Goal: Transaction & Acquisition: Purchase product/service

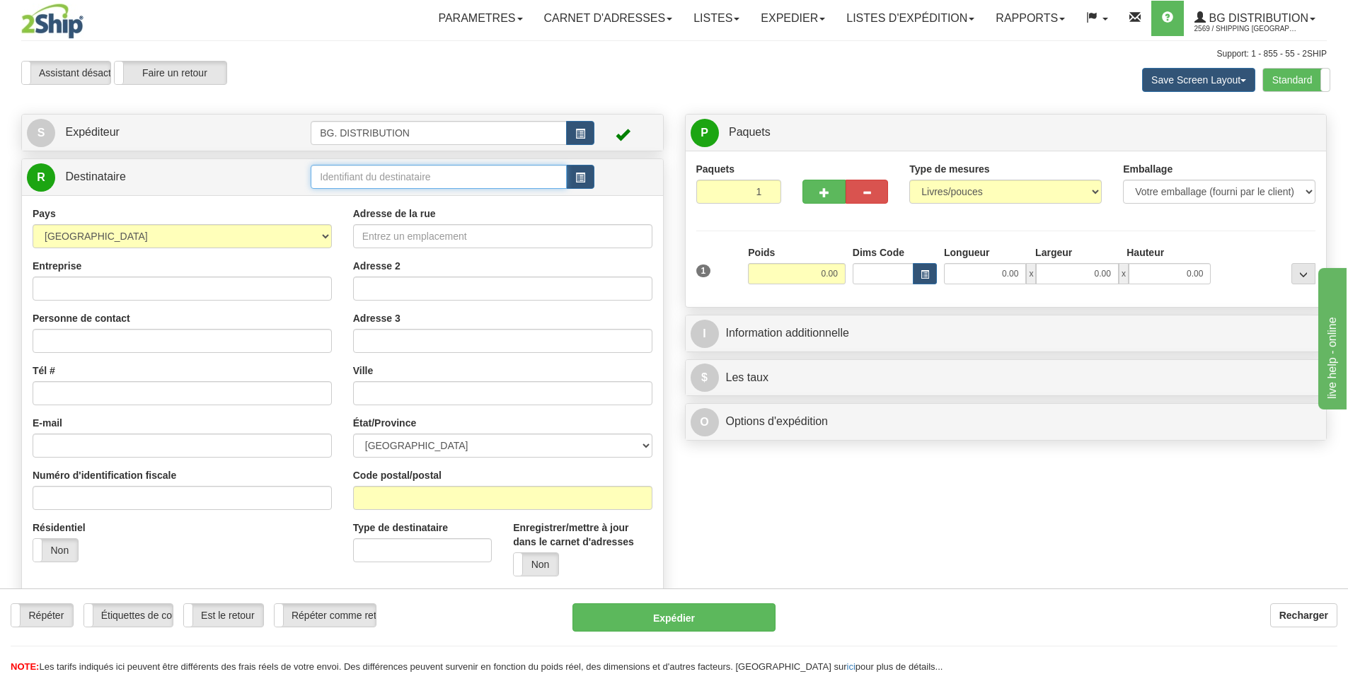
click at [367, 173] on input "text" at bounding box center [439, 177] width 256 height 24
click at [353, 193] on div "BG VAN" at bounding box center [436, 199] width 243 height 16
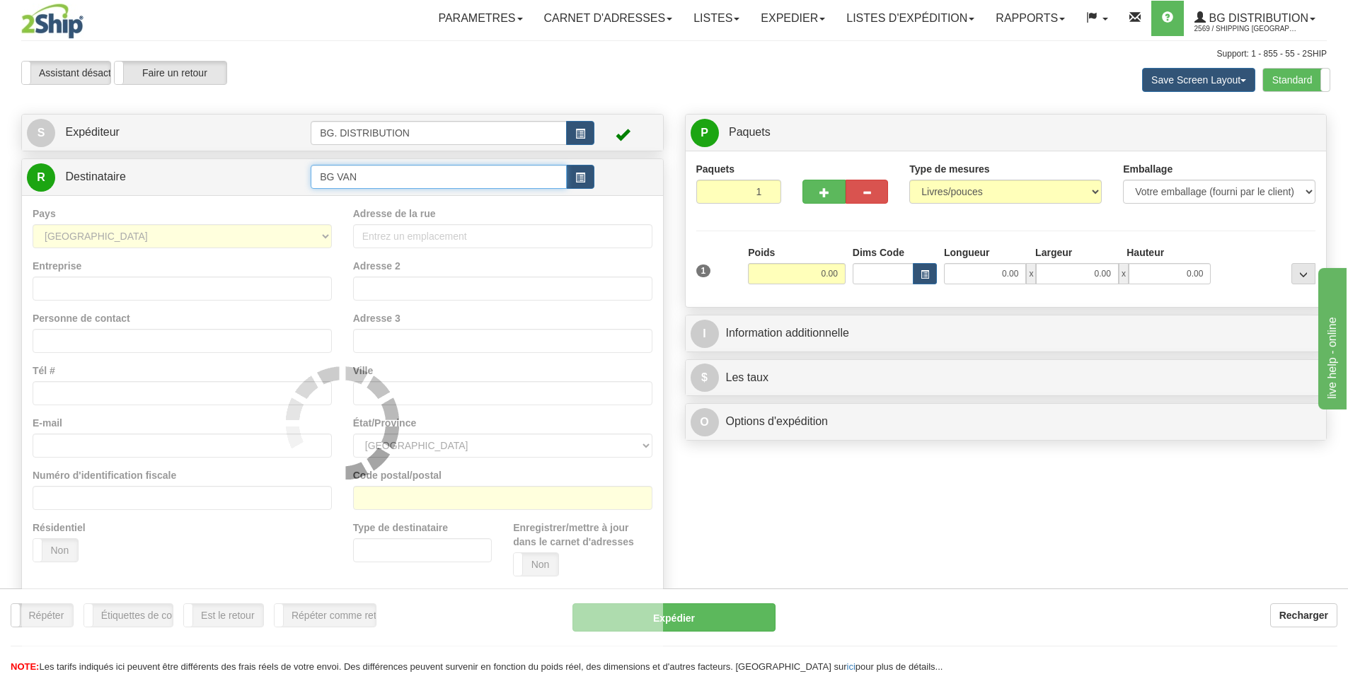
type input "BG VAN"
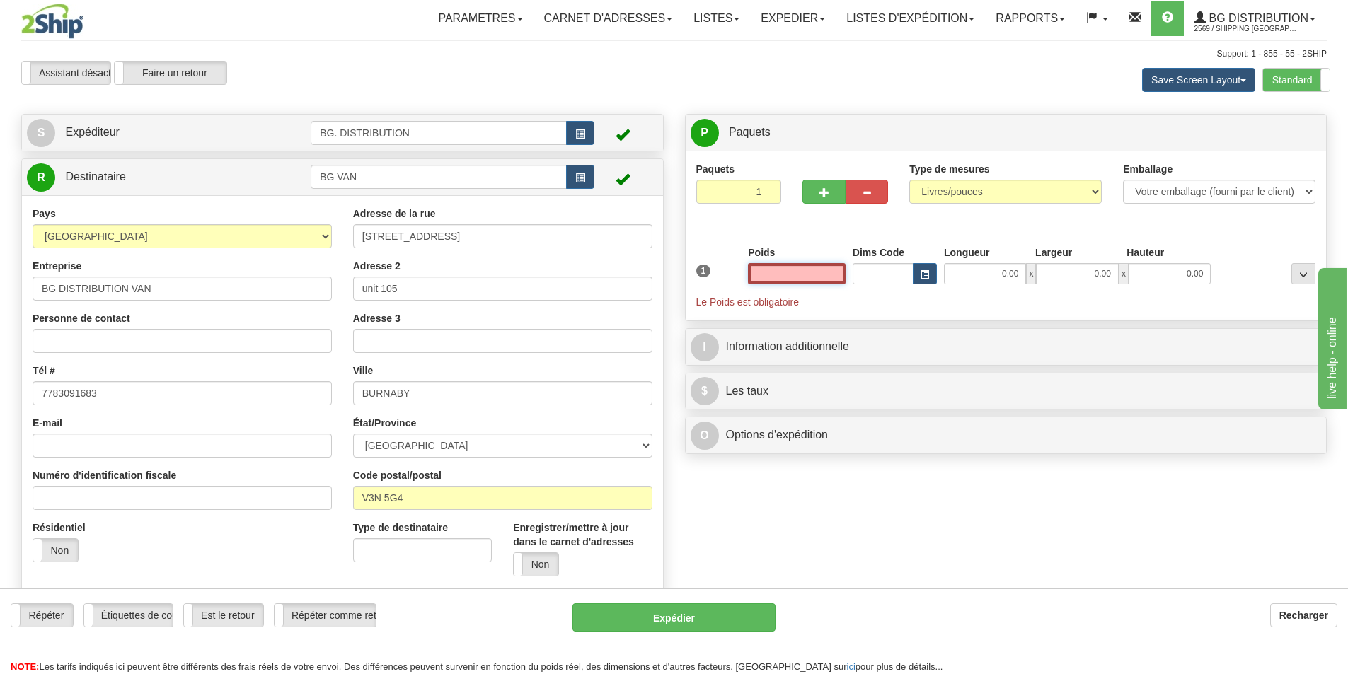
click at [802, 271] on input "text" at bounding box center [797, 273] width 98 height 21
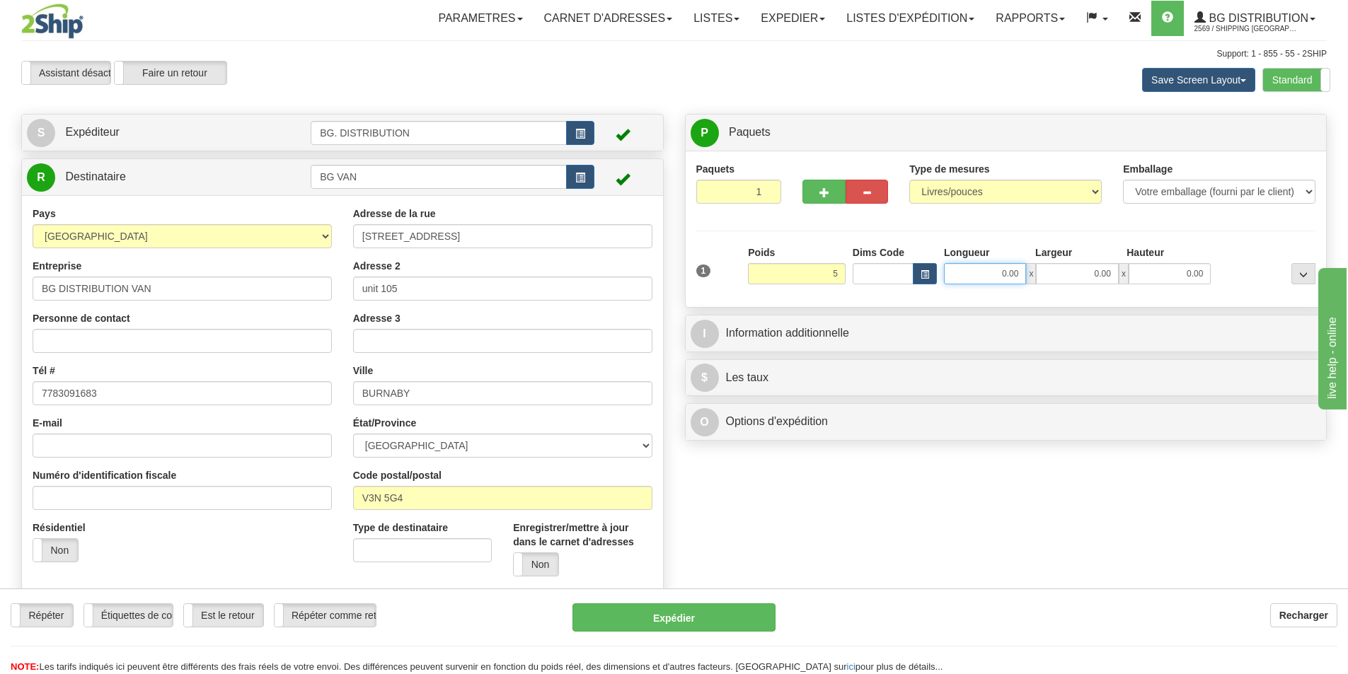
type input "5.00"
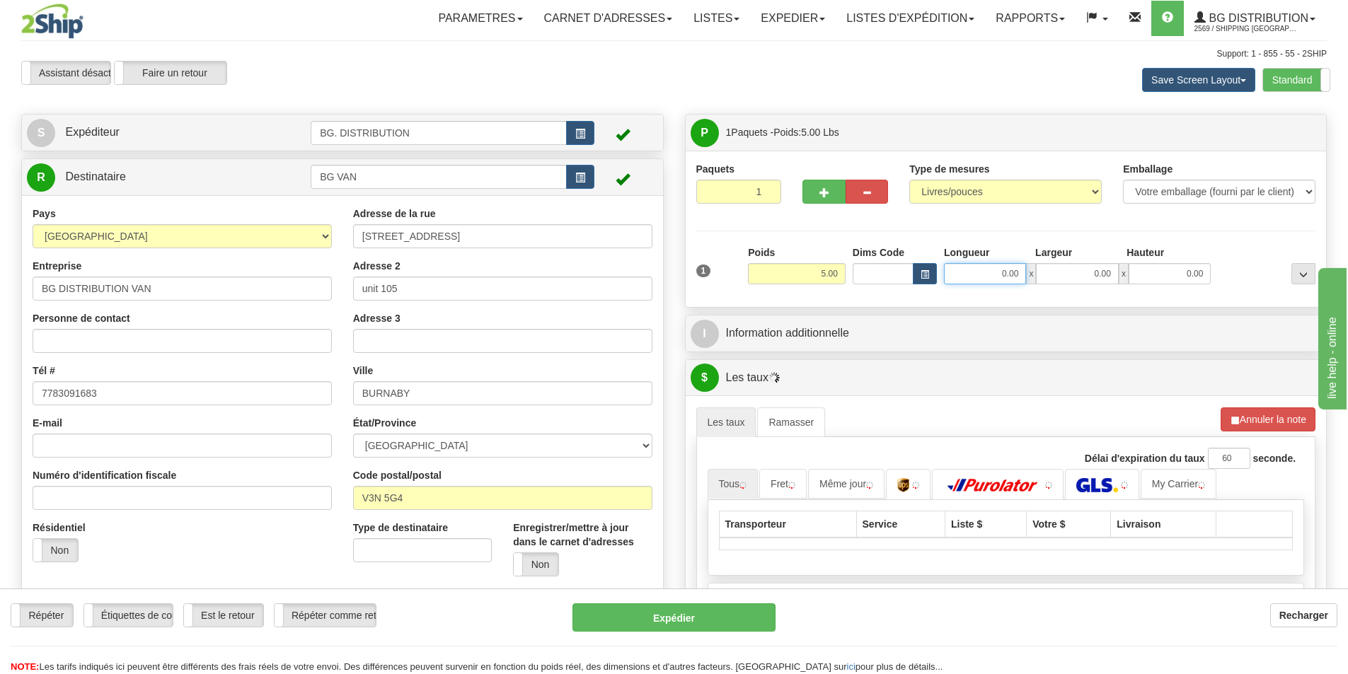
click at [987, 270] on input "0.00" at bounding box center [985, 273] width 82 height 21
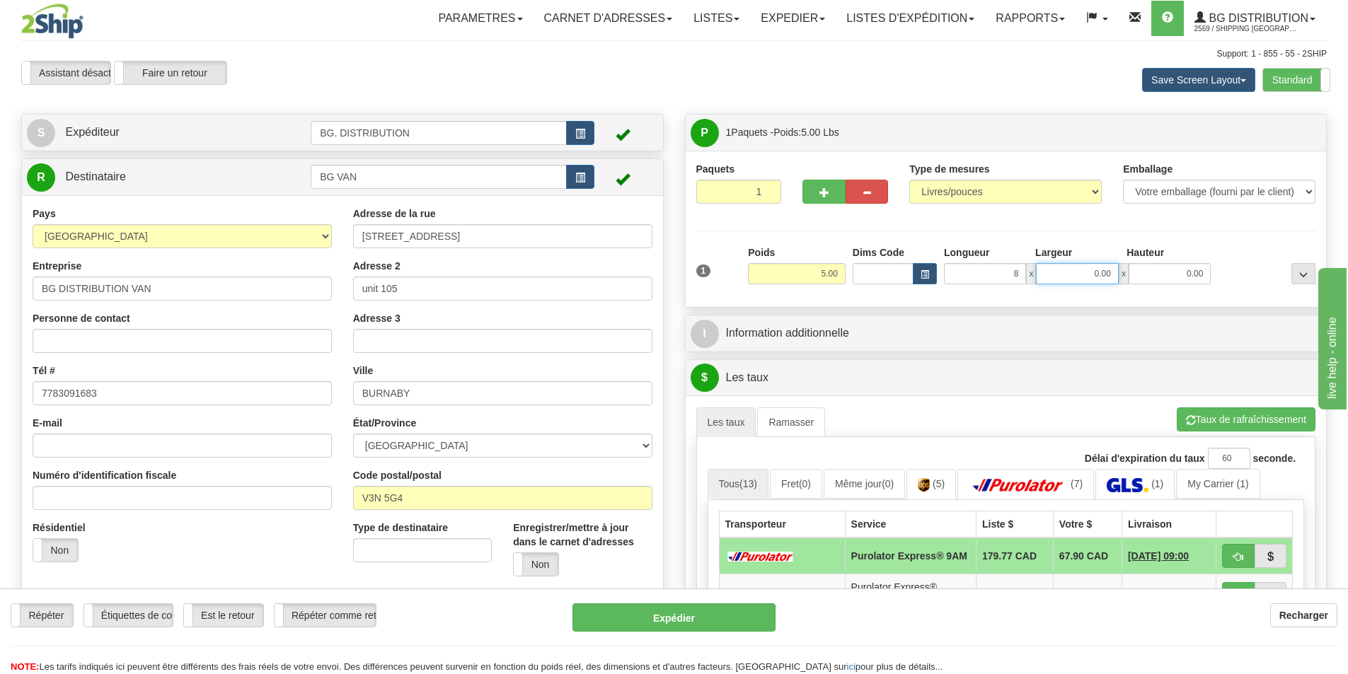
type input "8.00"
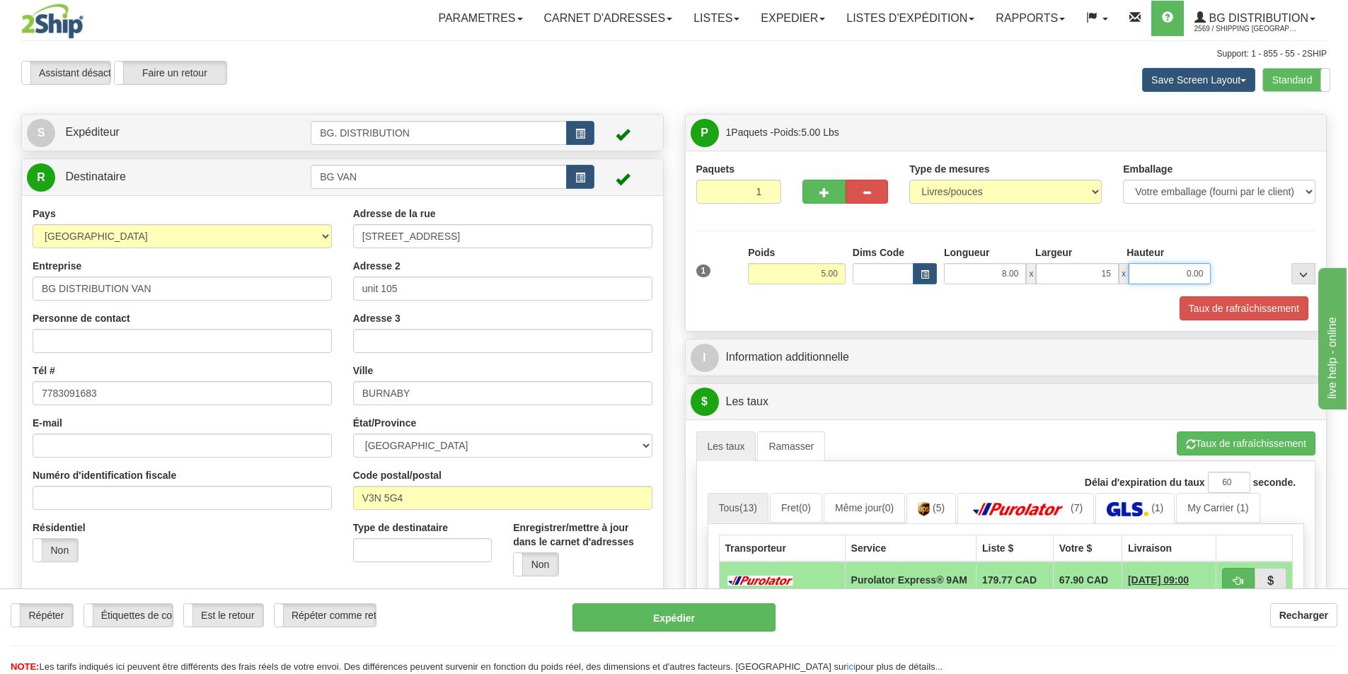
type input "15.00"
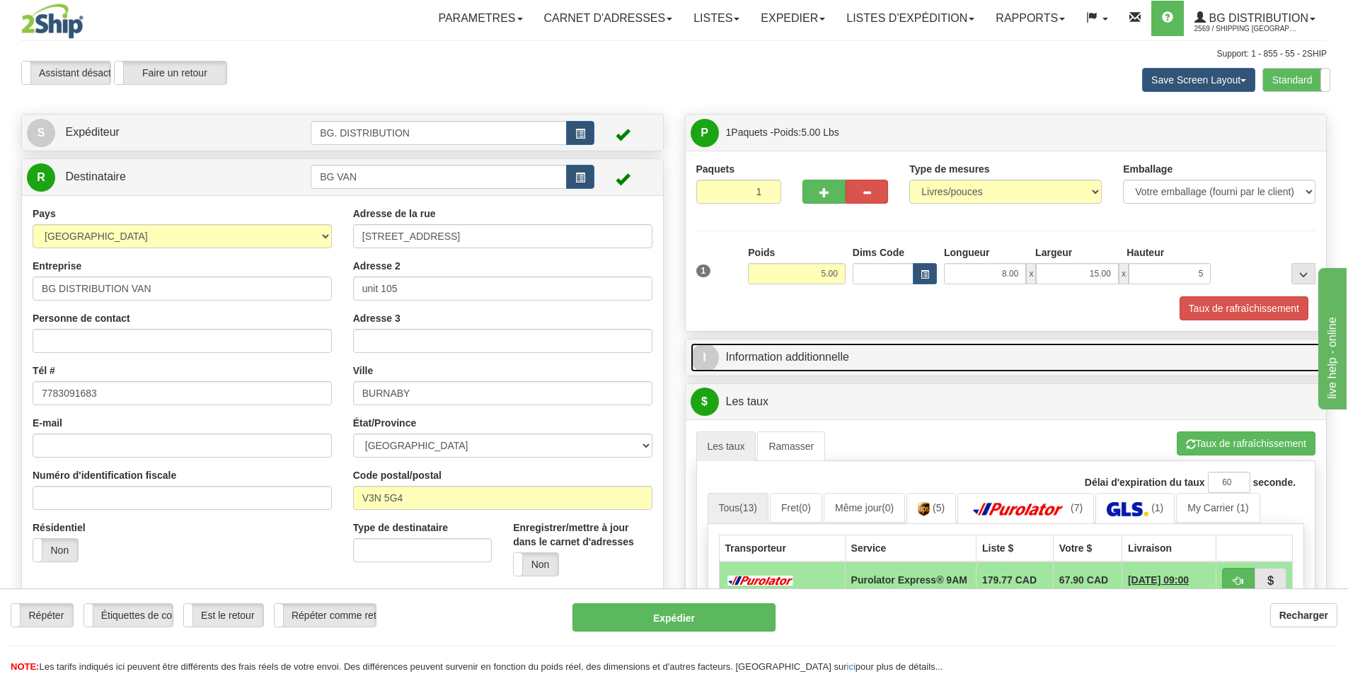
type input "5.00"
click at [854, 368] on link "I Information additionnelle" at bounding box center [1005, 357] width 631 height 29
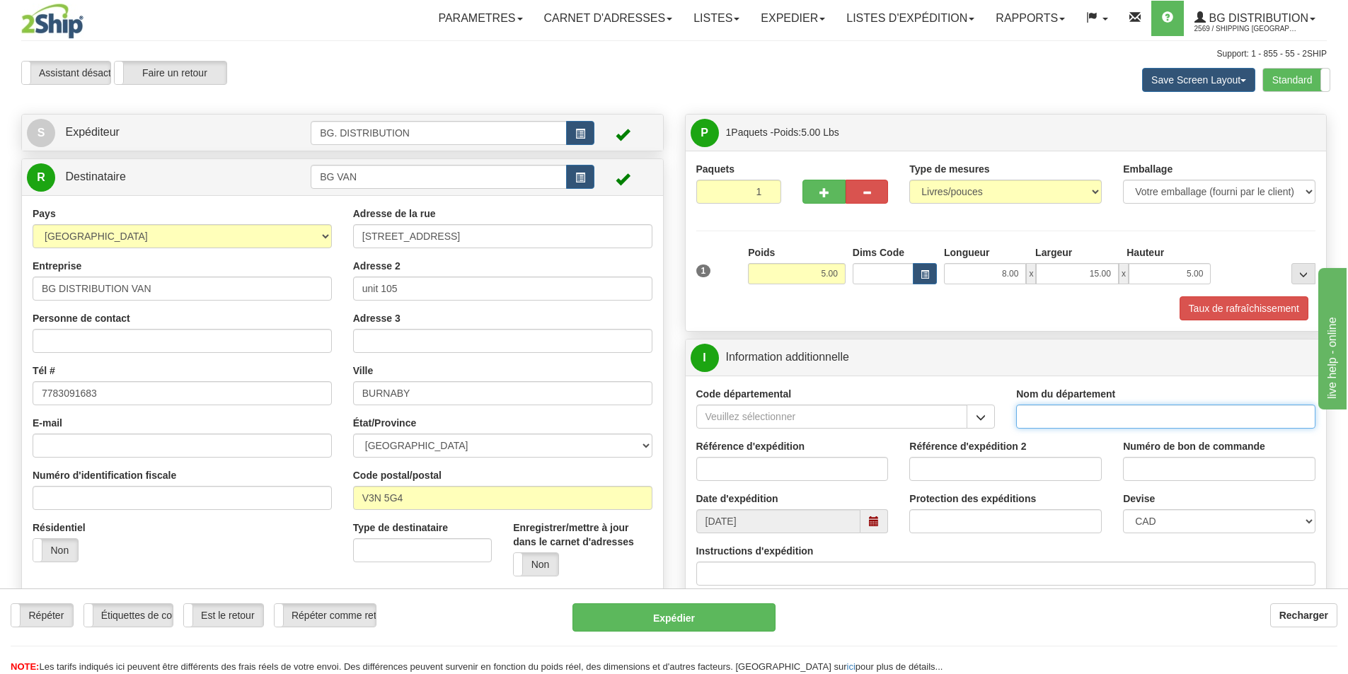
click at [1135, 422] on input "Nom du département" at bounding box center [1165, 417] width 299 height 24
type input ".."
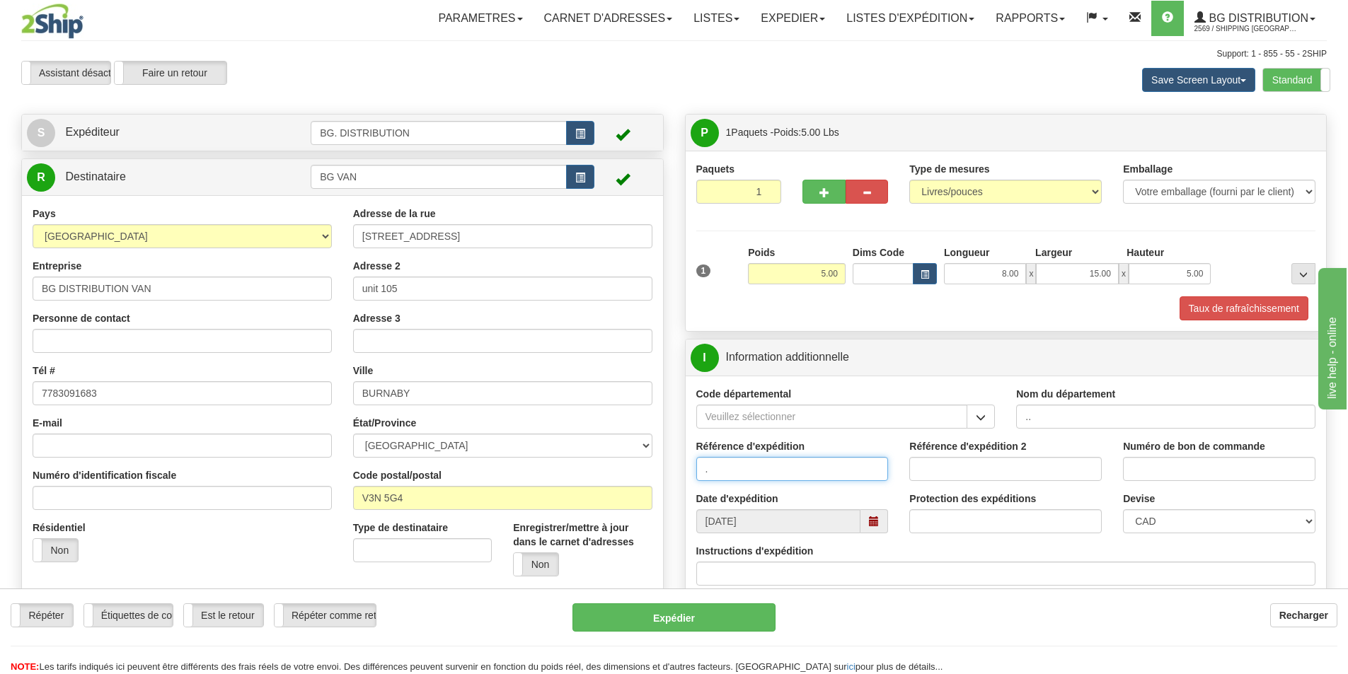
type input "."
click at [823, 574] on input "Instructions d'expédition" at bounding box center [1006, 574] width 620 height 24
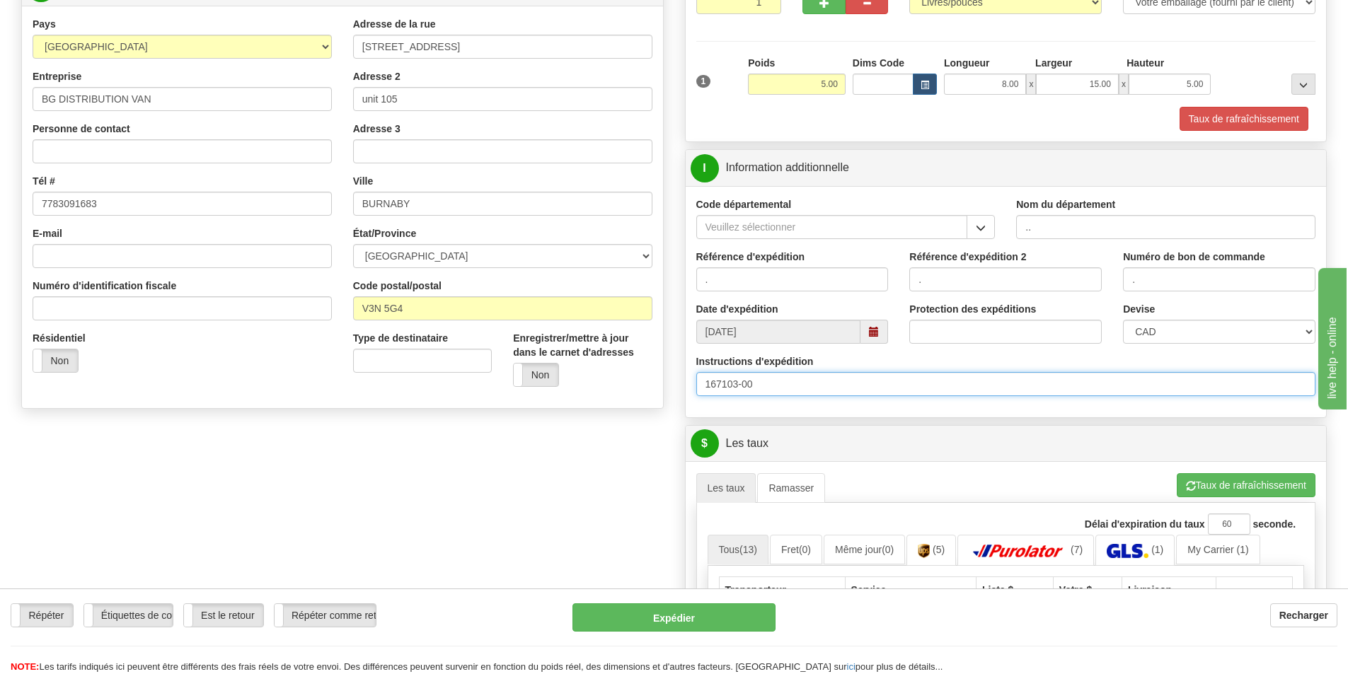
scroll to position [212, 0]
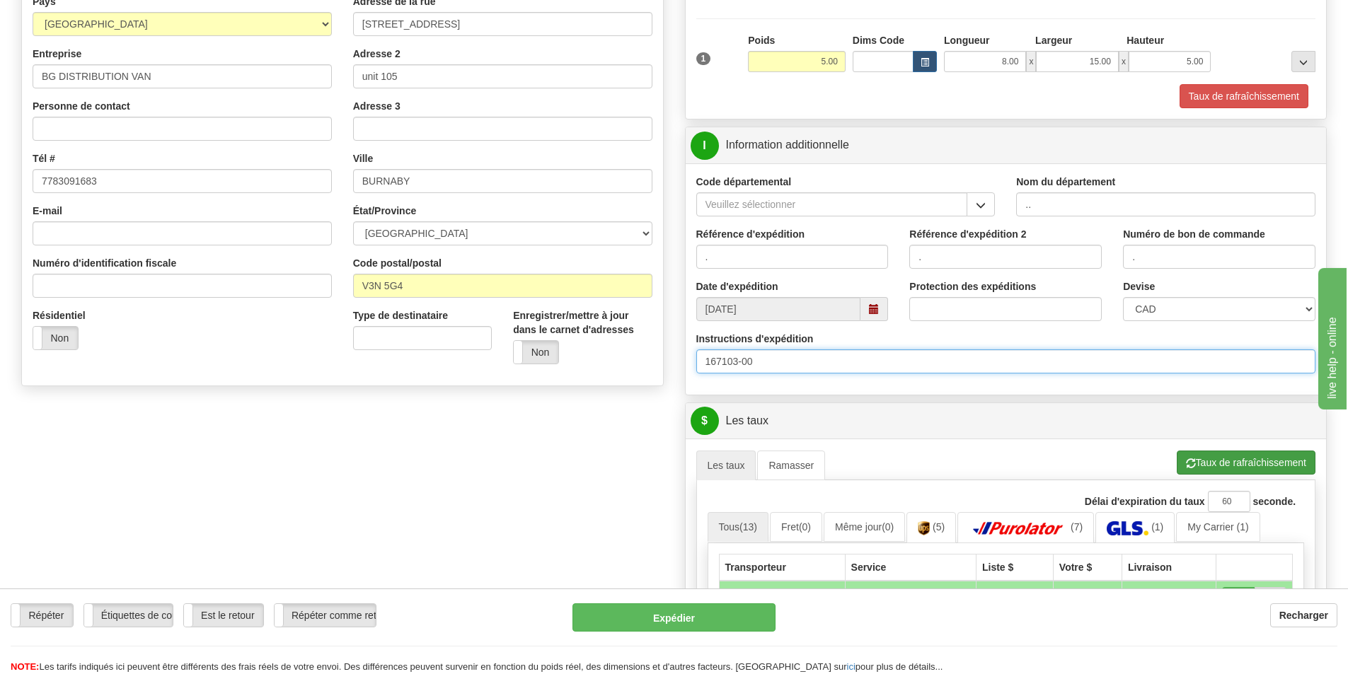
type input "167103-00"
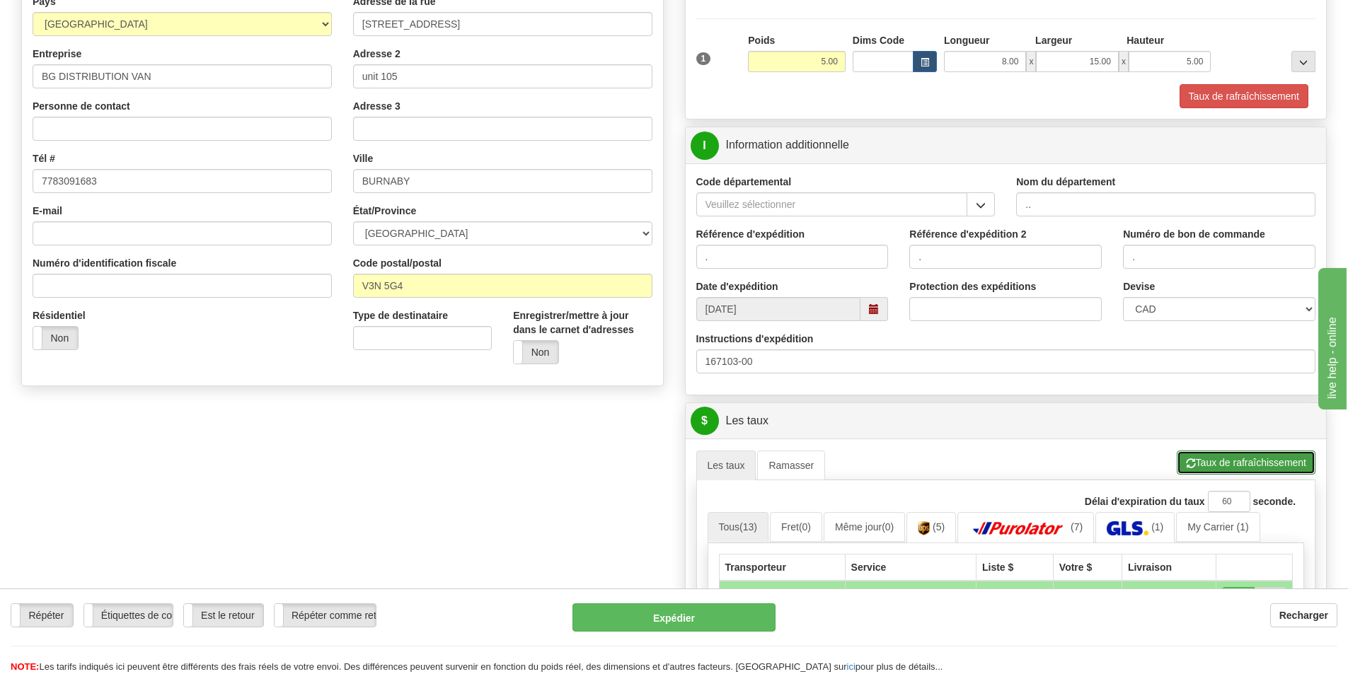
click at [1194, 457] on button "Taux de rafraîchissement" at bounding box center [1245, 463] width 139 height 24
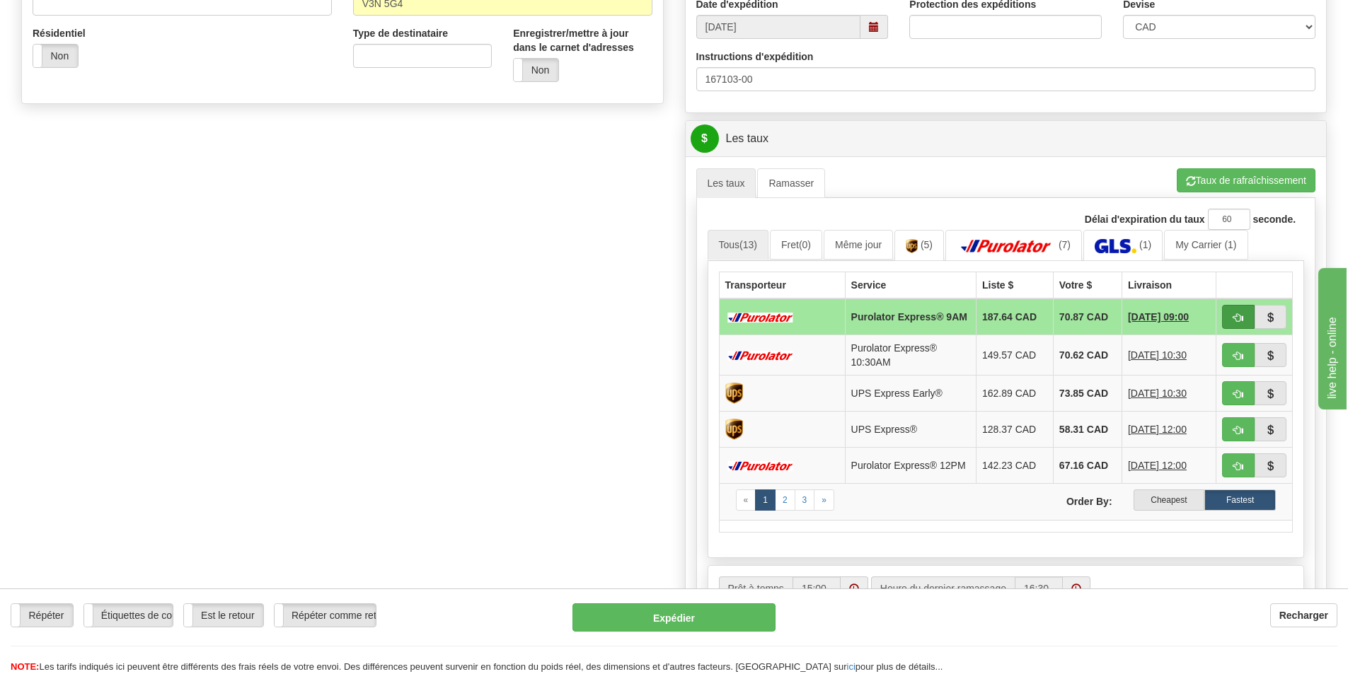
scroll to position [495, 0]
click at [1167, 502] on label "Cheapest" at bounding box center [1168, 499] width 71 height 21
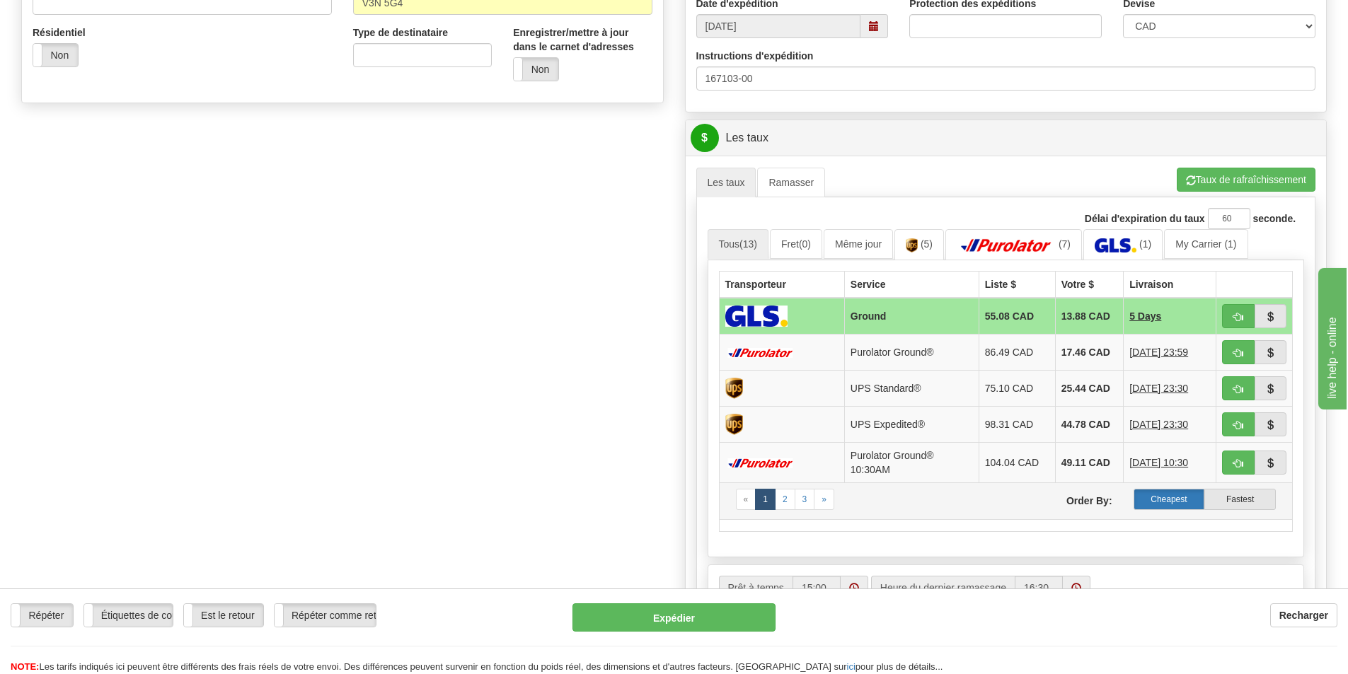
click at [1176, 492] on label "Cheapest" at bounding box center [1168, 499] width 71 height 21
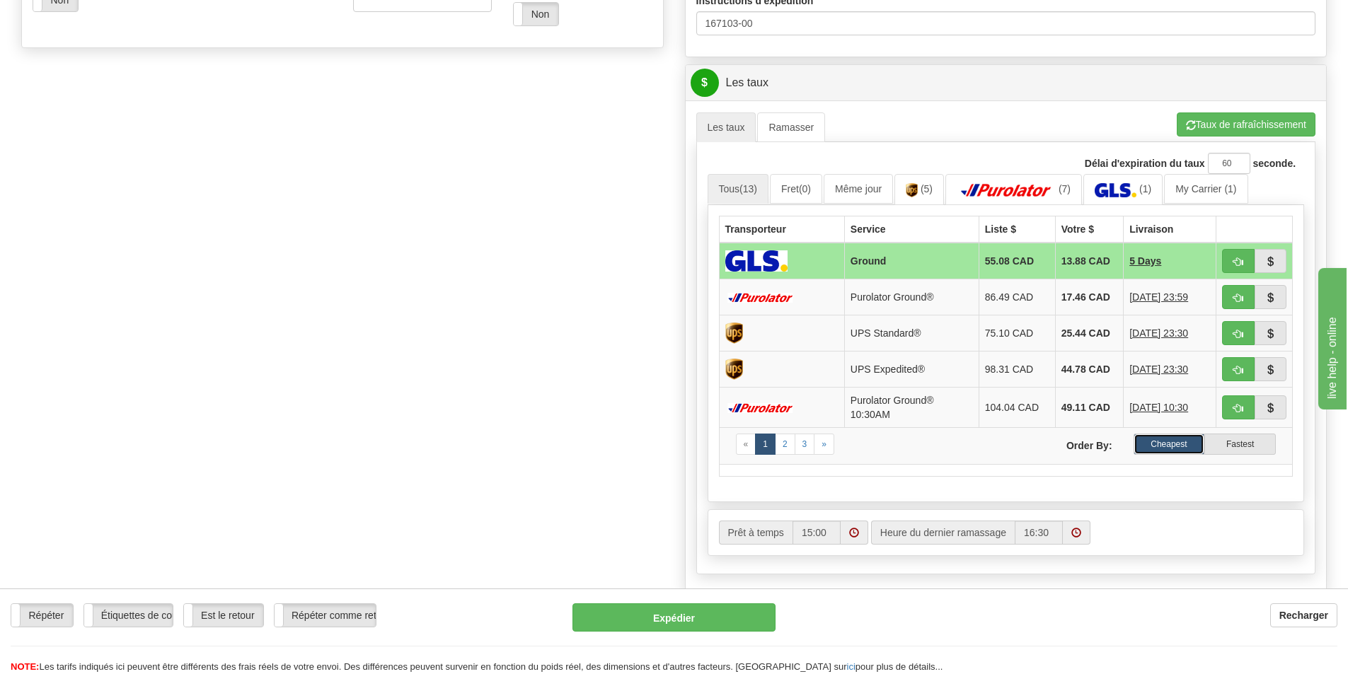
scroll to position [707, 0]
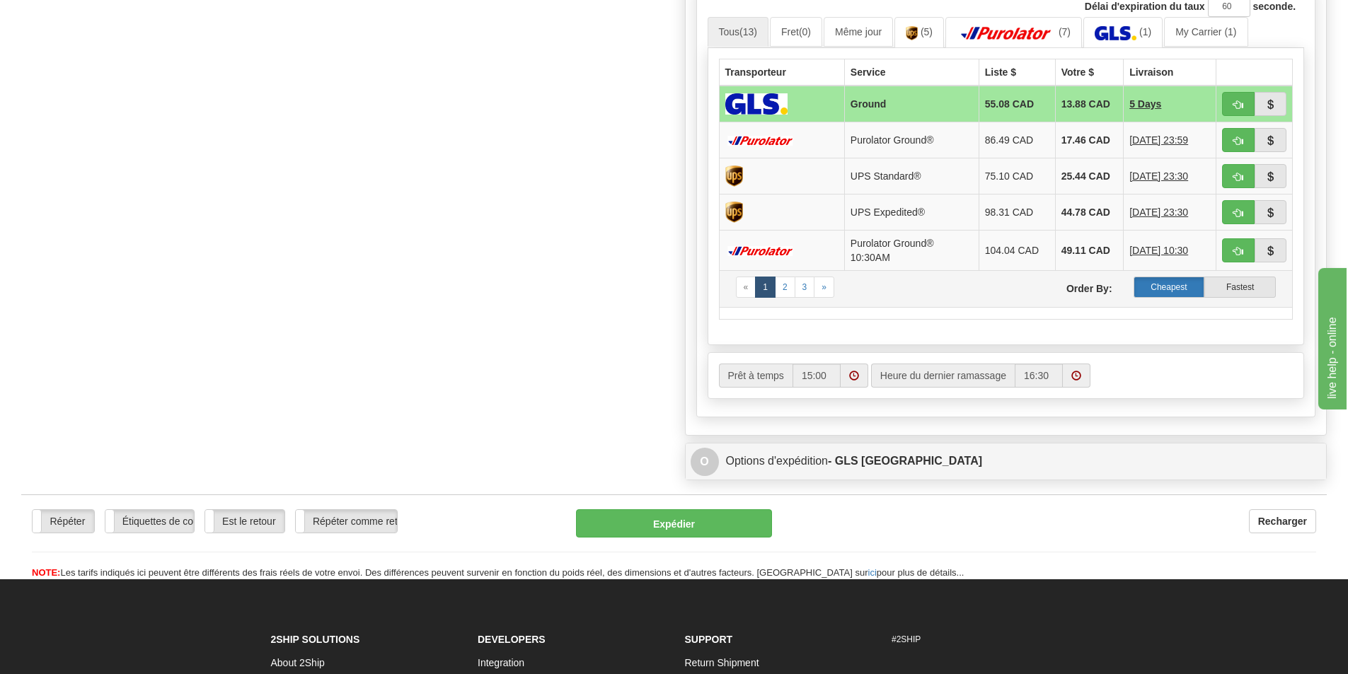
click at [1181, 288] on label "Cheapest" at bounding box center [1168, 287] width 71 height 21
click at [1136, 28] on img at bounding box center [1115, 33] width 42 height 14
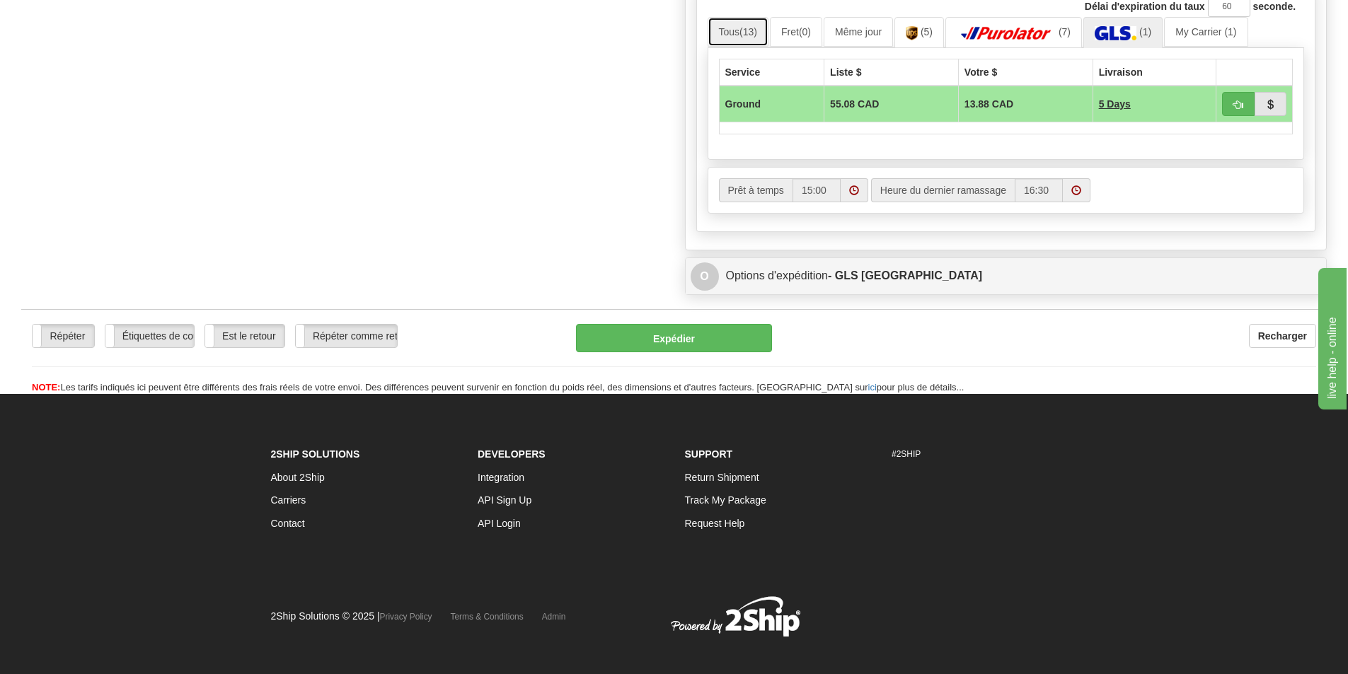
click at [739, 29] on link "Tous (13)" at bounding box center [737, 32] width 61 height 30
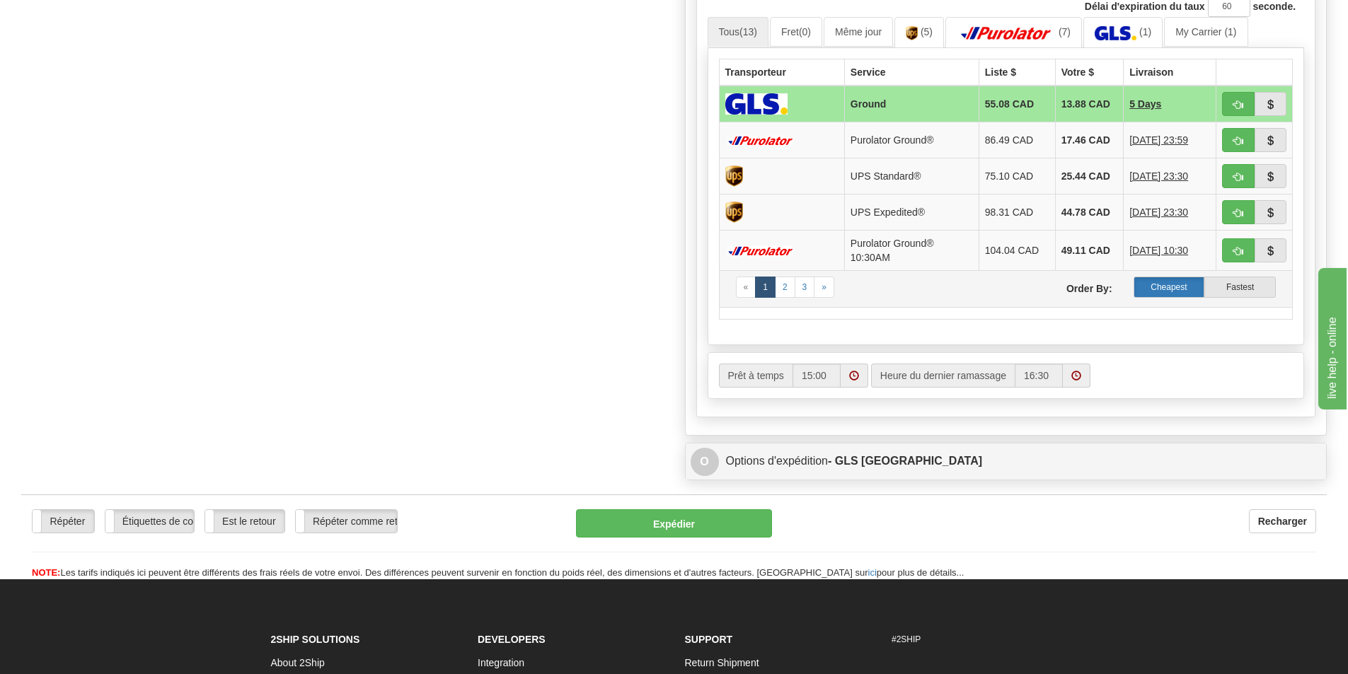
click at [1153, 287] on label "Cheapest" at bounding box center [1168, 287] width 71 height 21
click at [1242, 137] on span "button" at bounding box center [1238, 141] width 10 height 9
type input "260"
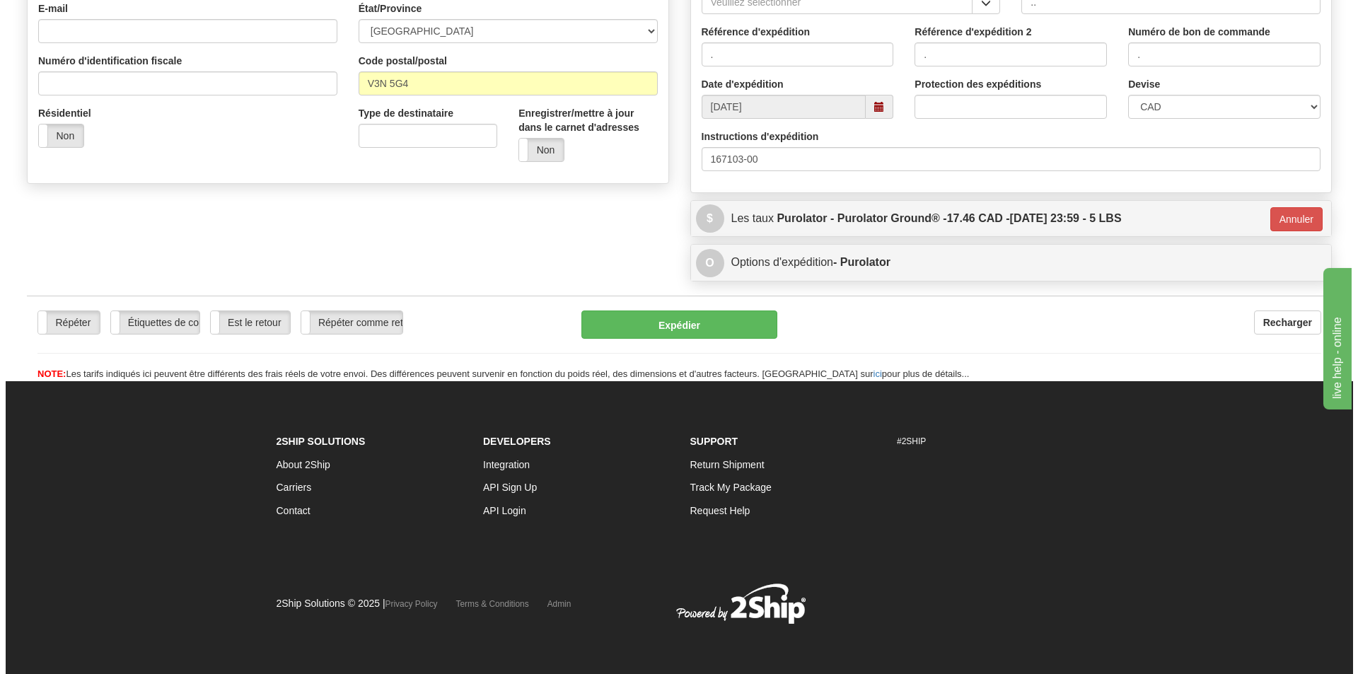
scroll to position [415, 0]
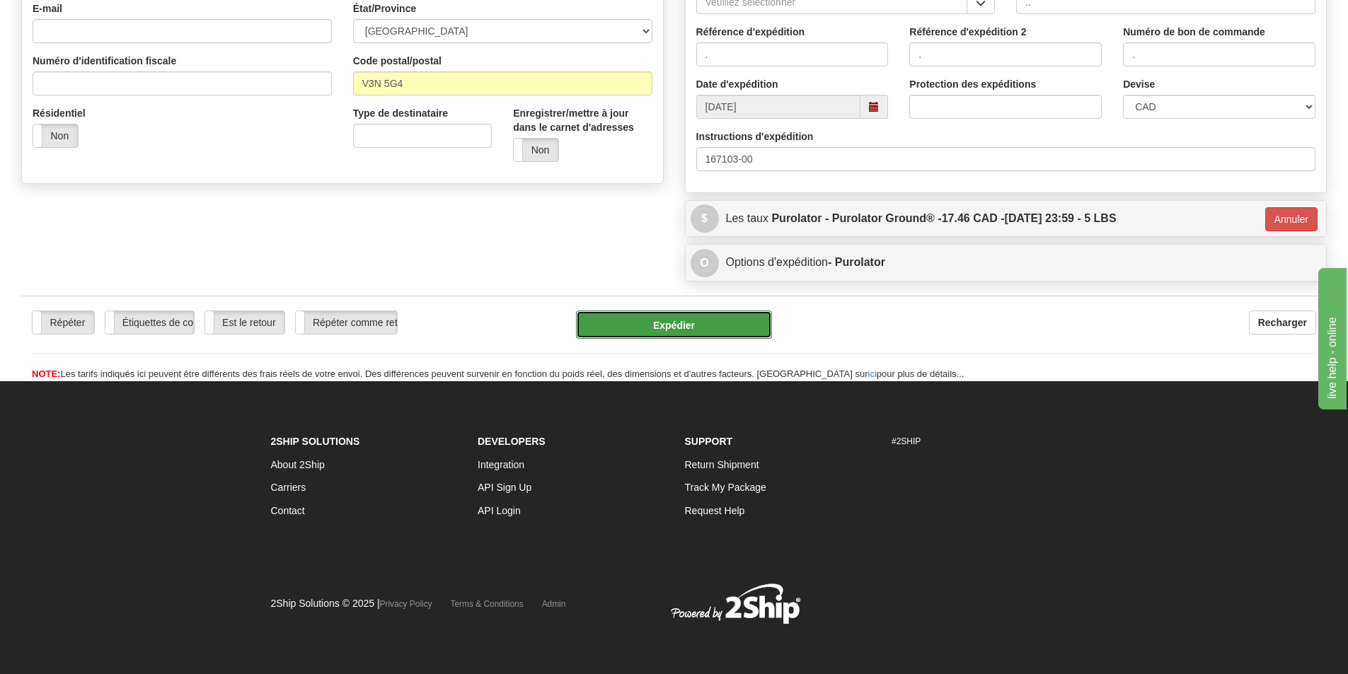
click at [734, 323] on button "Expédier" at bounding box center [674, 325] width 196 height 28
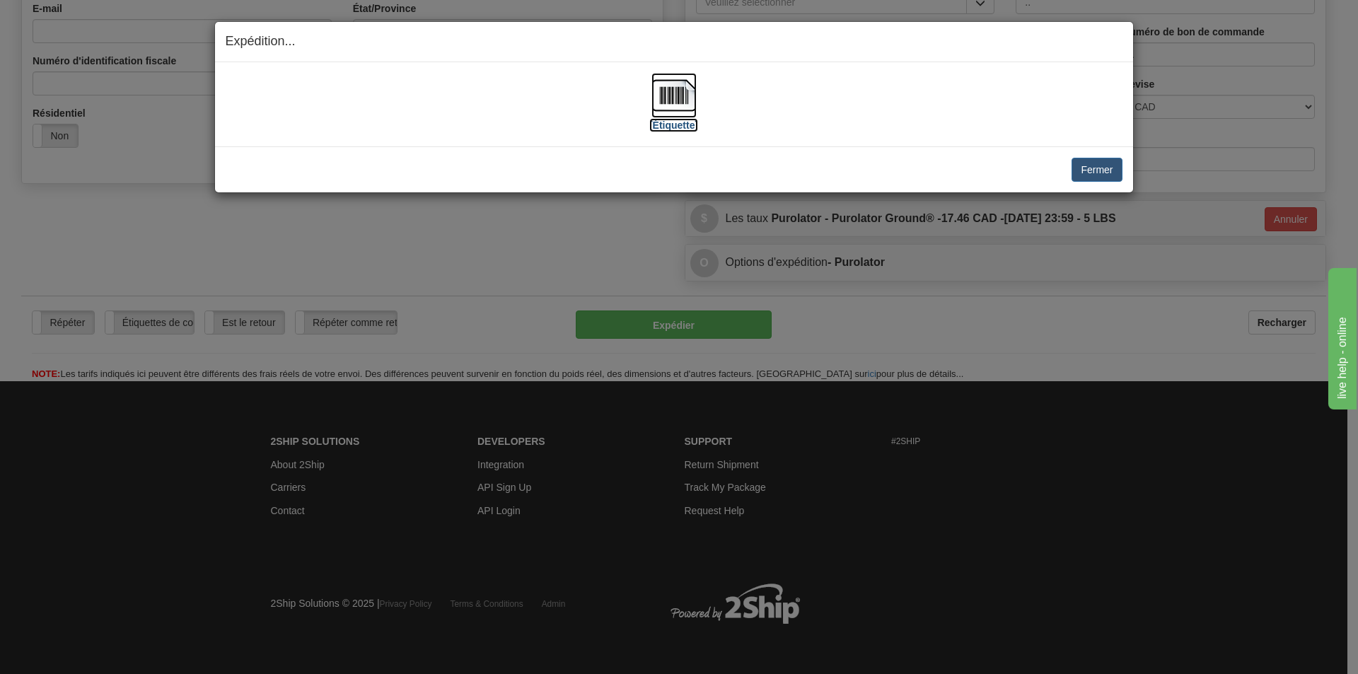
click at [678, 95] on img at bounding box center [674, 95] width 45 height 45
click at [190, 228] on div "Expédition... Votre ENVOI expirera dans [Étiquette] IMPORTANT NOTICE Embassy / …" at bounding box center [679, 337] width 1358 height 674
click at [1094, 168] on button "Fermer" at bounding box center [1097, 170] width 50 height 24
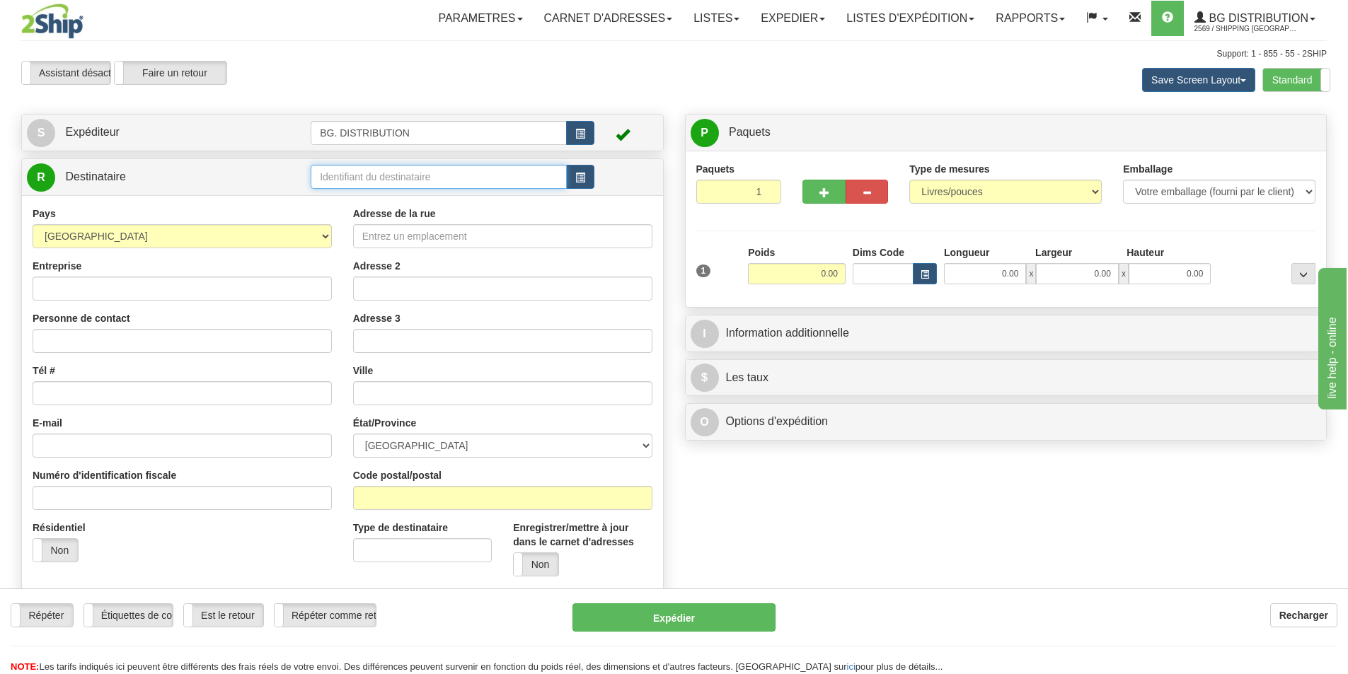
click at [347, 177] on input "text" at bounding box center [439, 177] width 256 height 24
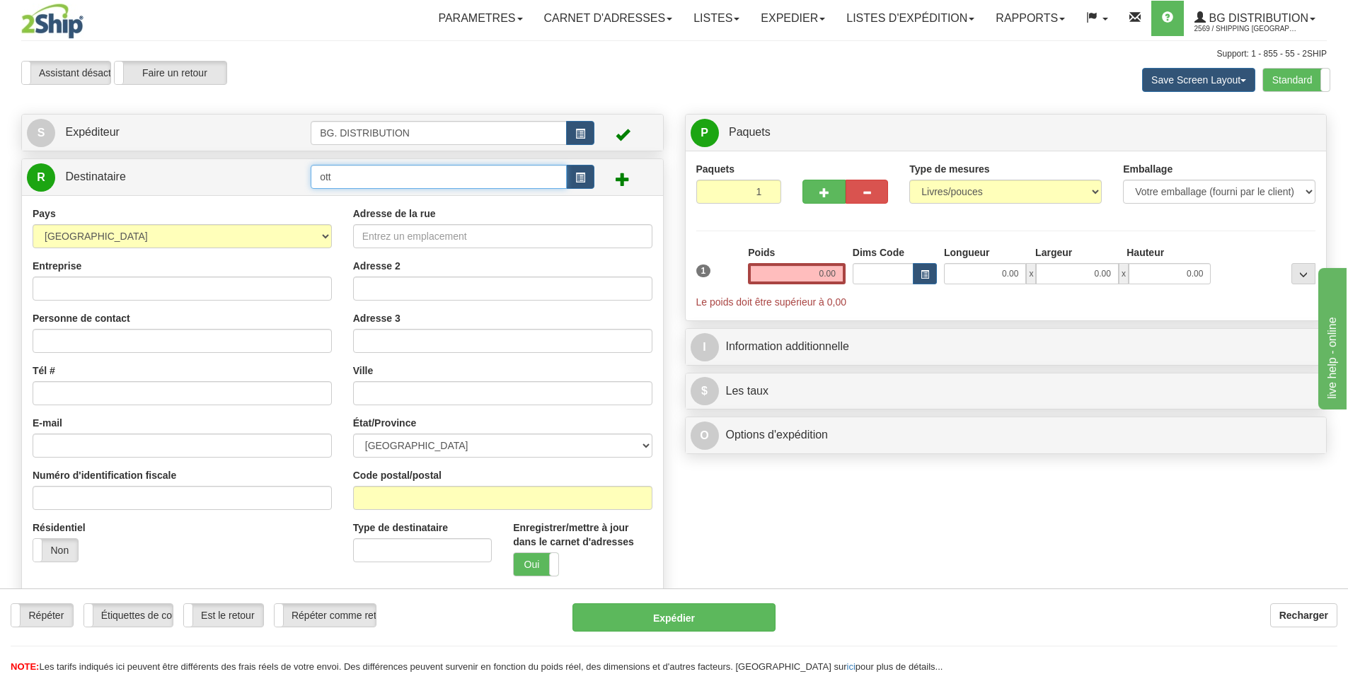
click at [362, 179] on input "ott" at bounding box center [439, 177] width 256 height 24
click at [347, 169] on input "ott" at bounding box center [439, 177] width 256 height 24
click at [417, 62] on div "Assistant activé Assistant désactivé Faire un retour Faire un retour" at bounding box center [287, 73] width 553 height 24
click at [335, 183] on input "ott" at bounding box center [439, 177] width 256 height 24
click button "Supprimer" at bounding box center [0, 0] width 0 height 0
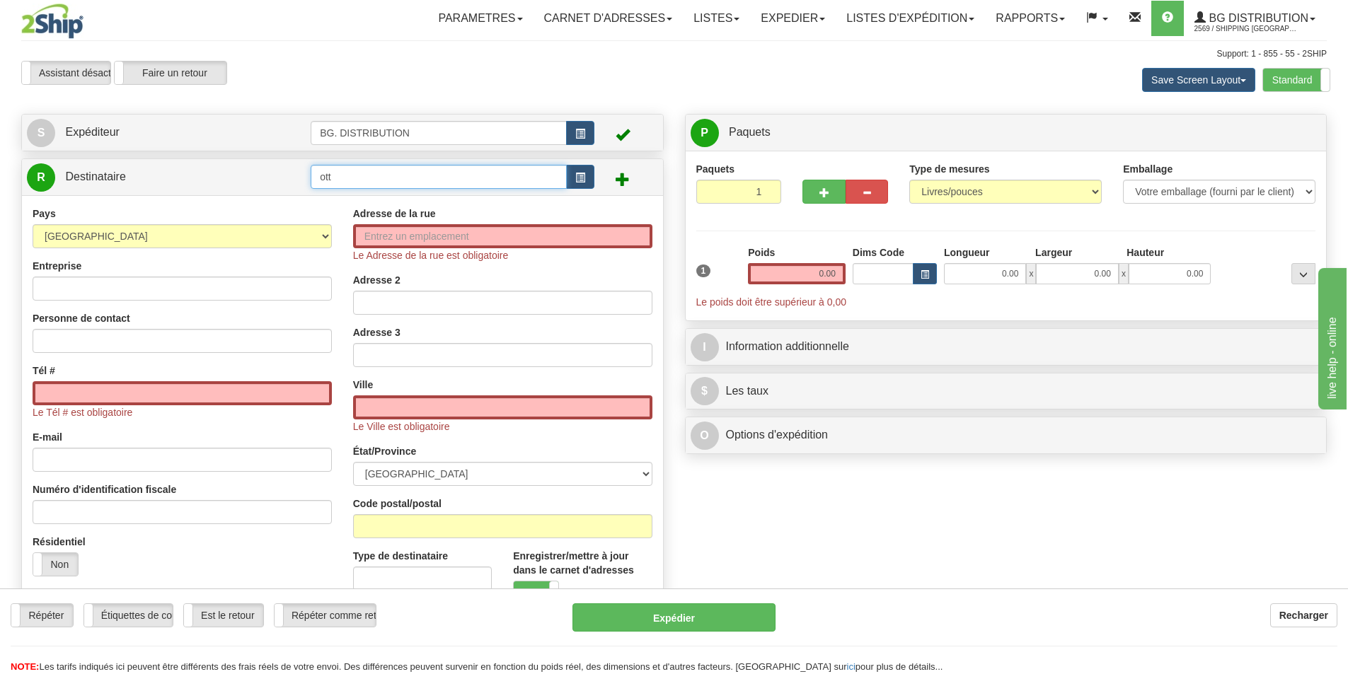
click at [337, 180] on input "ott" at bounding box center [439, 177] width 256 height 24
type input "o"
click at [349, 201] on div "bg ott" at bounding box center [436, 199] width 243 height 16
type input "bg ott"
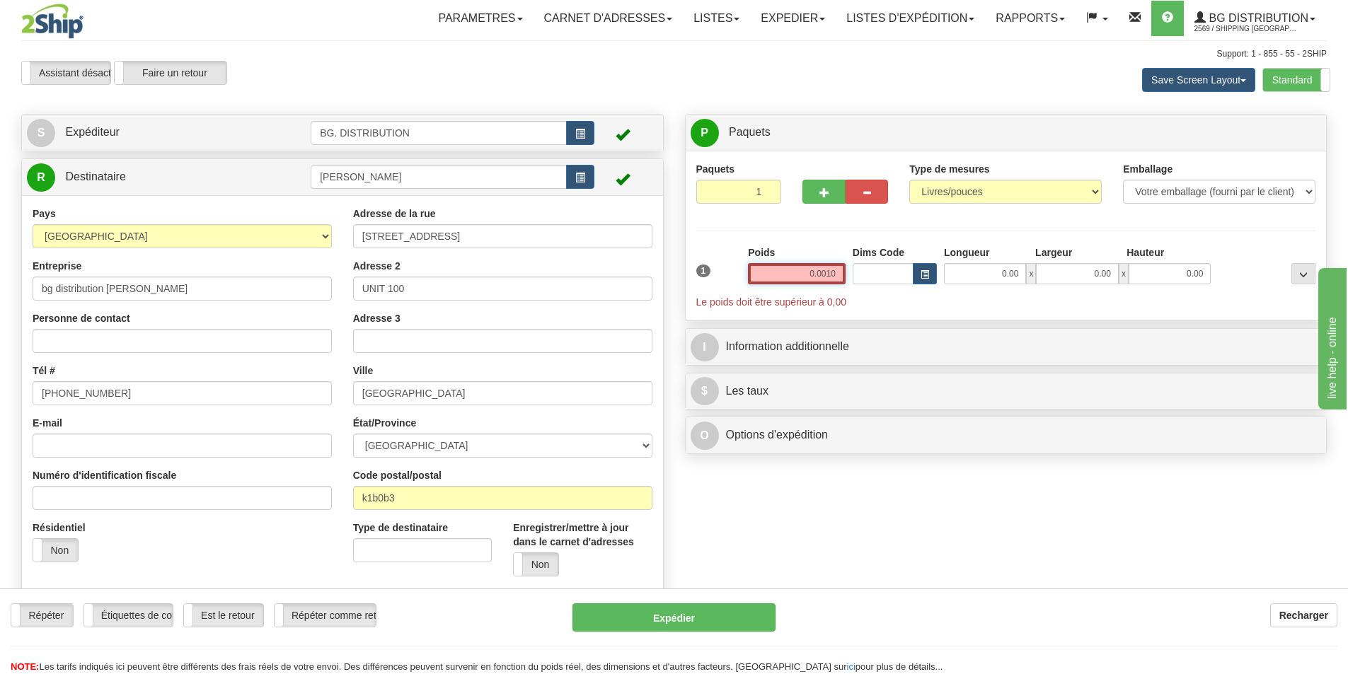
drag, startPoint x: 800, startPoint y: 277, endPoint x: 884, endPoint y: 275, distance: 83.5
click at [880, 276] on div "1 Poids 0.0010 Dims Code x x" at bounding box center [1006, 277] width 627 height 64
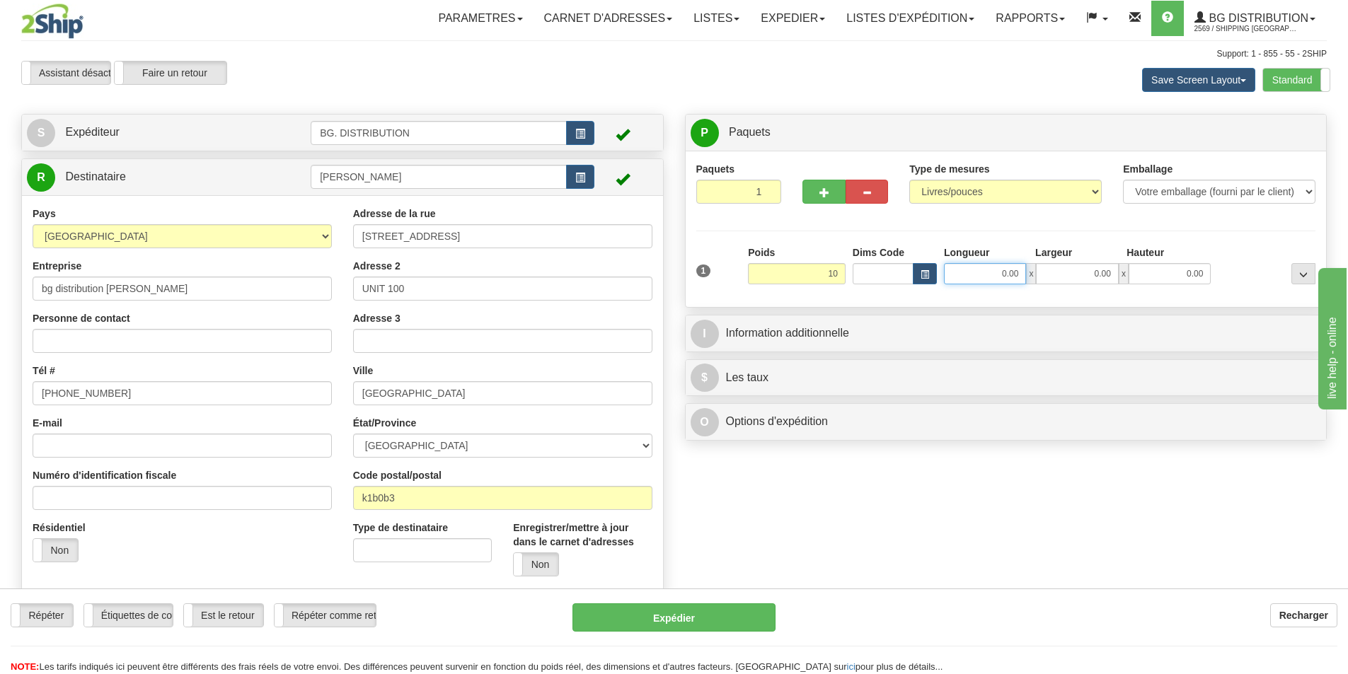
type input "10.00"
click at [987, 271] on input "0.00" at bounding box center [985, 273] width 82 height 21
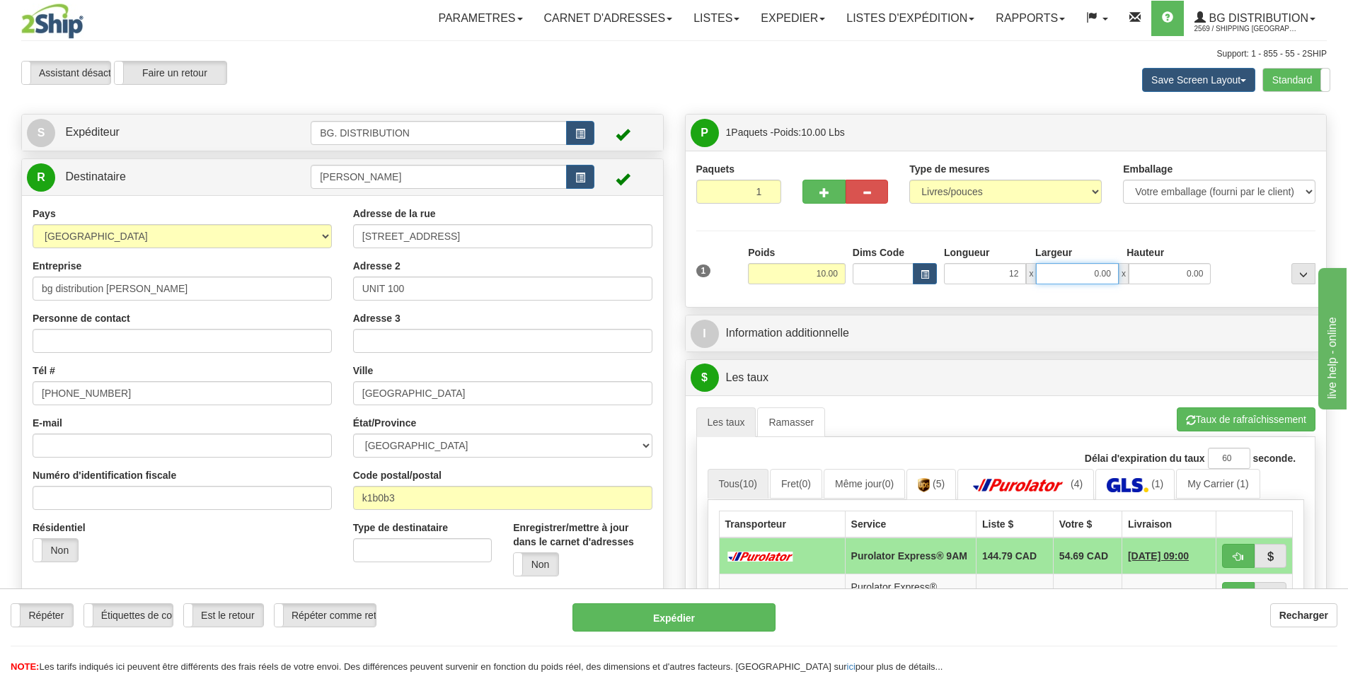
type input "12.00"
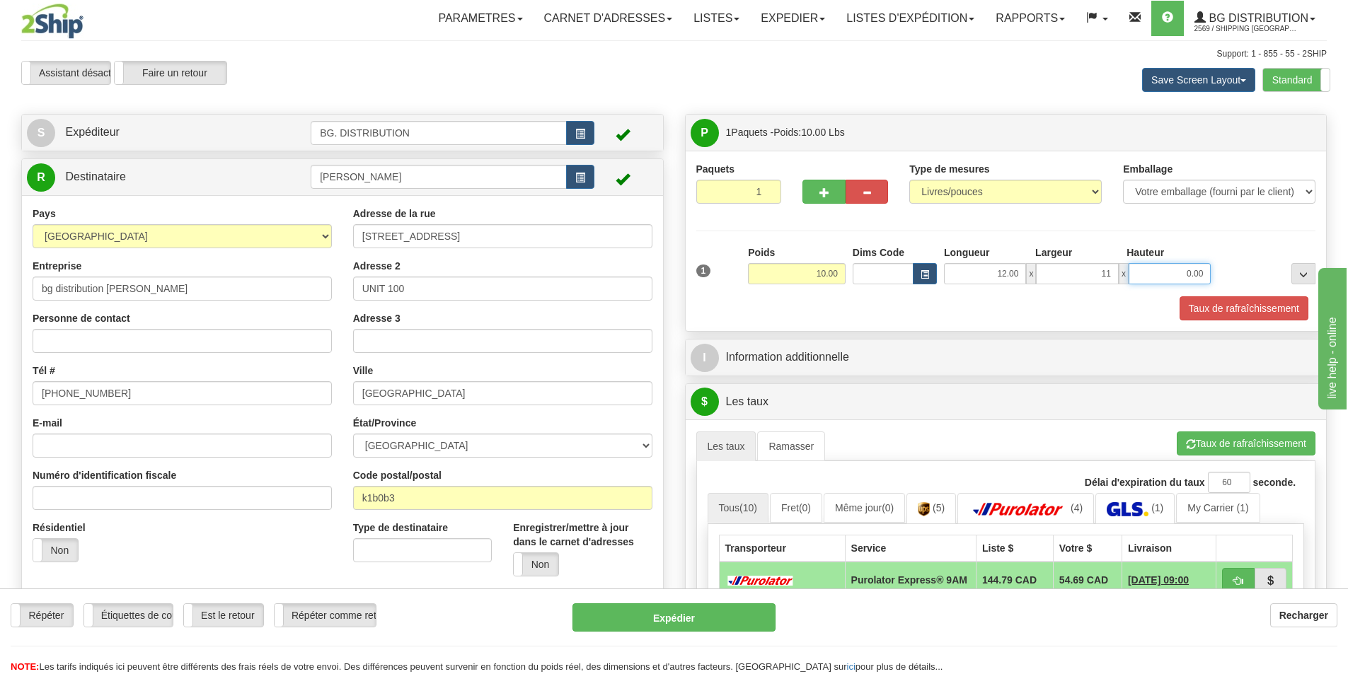
type input "11.00"
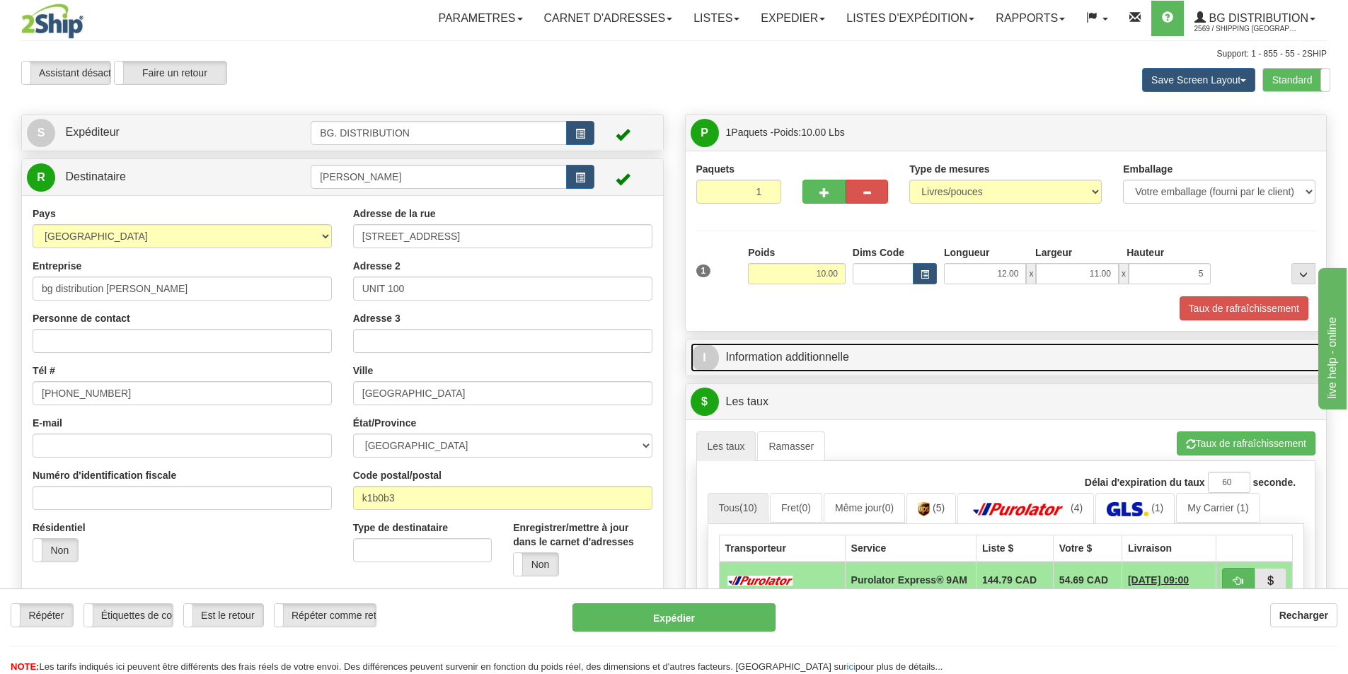
type input "5.00"
click at [836, 345] on link "I Information additionnelle" at bounding box center [1005, 357] width 631 height 29
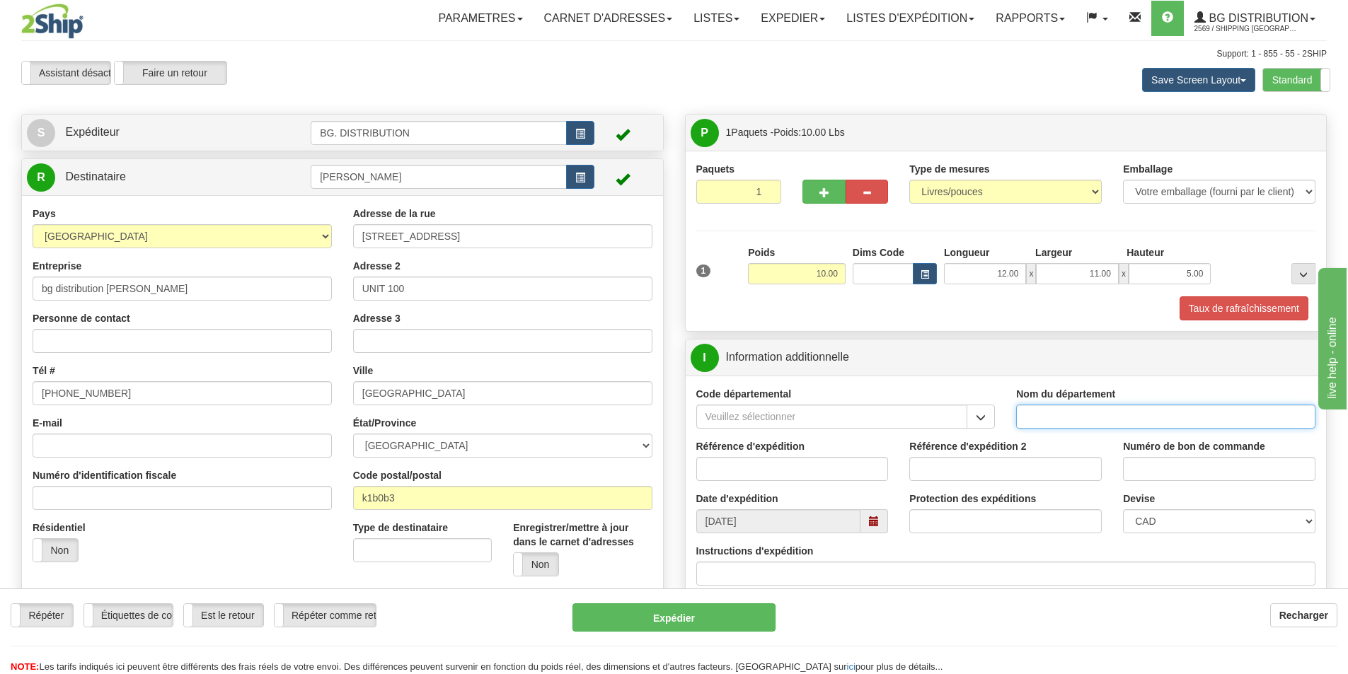
click at [1050, 418] on input "Nom du département" at bounding box center [1165, 417] width 299 height 24
type input "."
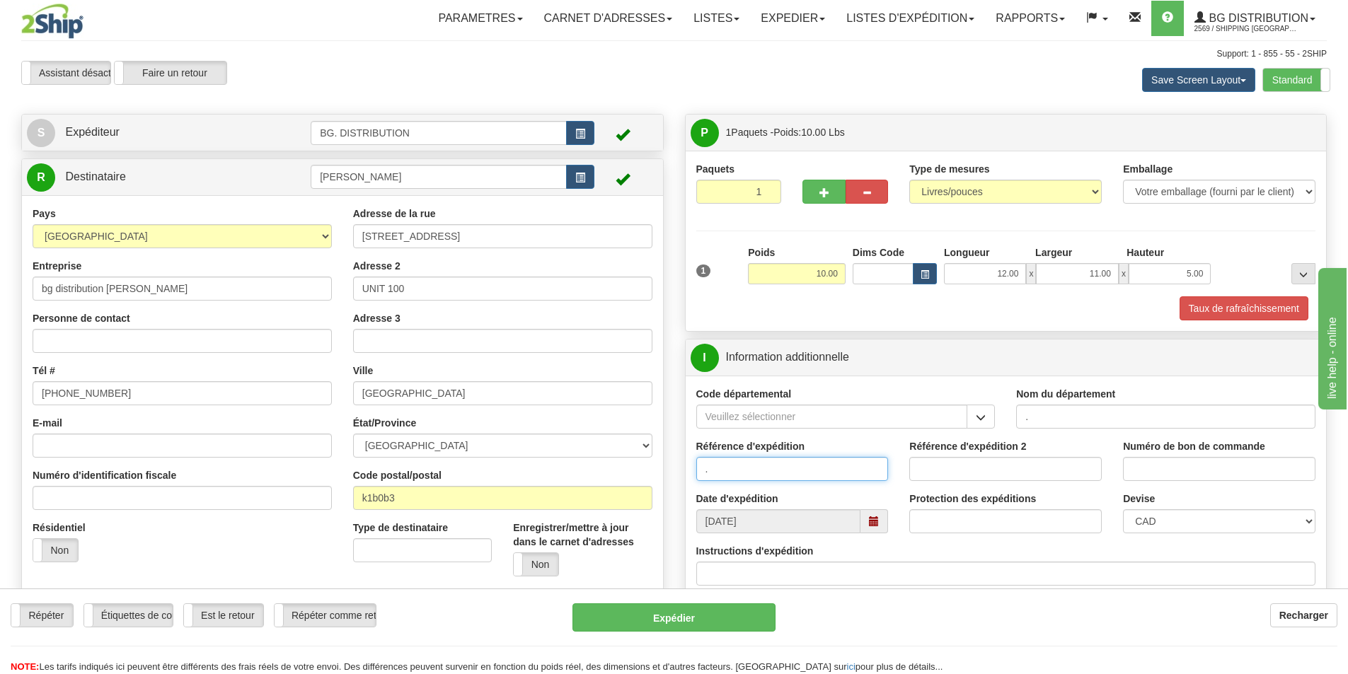
type input "."
click at [843, 579] on input "Instructions d'expédition" at bounding box center [1006, 574] width 620 height 24
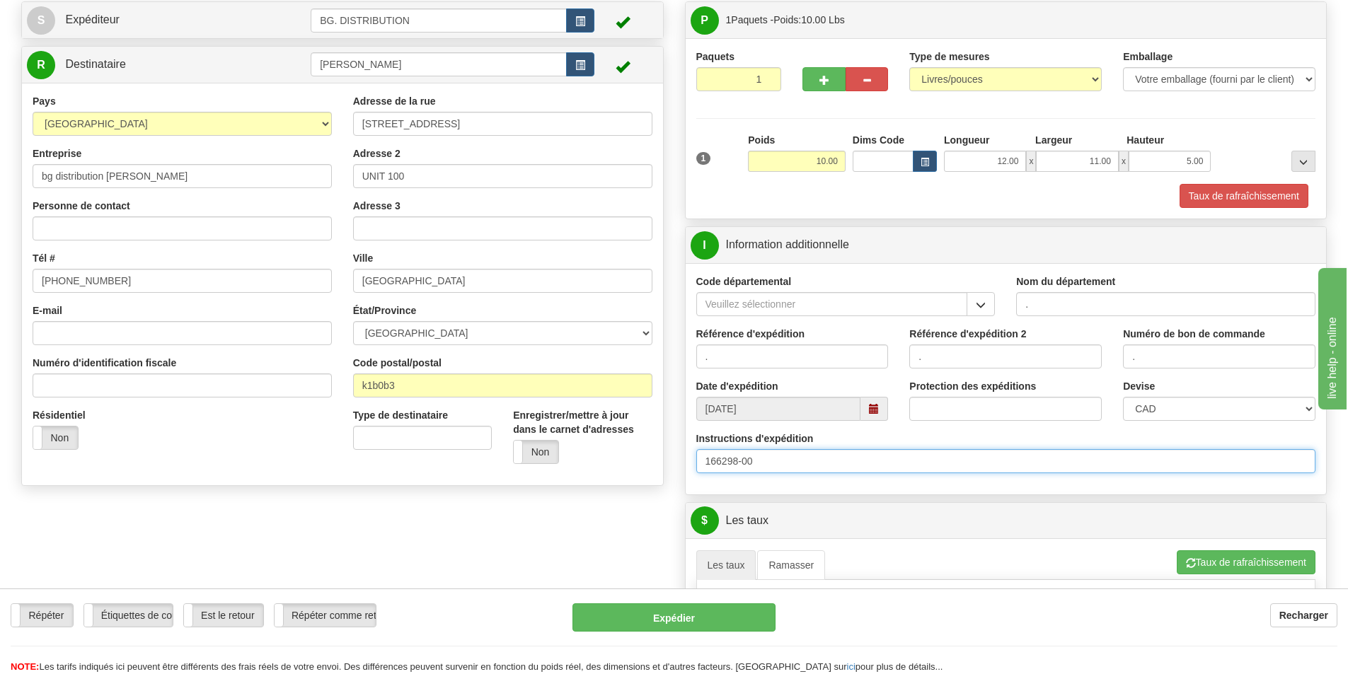
scroll to position [354, 0]
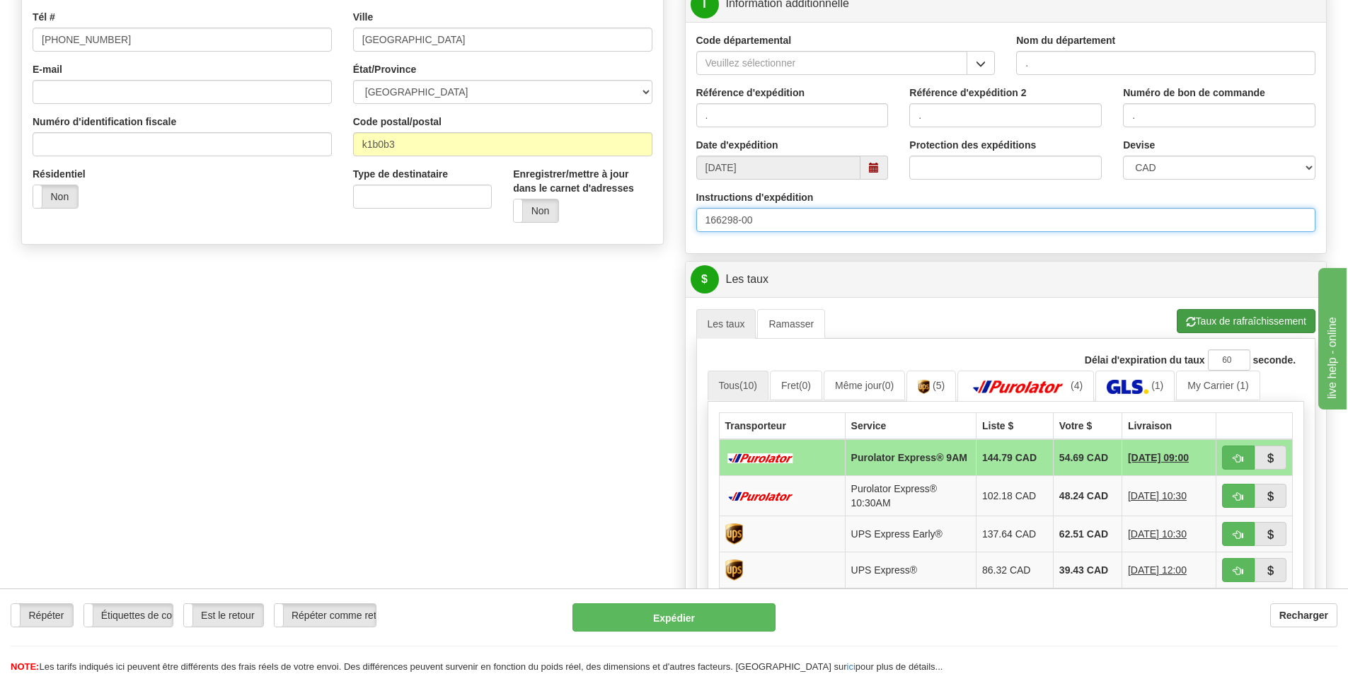
type input "166298-00"
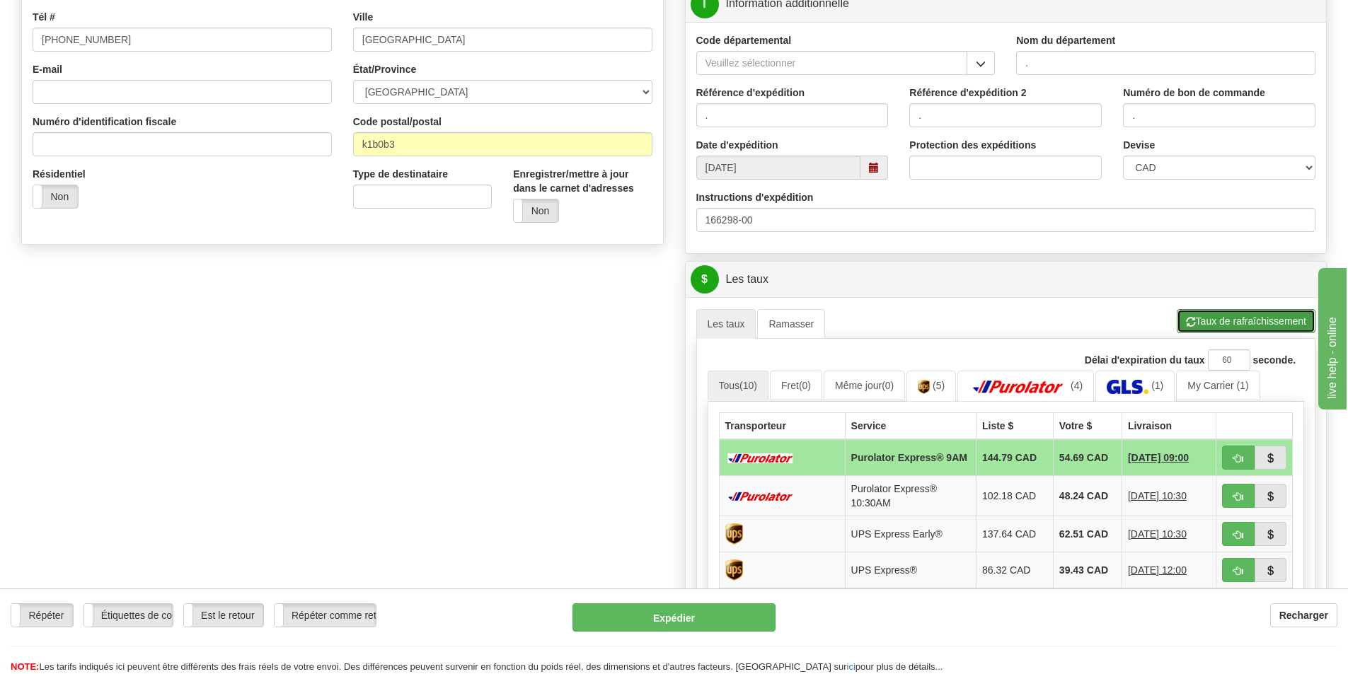
click at [1201, 316] on button "Taux de rafraîchissement" at bounding box center [1245, 321] width 139 height 24
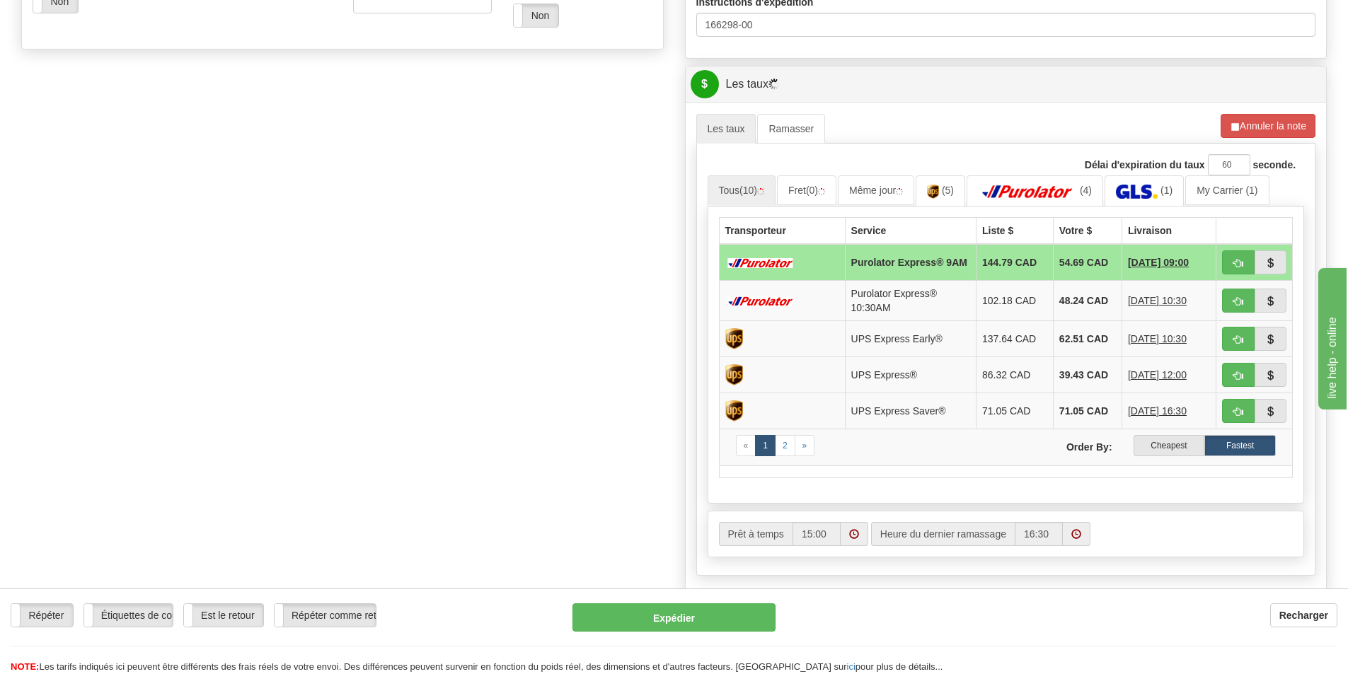
scroll to position [566, 0]
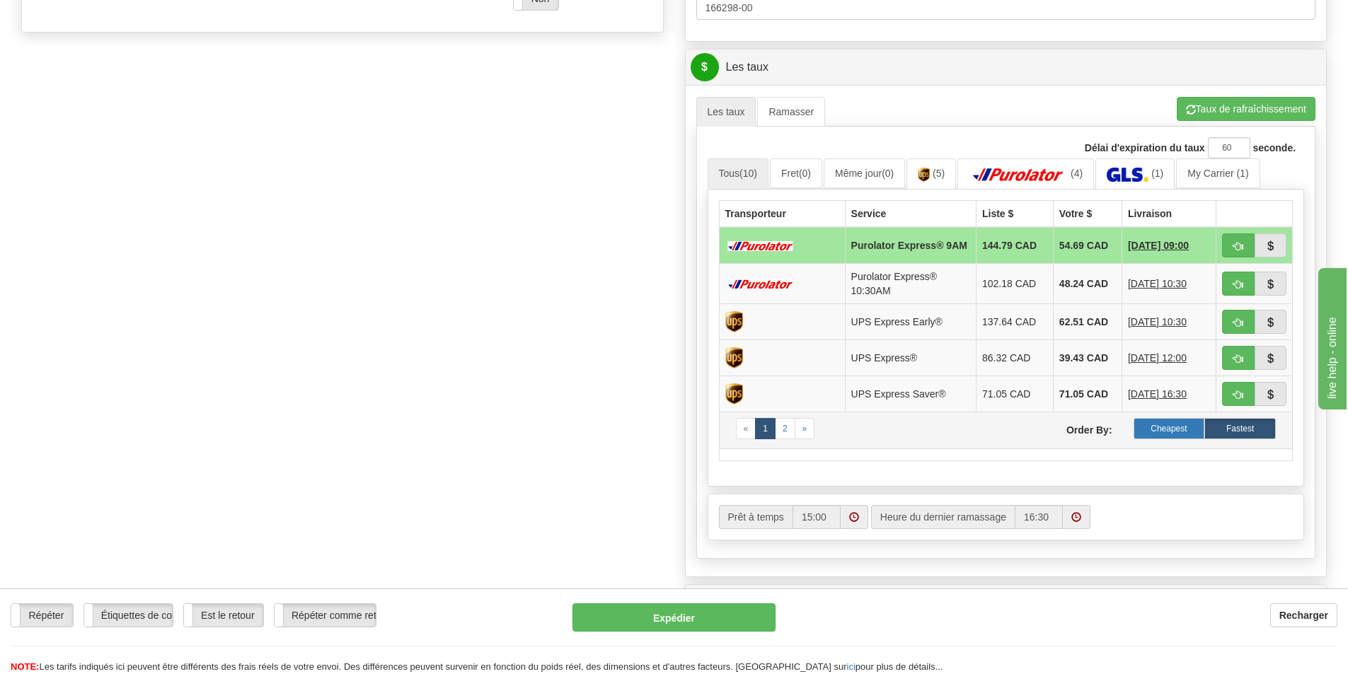
click at [1155, 432] on label "Cheapest" at bounding box center [1168, 428] width 71 height 21
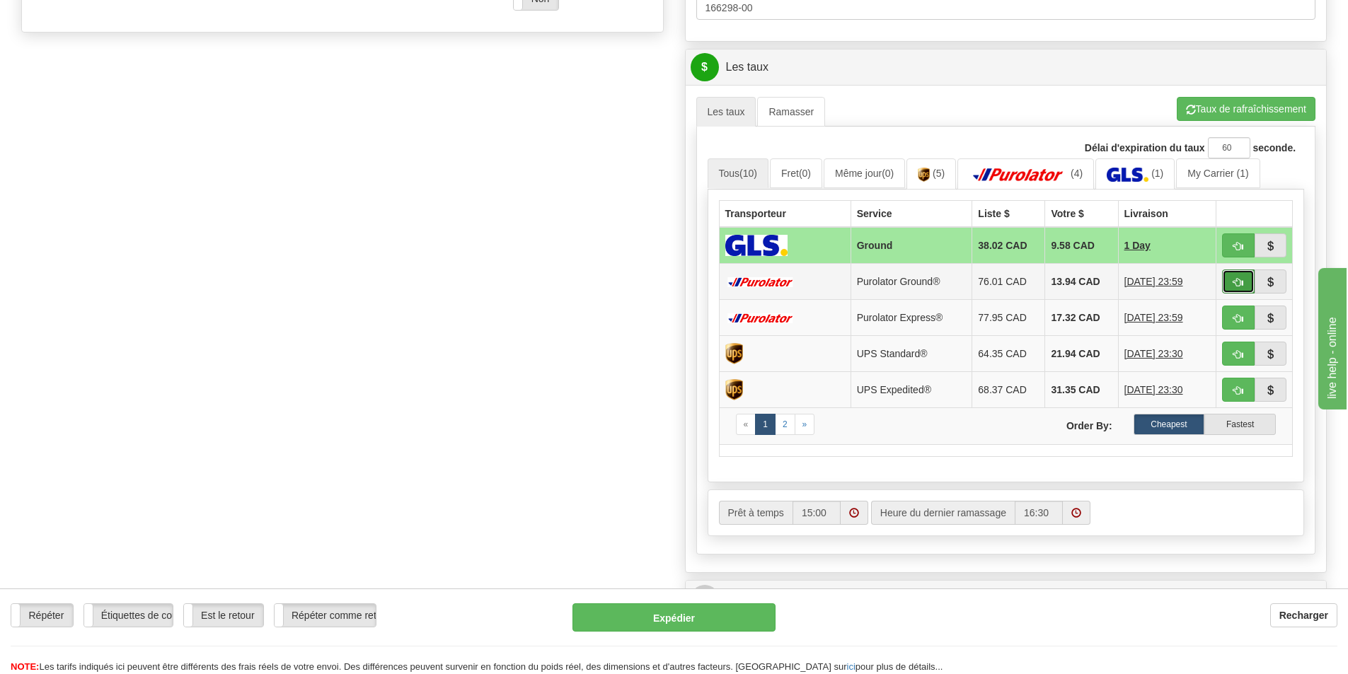
click at [1232, 284] on button "button" at bounding box center [1238, 282] width 33 height 24
type input "260"
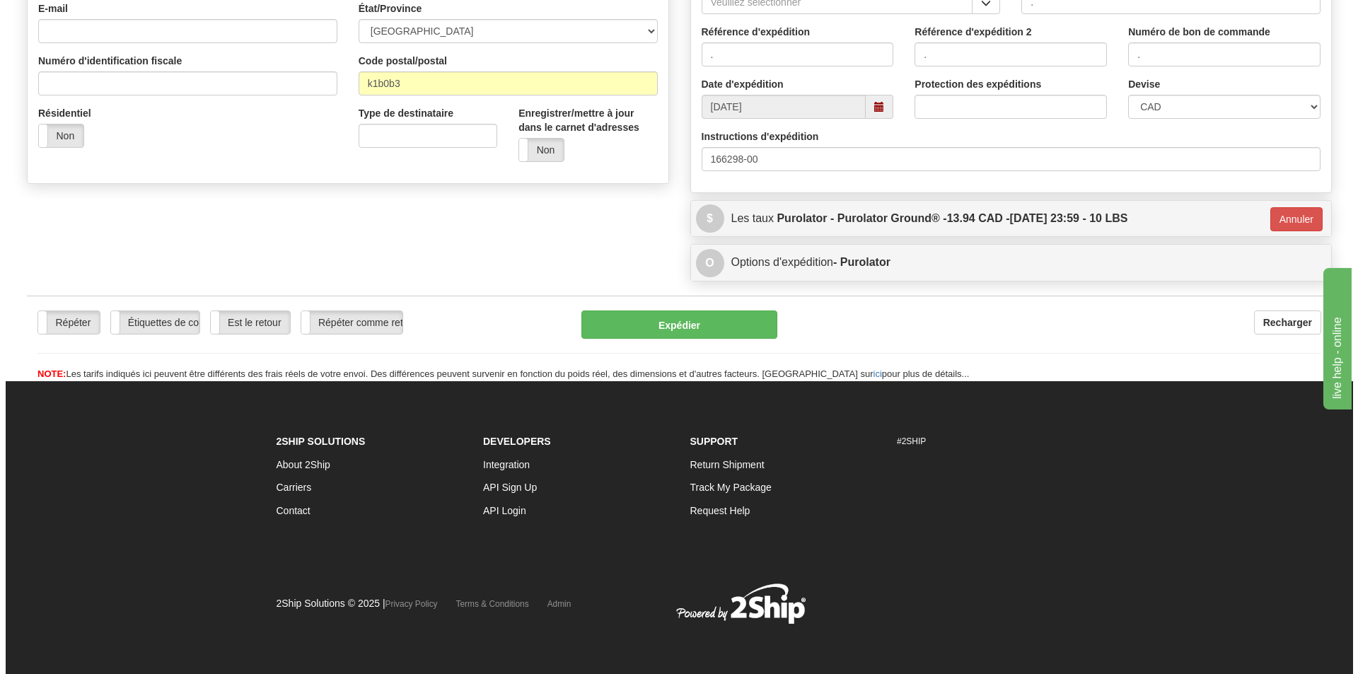
scroll to position [415, 0]
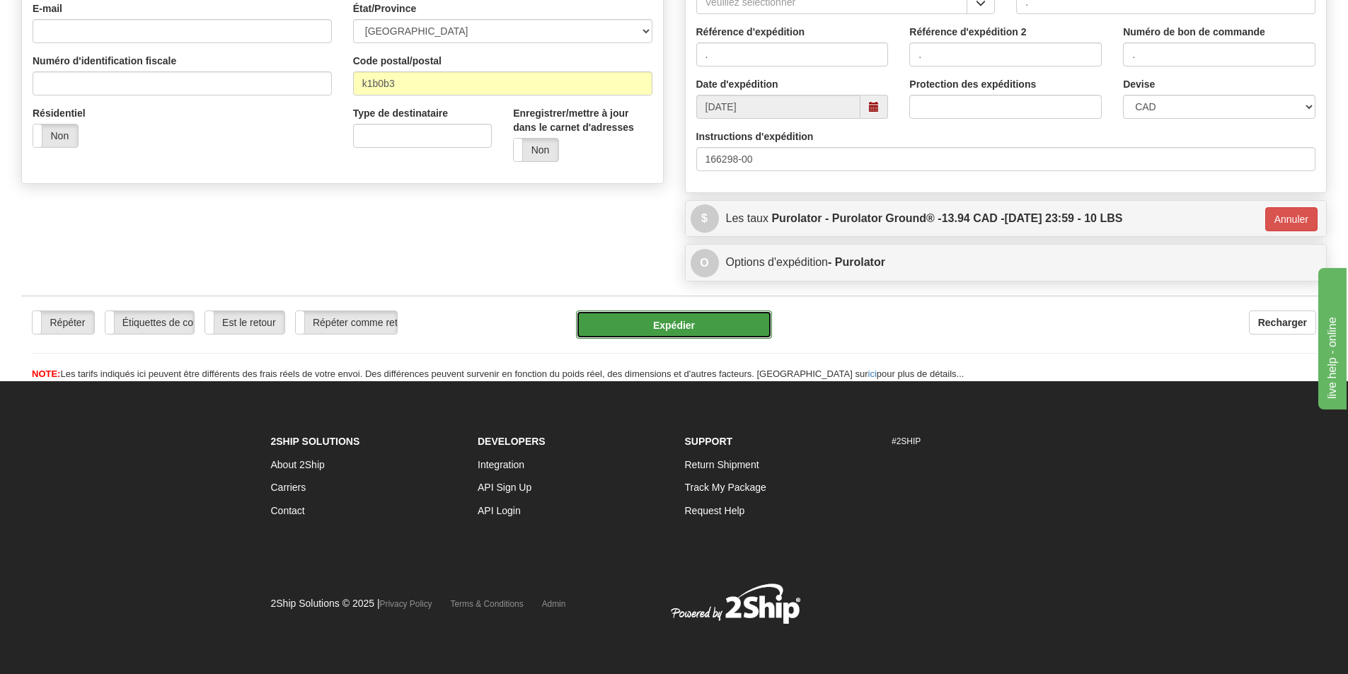
click at [685, 322] on button "Expédier" at bounding box center [674, 325] width 196 height 28
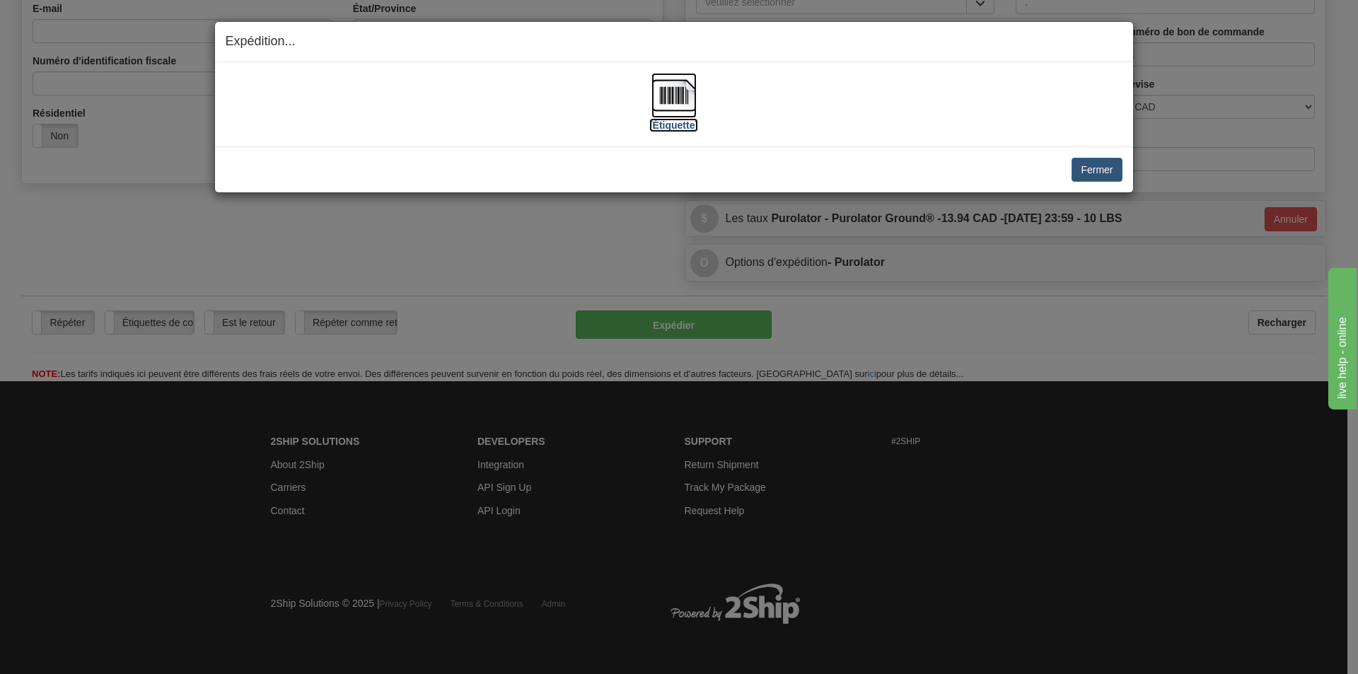
click at [669, 100] on img at bounding box center [674, 95] width 45 height 45
click at [1094, 154] on div "Fermer Annuler Annuler l'expédition et quitter le ramassage Quitter le ramassag…" at bounding box center [674, 169] width 918 height 46
click at [1087, 162] on button "Fermer" at bounding box center [1097, 170] width 50 height 24
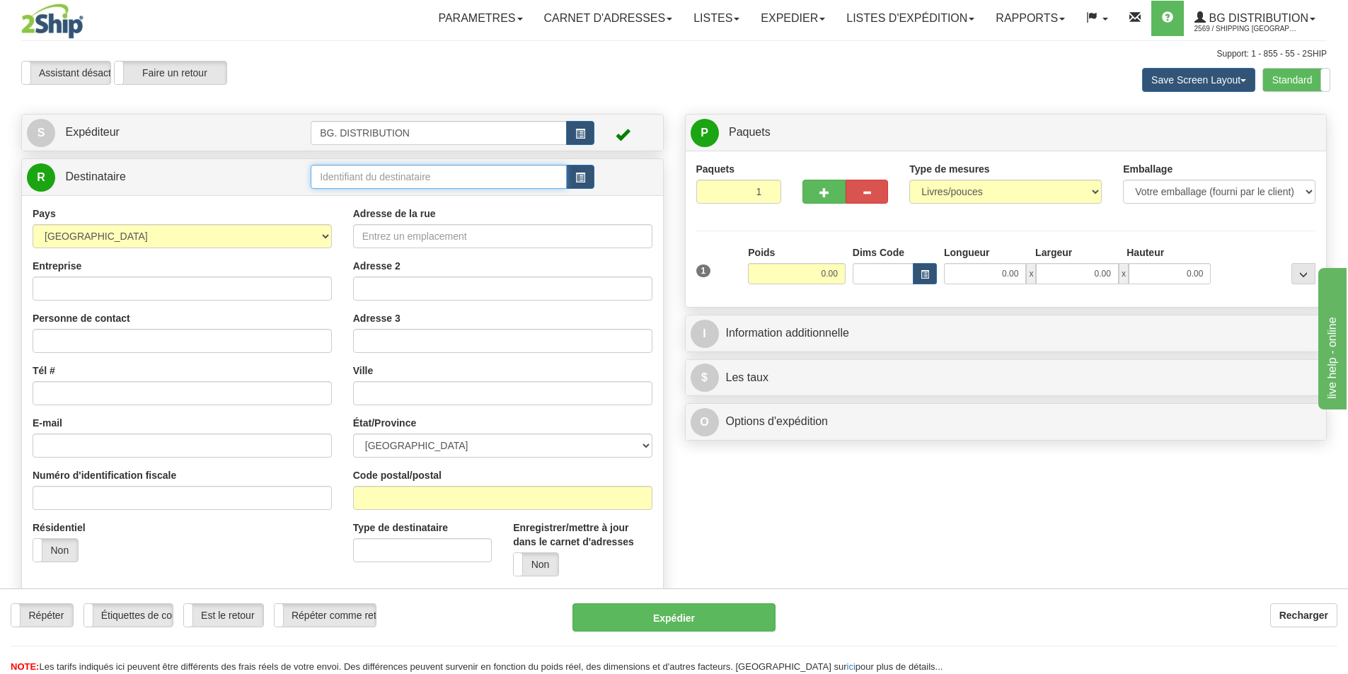
click at [436, 182] on input "text" at bounding box center [439, 177] width 256 height 24
click at [363, 197] on div "BG MTL" at bounding box center [436, 199] width 243 height 16
type input "BG MTL"
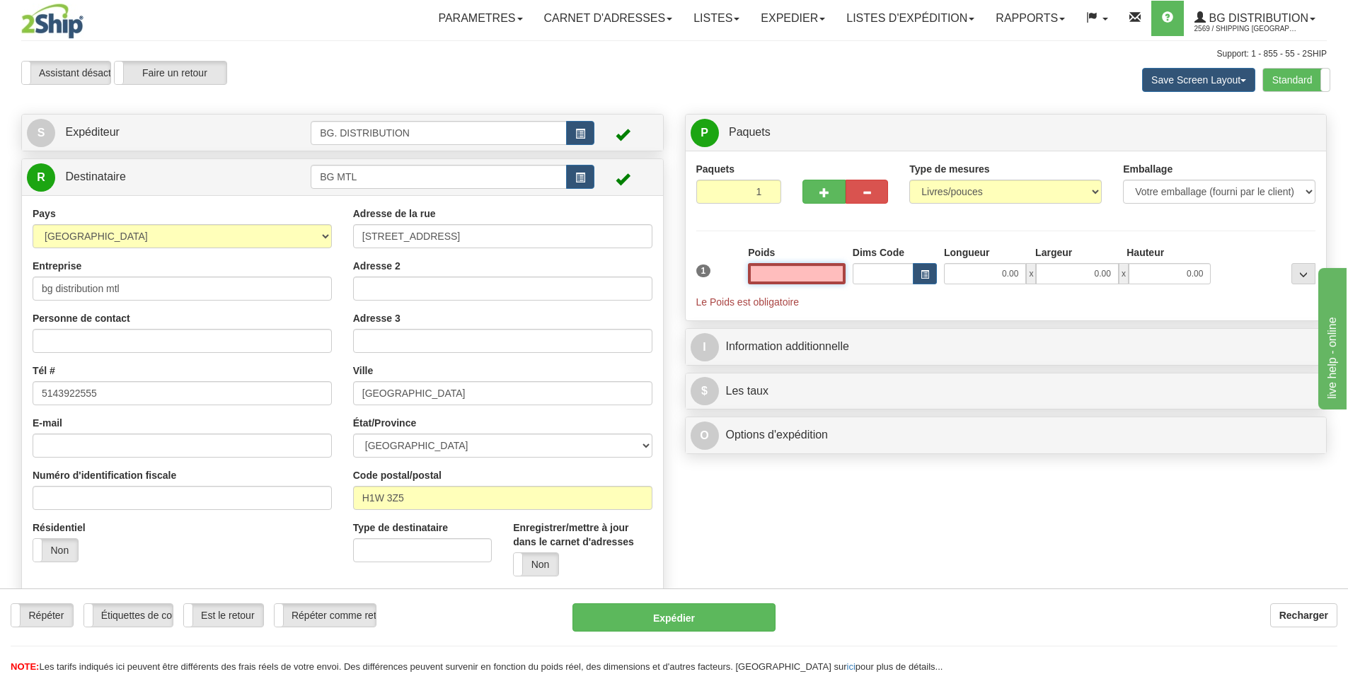
click at [831, 279] on input "text" at bounding box center [797, 273] width 98 height 21
click at [772, 272] on input "text" at bounding box center [797, 273] width 98 height 21
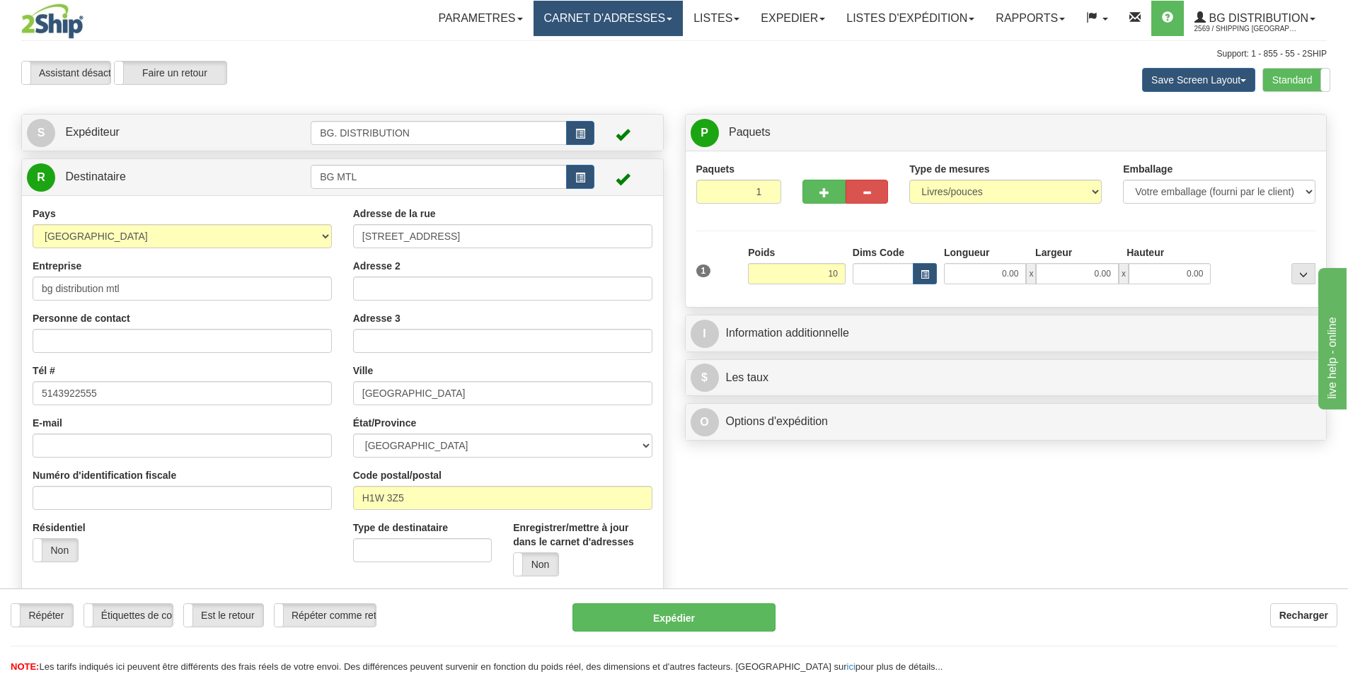
type input "10.00"
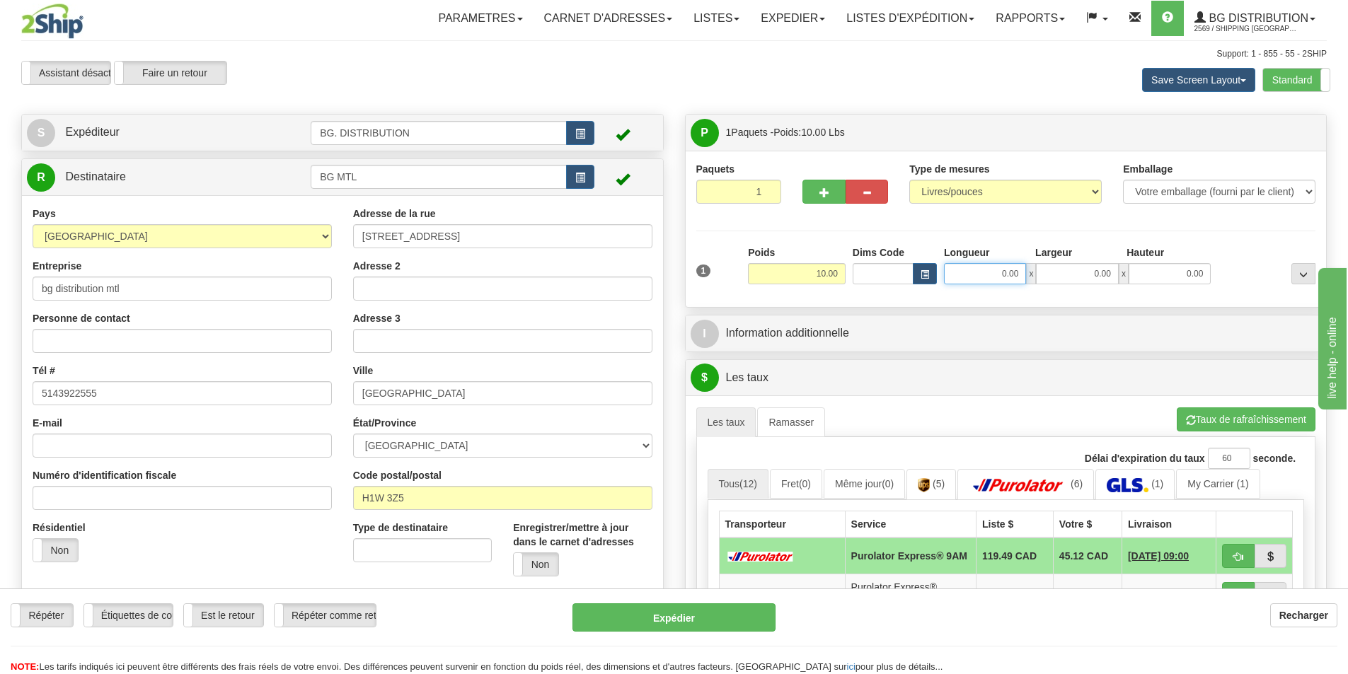
click at [1010, 279] on input "0.00" at bounding box center [985, 273] width 82 height 21
type input "8.00"
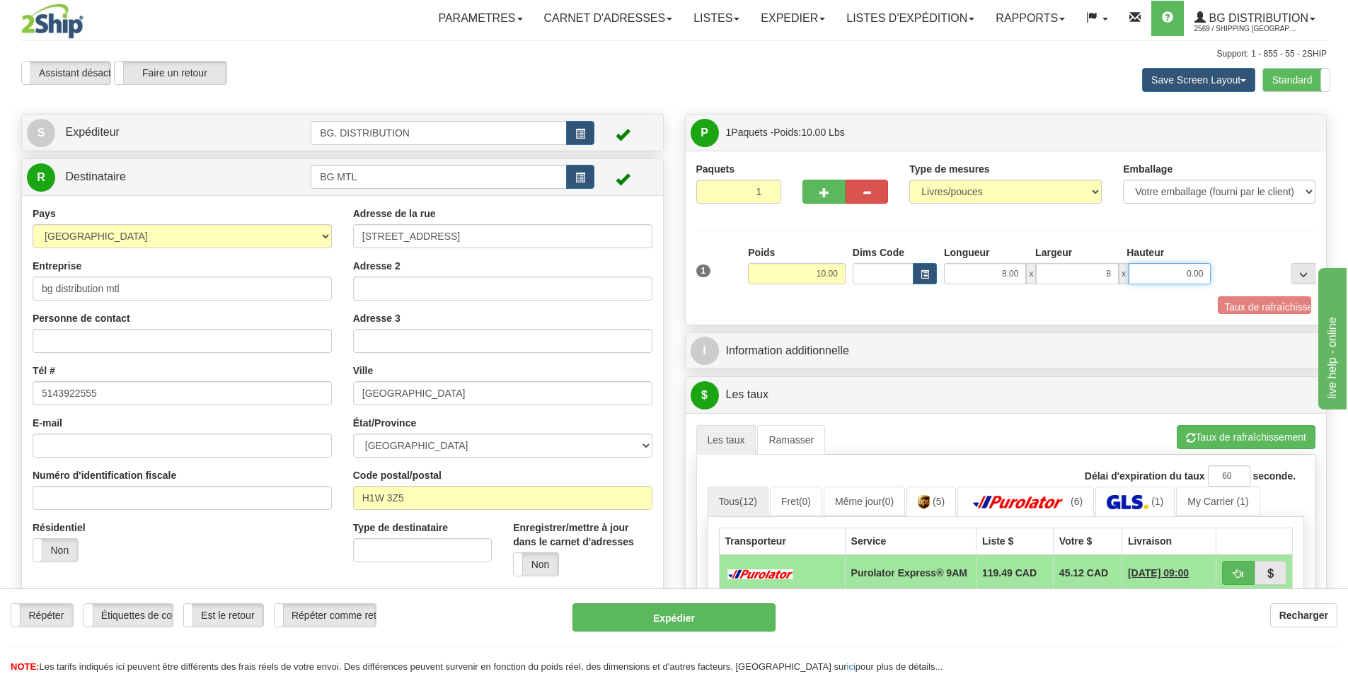
type input "8.00"
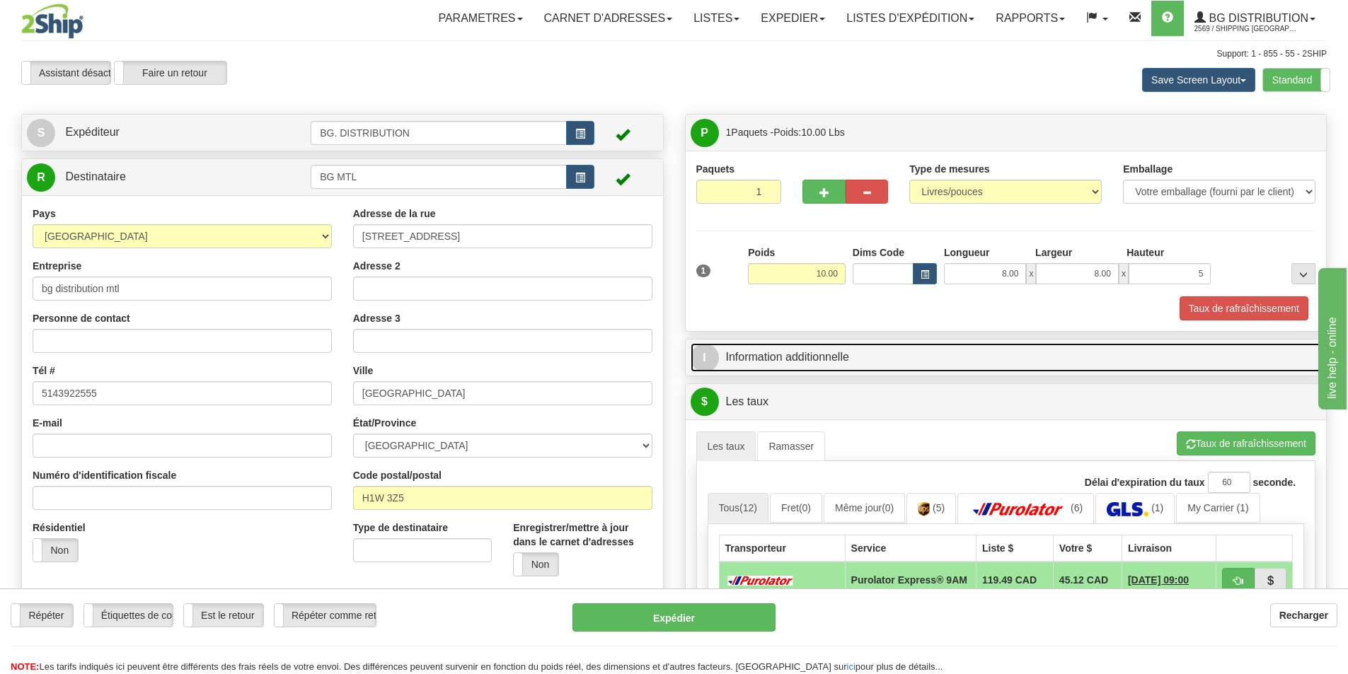
type input "5.00"
click at [908, 359] on link "I Information additionnelle" at bounding box center [1005, 357] width 631 height 29
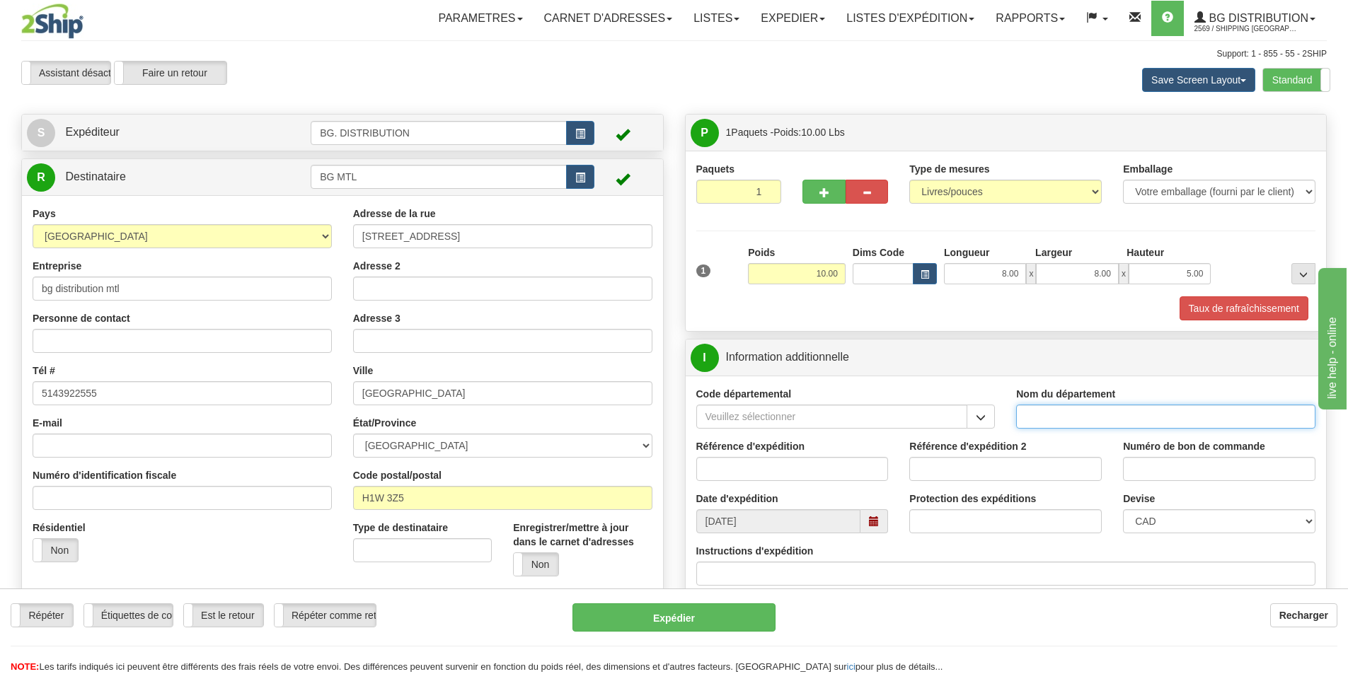
click at [1117, 420] on input "Nom du département" at bounding box center [1165, 417] width 299 height 24
type input "."
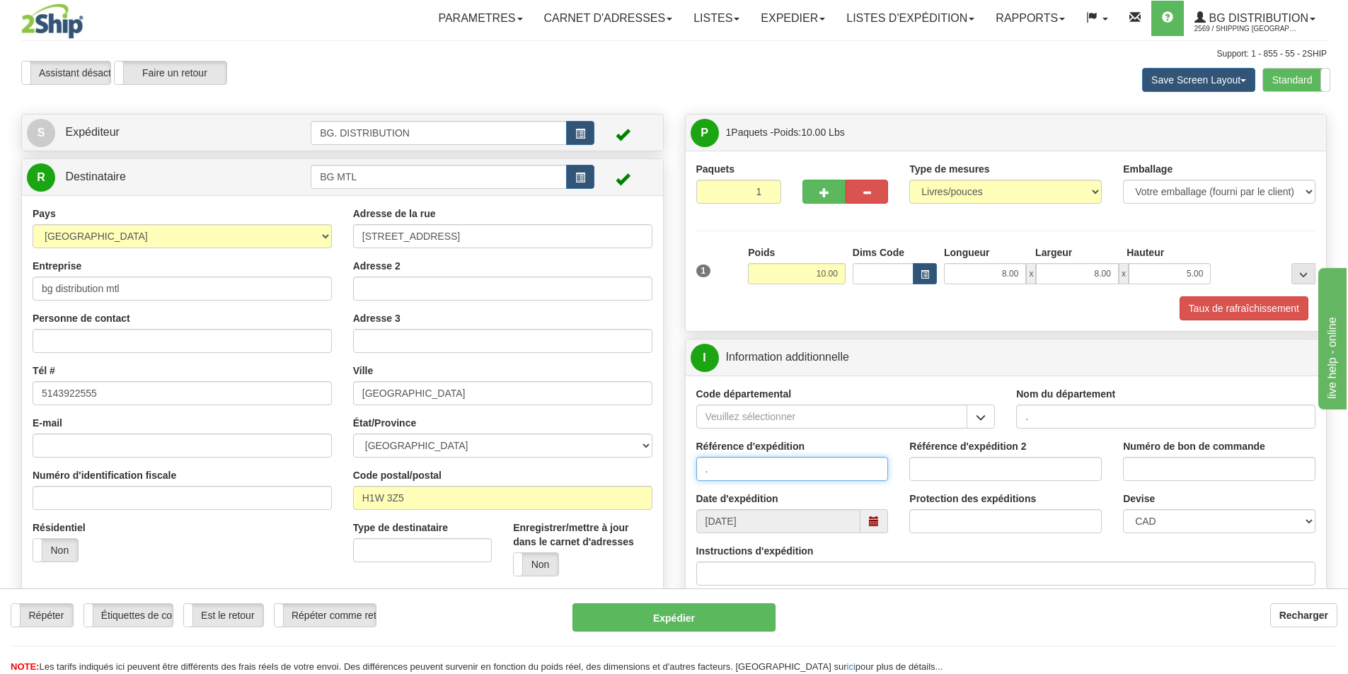
type input "."
click at [811, 572] on input "Instructions d'expédition" at bounding box center [1006, 574] width 620 height 24
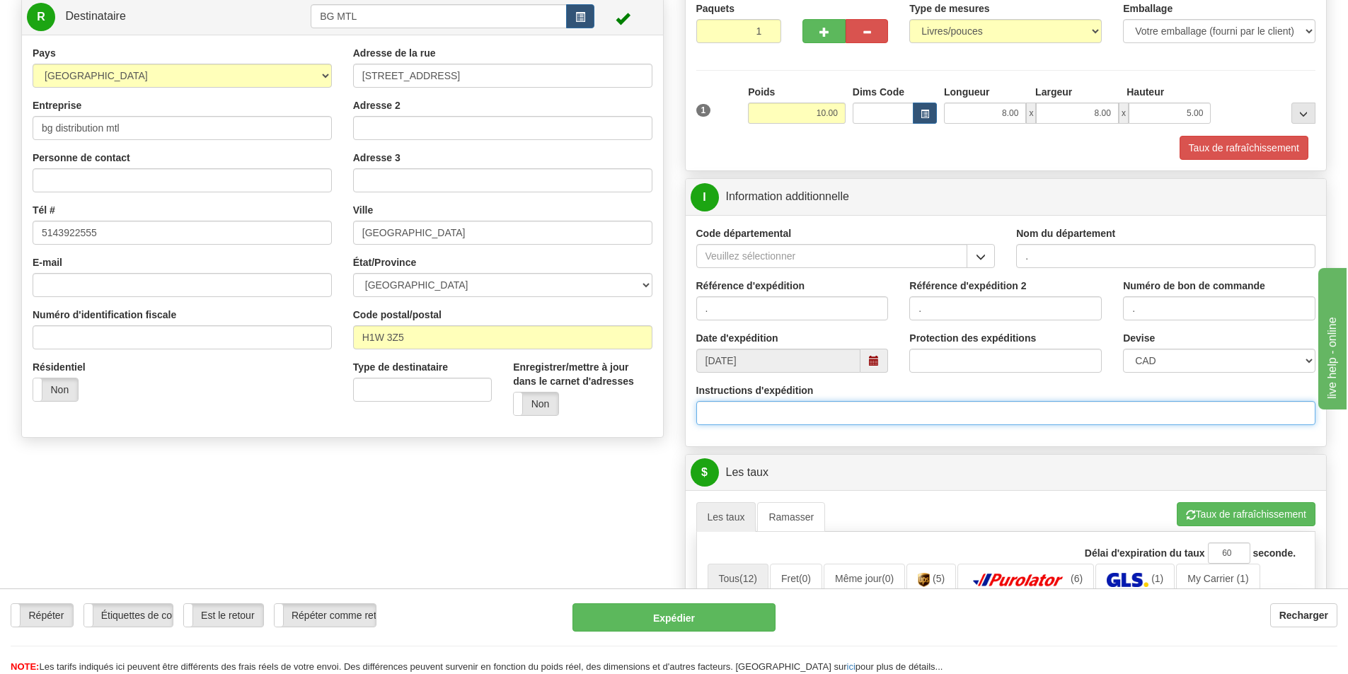
scroll to position [212, 0]
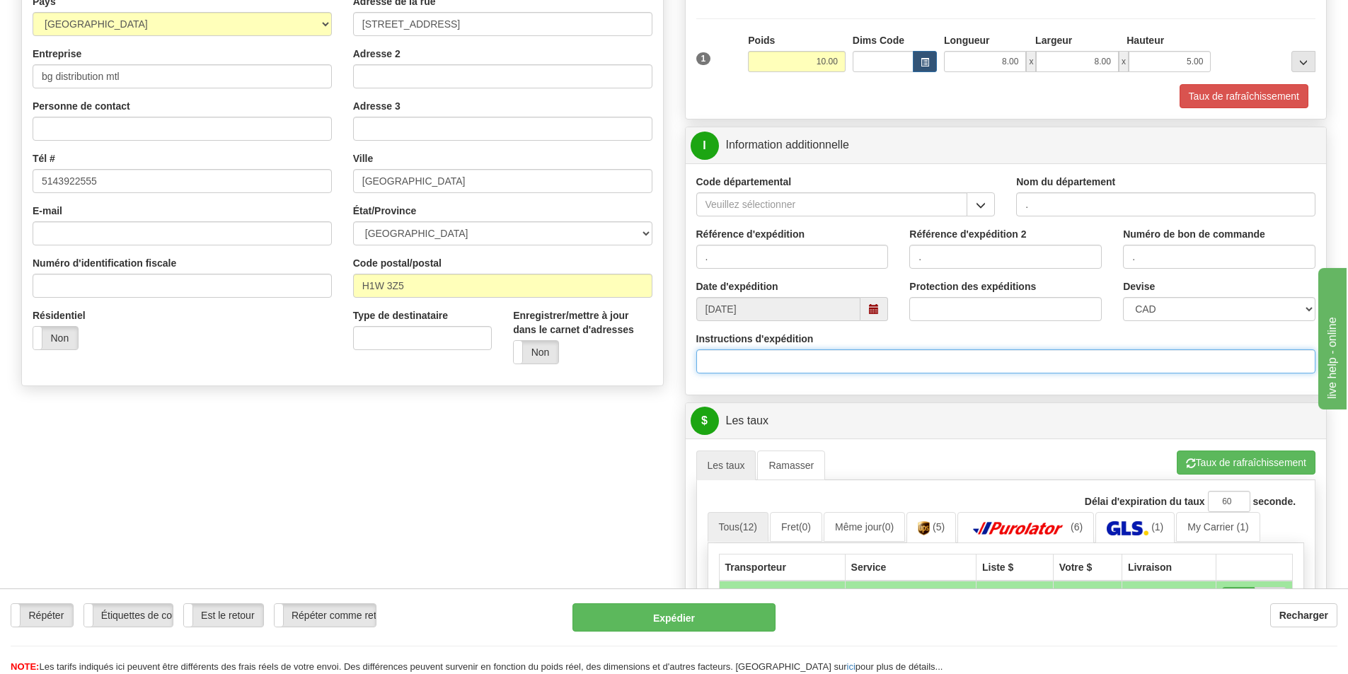
click at [752, 371] on input "Instructions d'expédition" at bounding box center [1006, 361] width 620 height 24
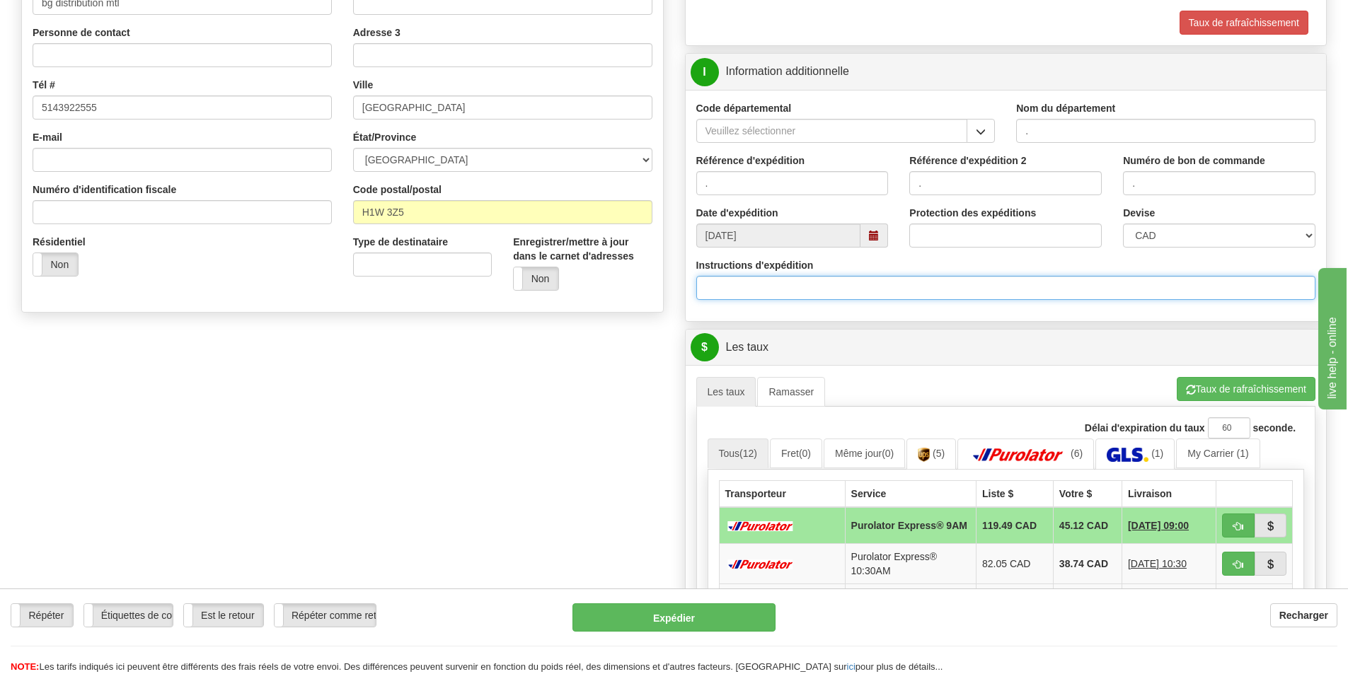
scroll to position [354, 0]
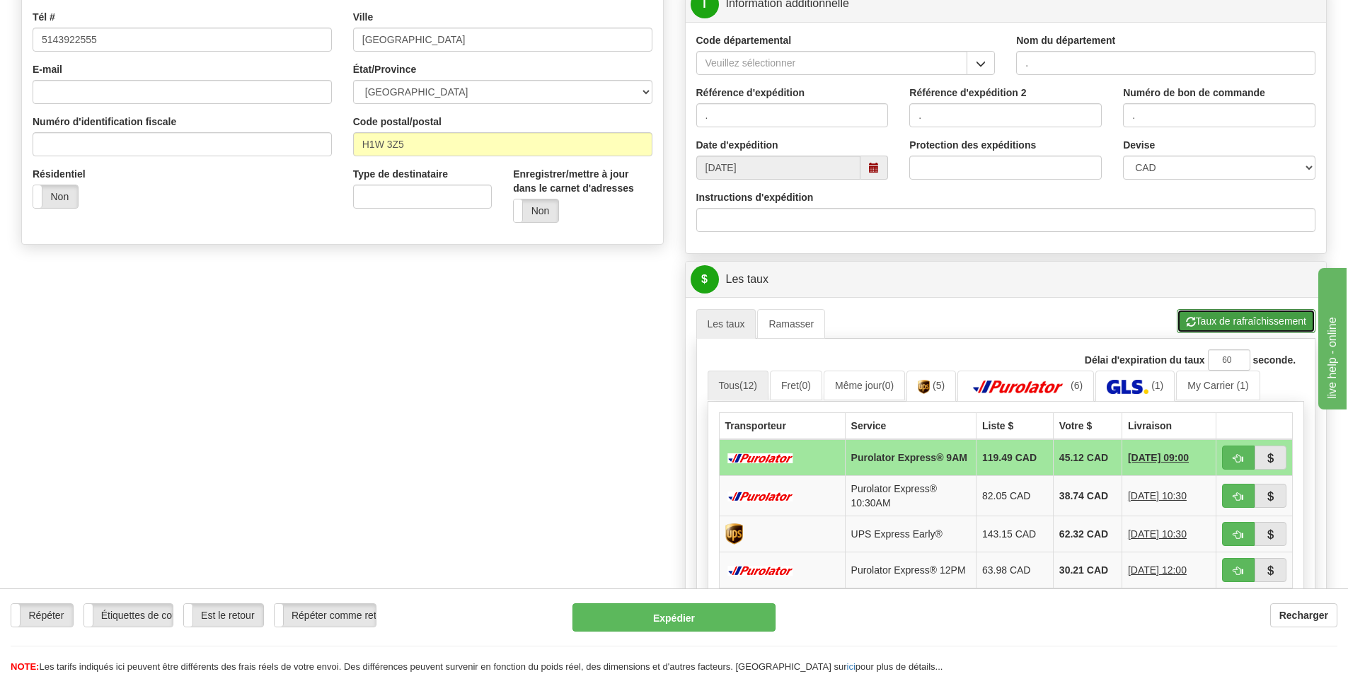
click at [1220, 318] on button "Taux de rafraîchissement" at bounding box center [1245, 321] width 139 height 24
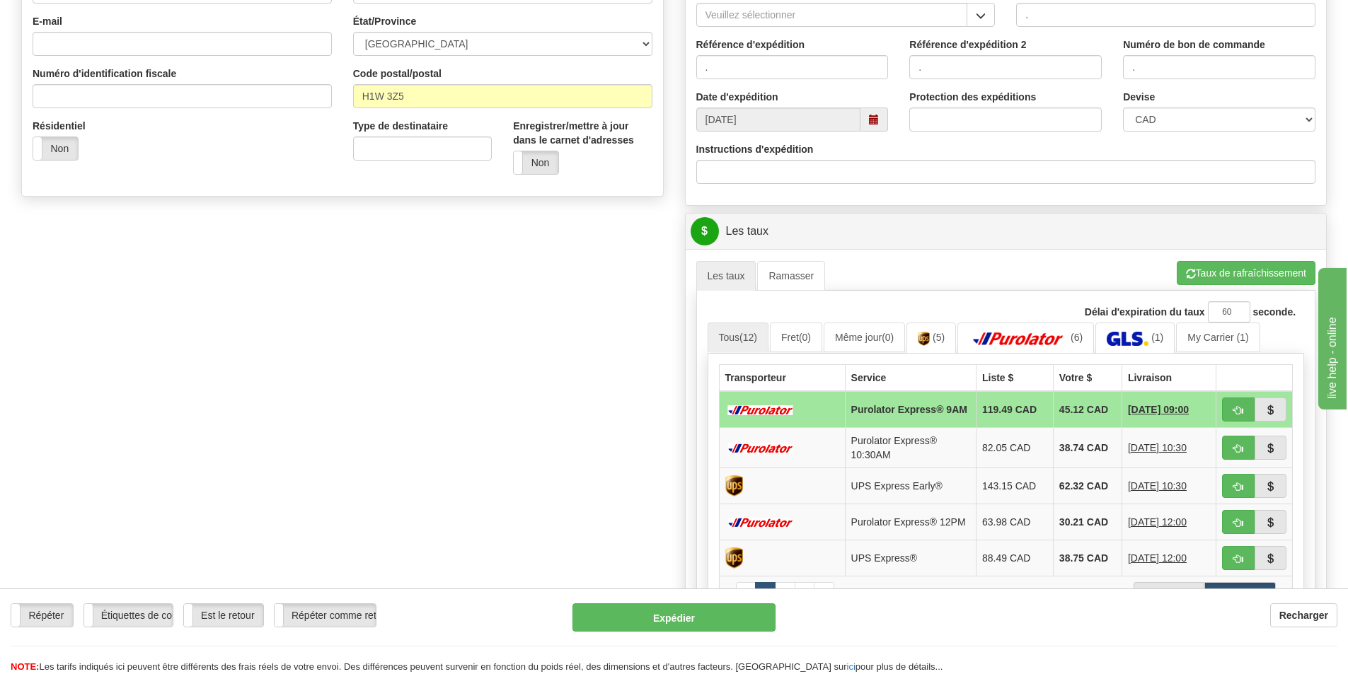
scroll to position [424, 0]
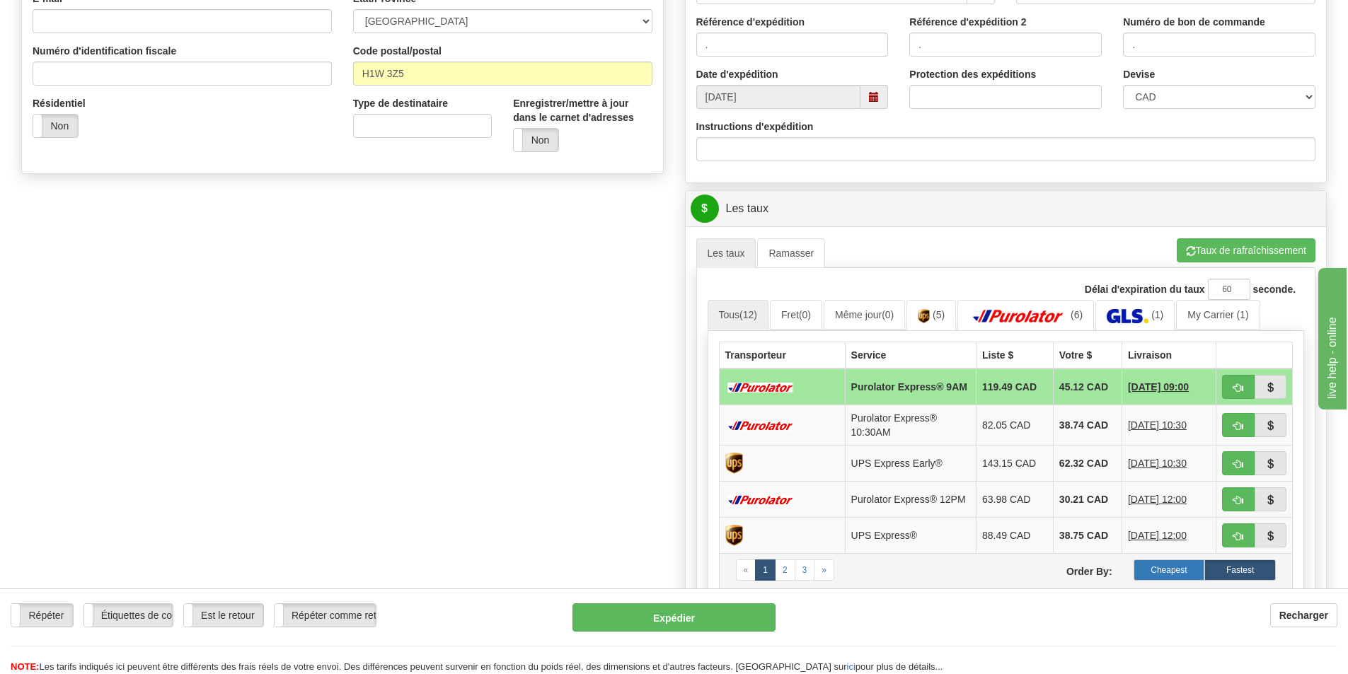
click at [1164, 567] on label "Cheapest" at bounding box center [1168, 570] width 71 height 21
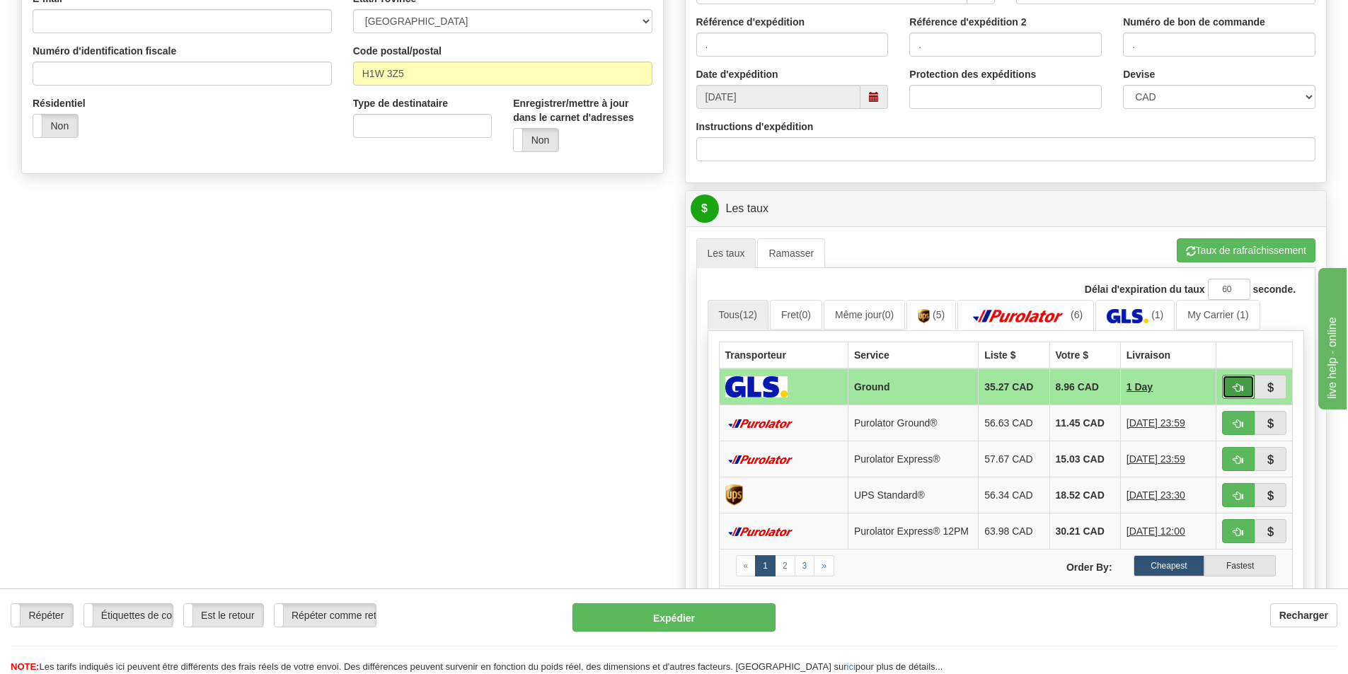
click at [1243, 379] on button "button" at bounding box center [1238, 387] width 33 height 24
type input "1"
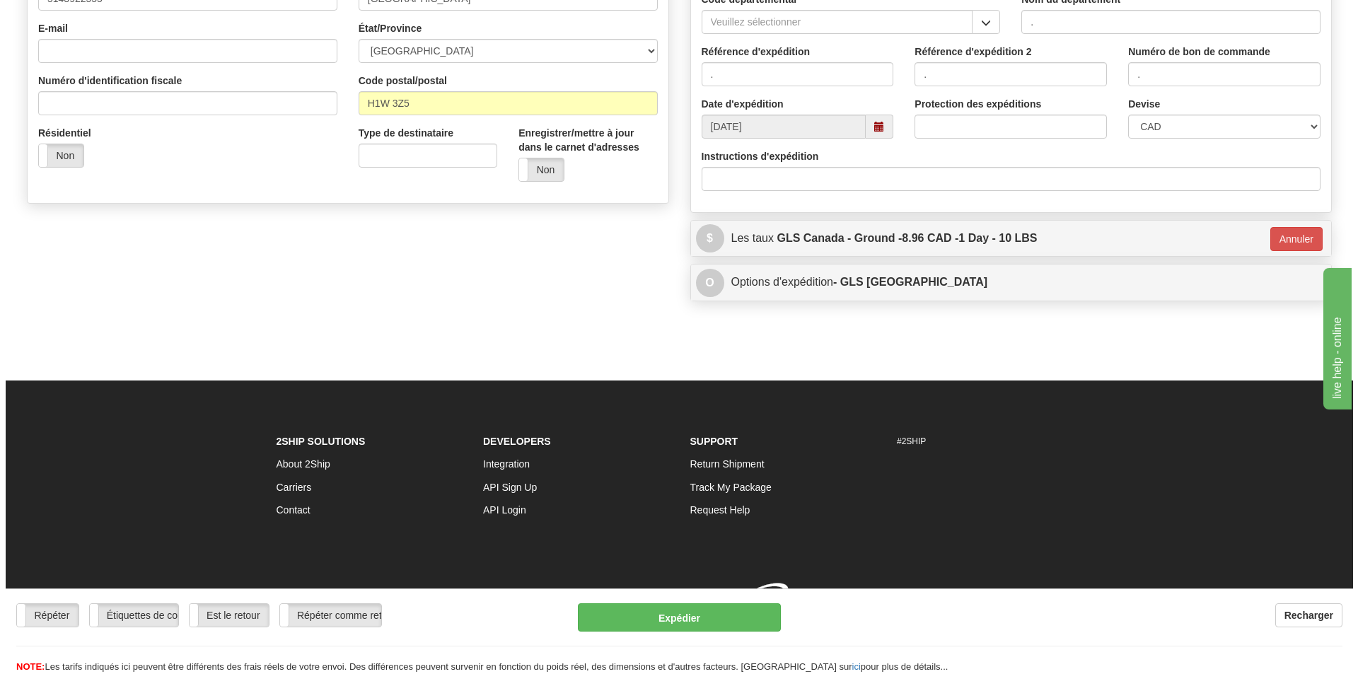
scroll to position [412, 0]
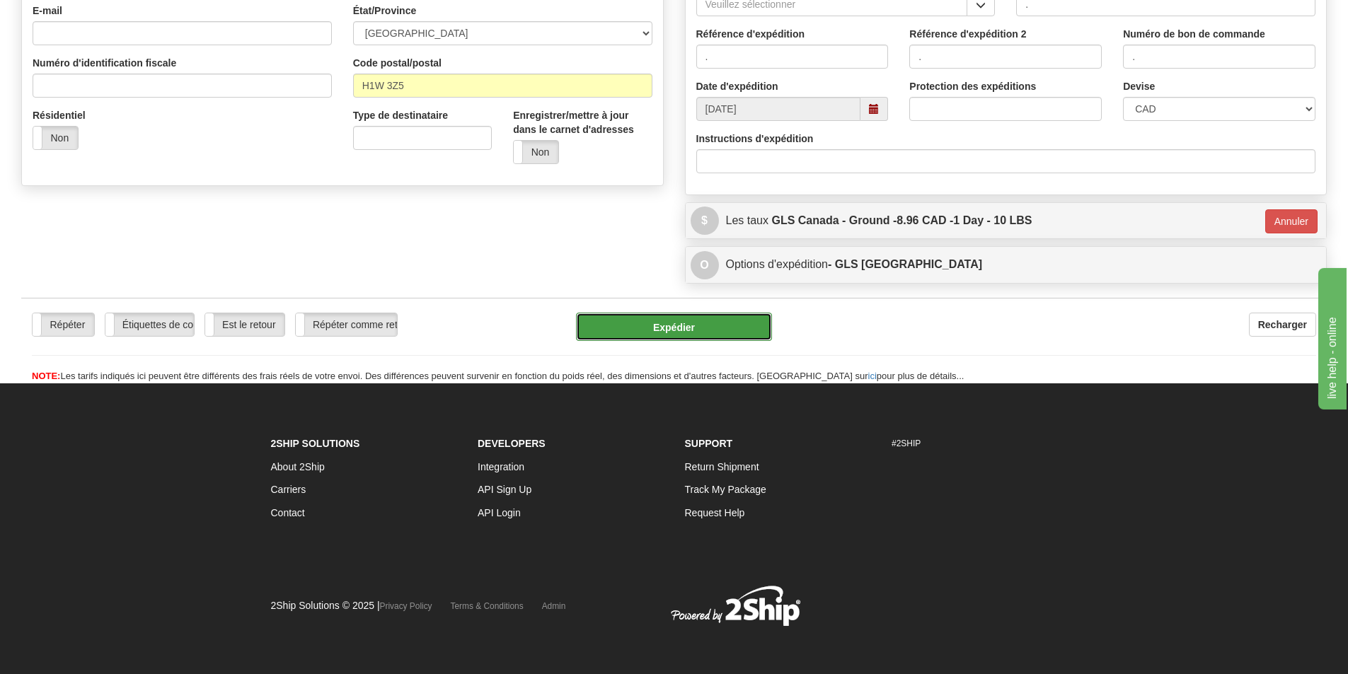
click at [681, 328] on button "Expédier" at bounding box center [674, 327] width 196 height 28
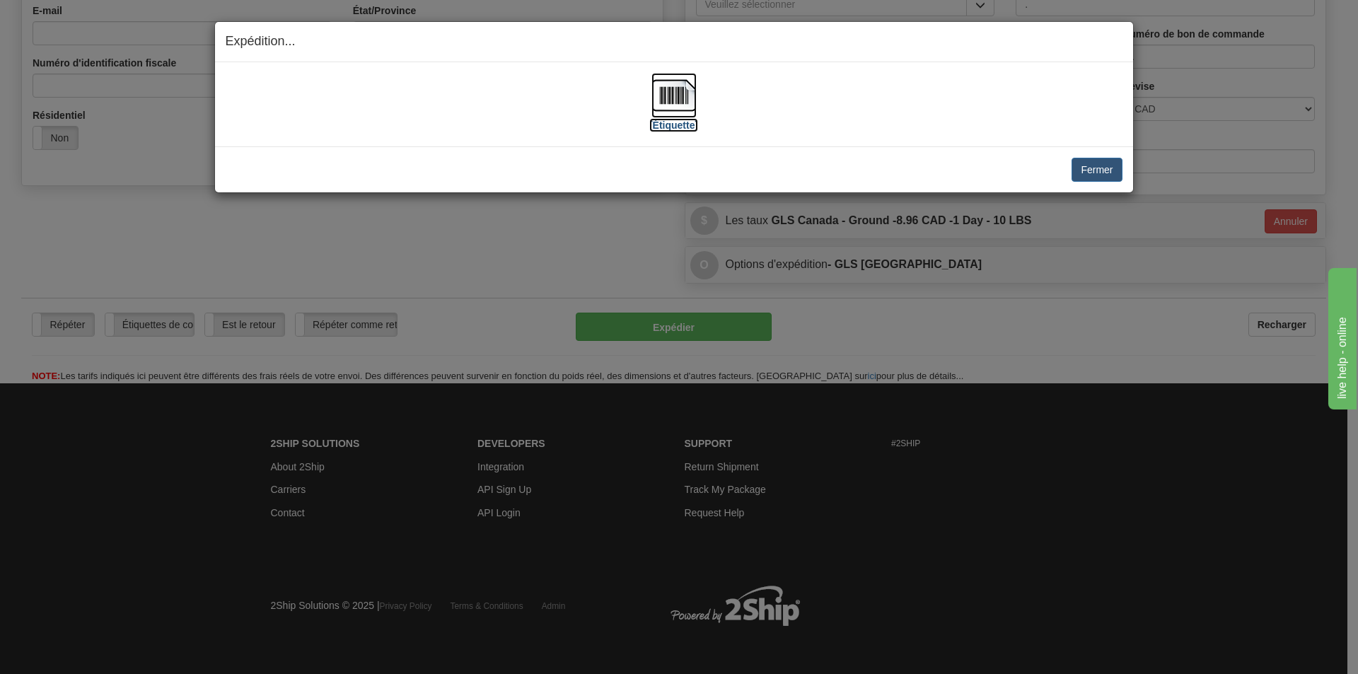
click at [673, 96] on img at bounding box center [674, 95] width 45 height 45
click at [1094, 178] on button "Fermer" at bounding box center [1097, 170] width 50 height 24
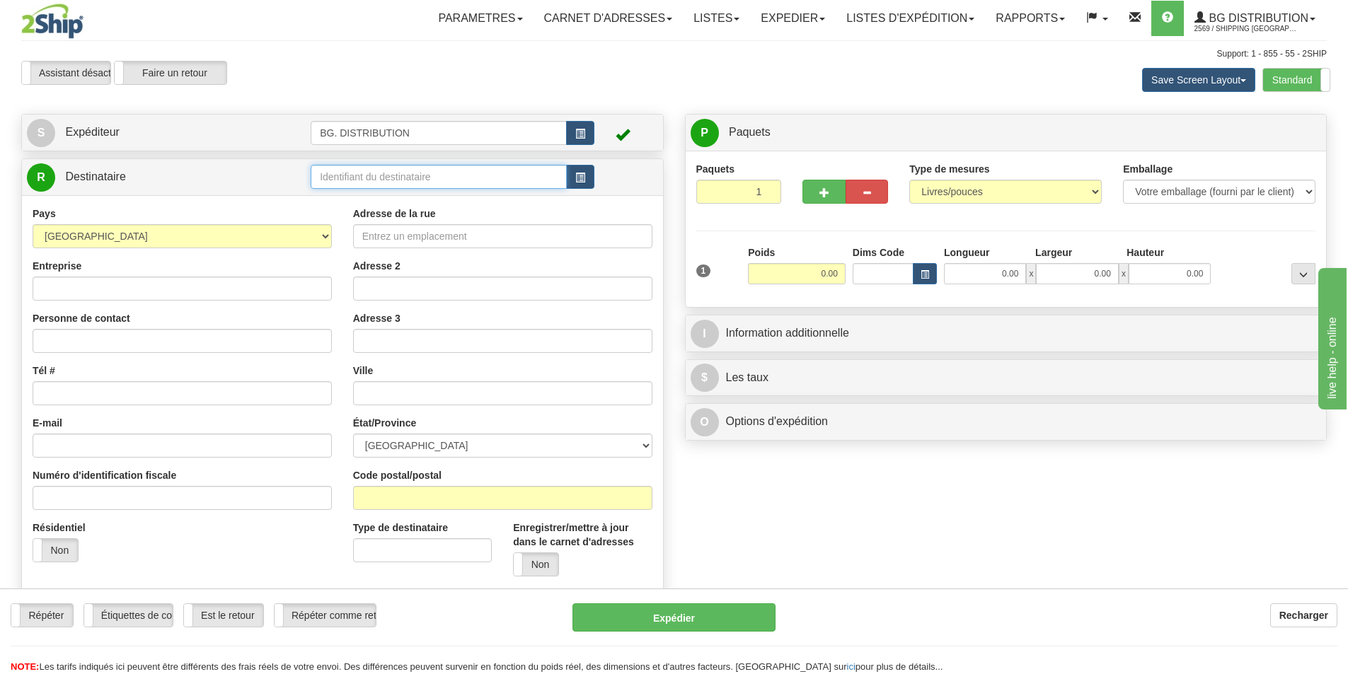
click at [403, 179] on input "text" at bounding box center [439, 177] width 256 height 24
click at [403, 177] on input "text" at bounding box center [439, 177] width 256 height 24
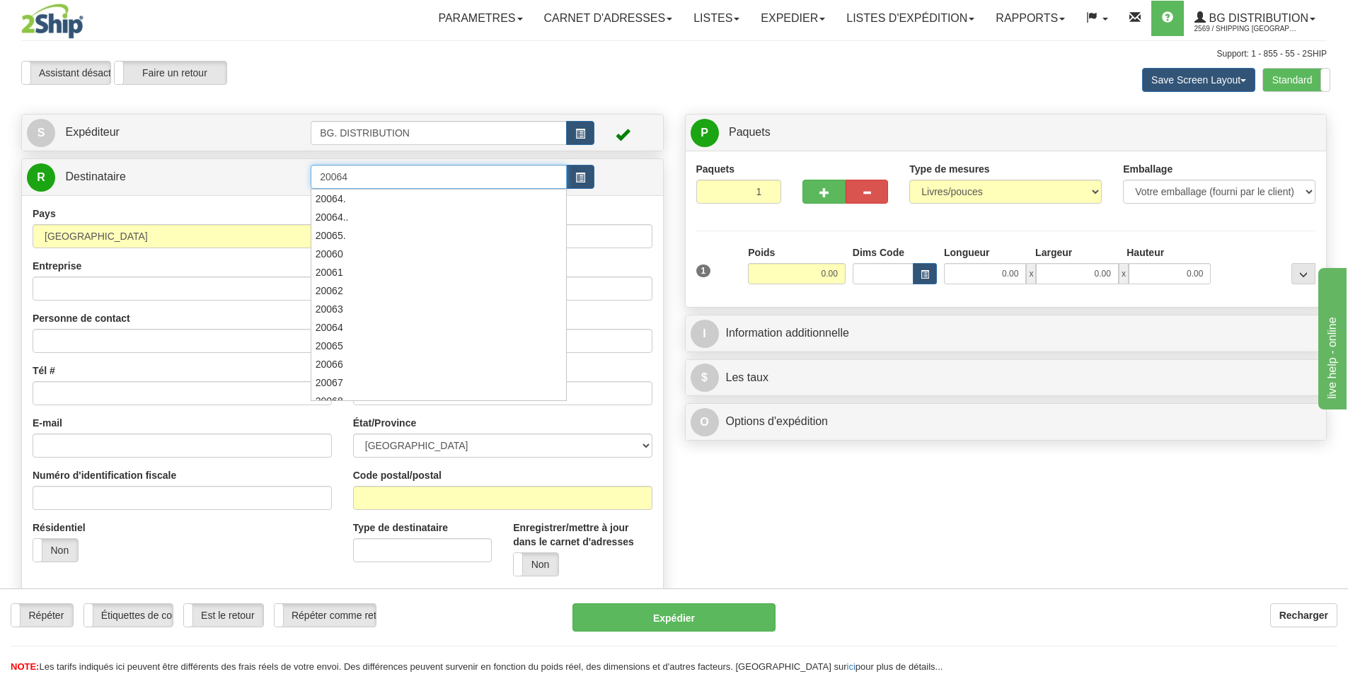
type input "20064"
click button "Supprimer" at bounding box center [0, 0] width 0 height 0
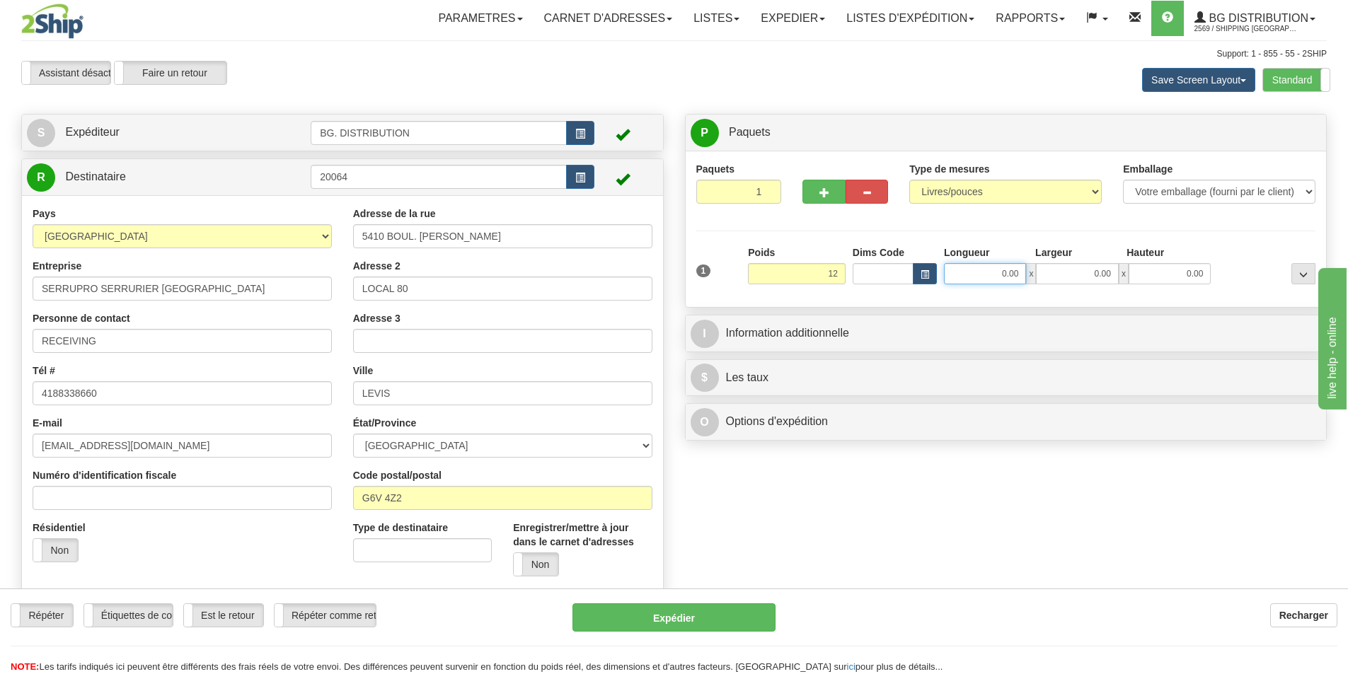
type input "12.00"
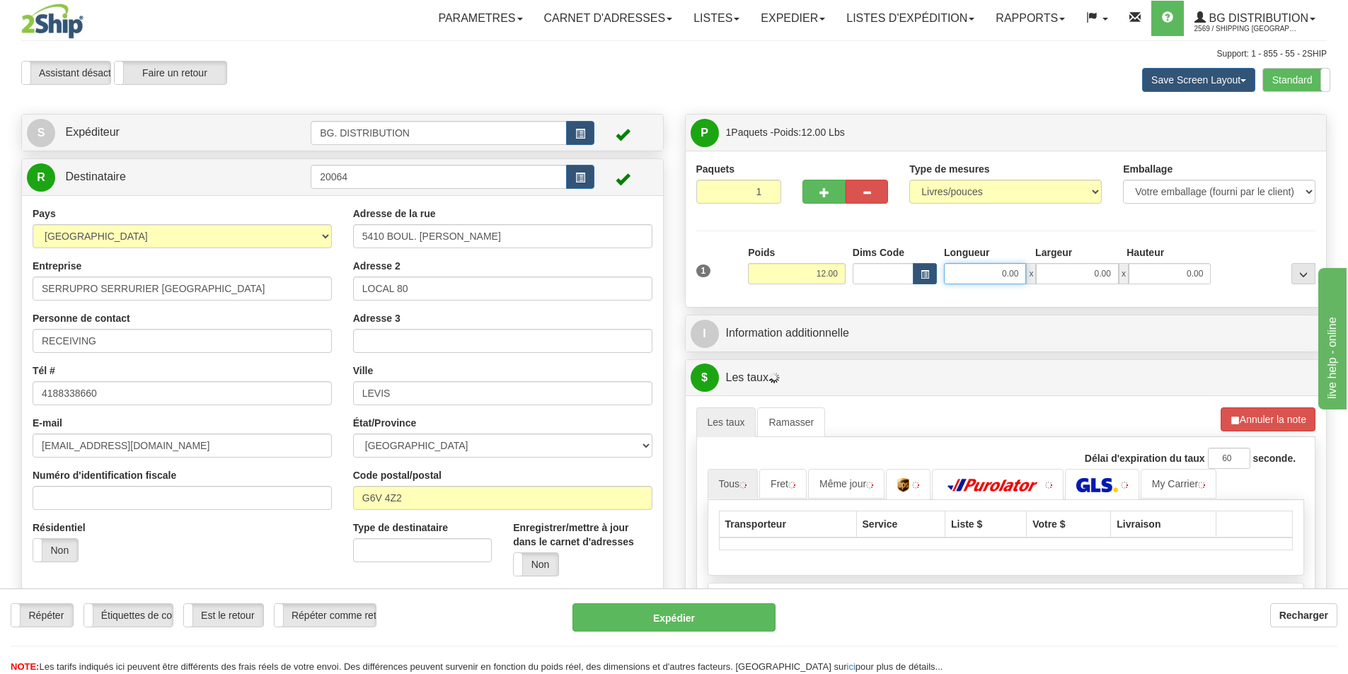
click at [1007, 279] on input "0.00" at bounding box center [985, 273] width 82 height 21
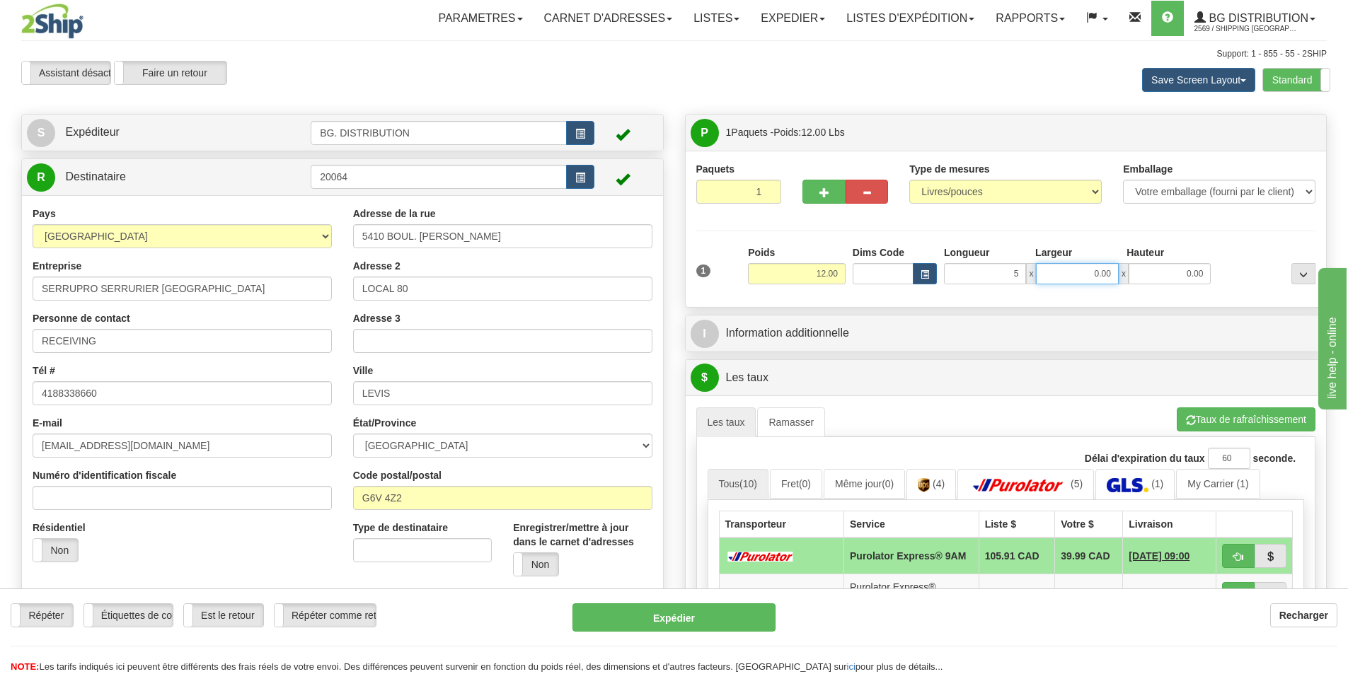
type input "5.00"
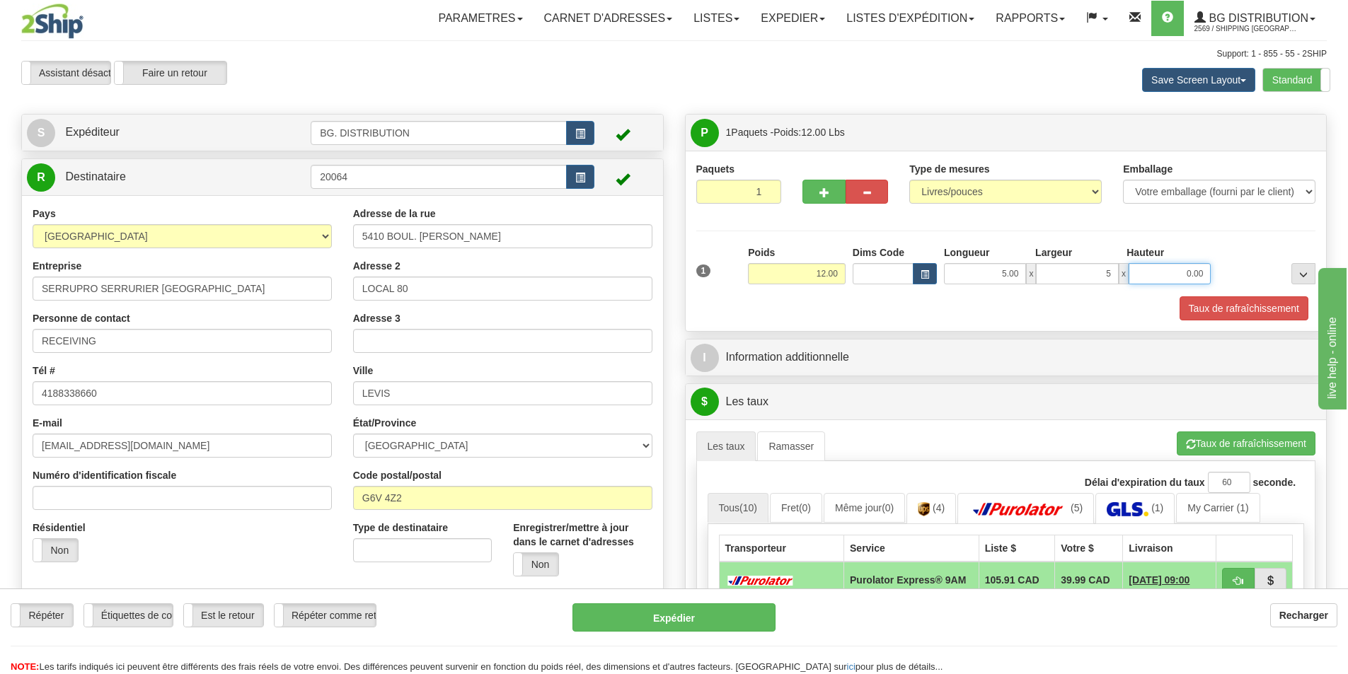
type input "5.00"
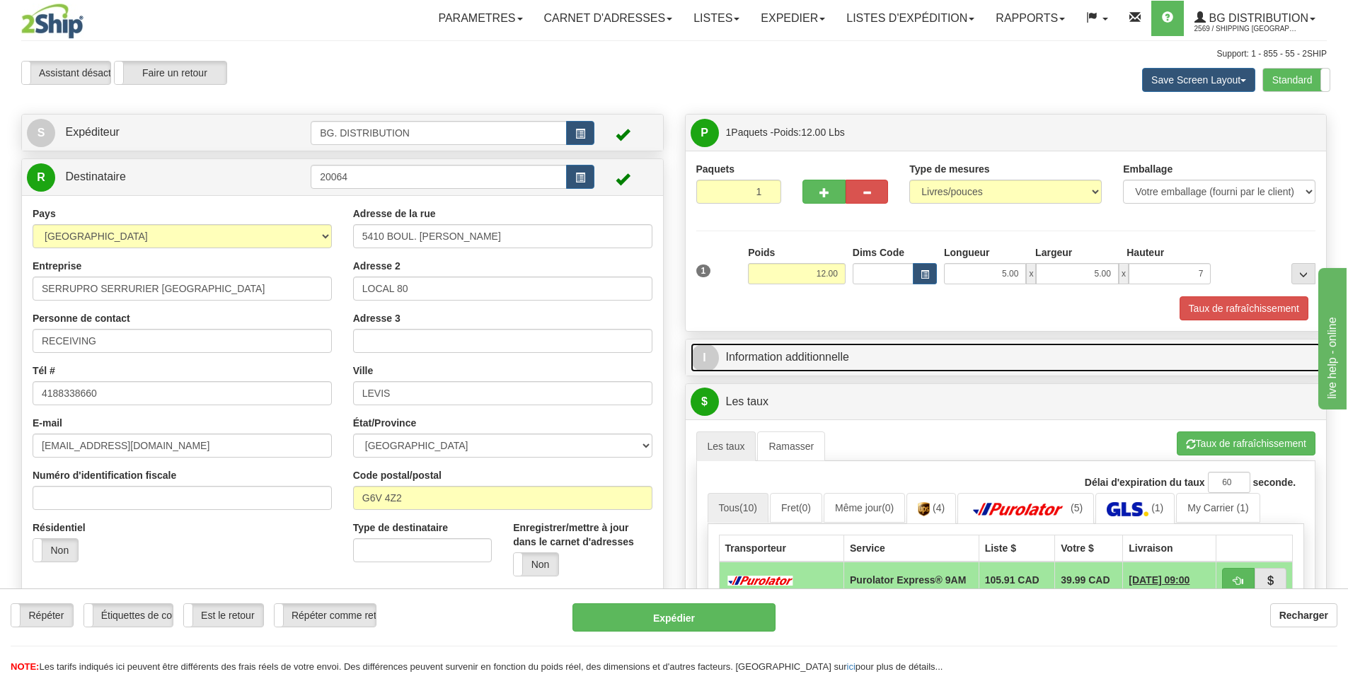
type input "7.00"
click at [794, 357] on link "I Information additionnelle" at bounding box center [1005, 357] width 631 height 29
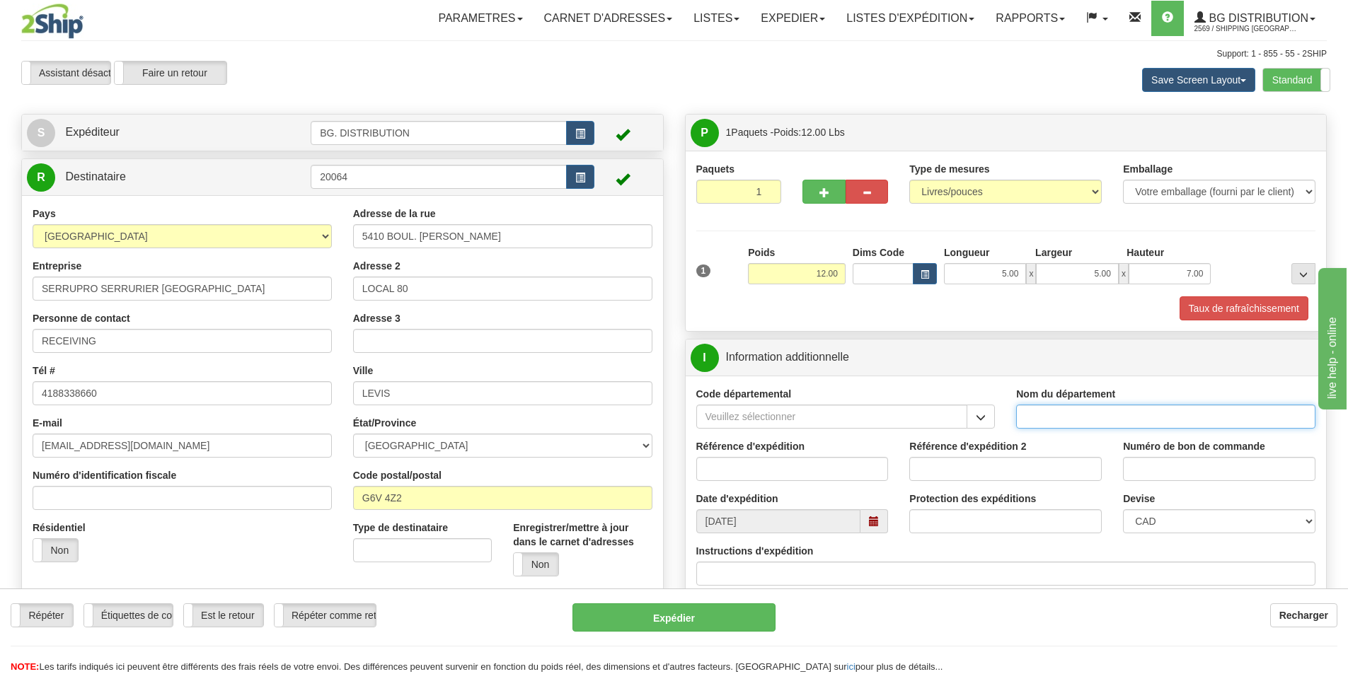
click at [1059, 424] on input "Nom du département" at bounding box center [1165, 417] width 299 height 24
type input "."
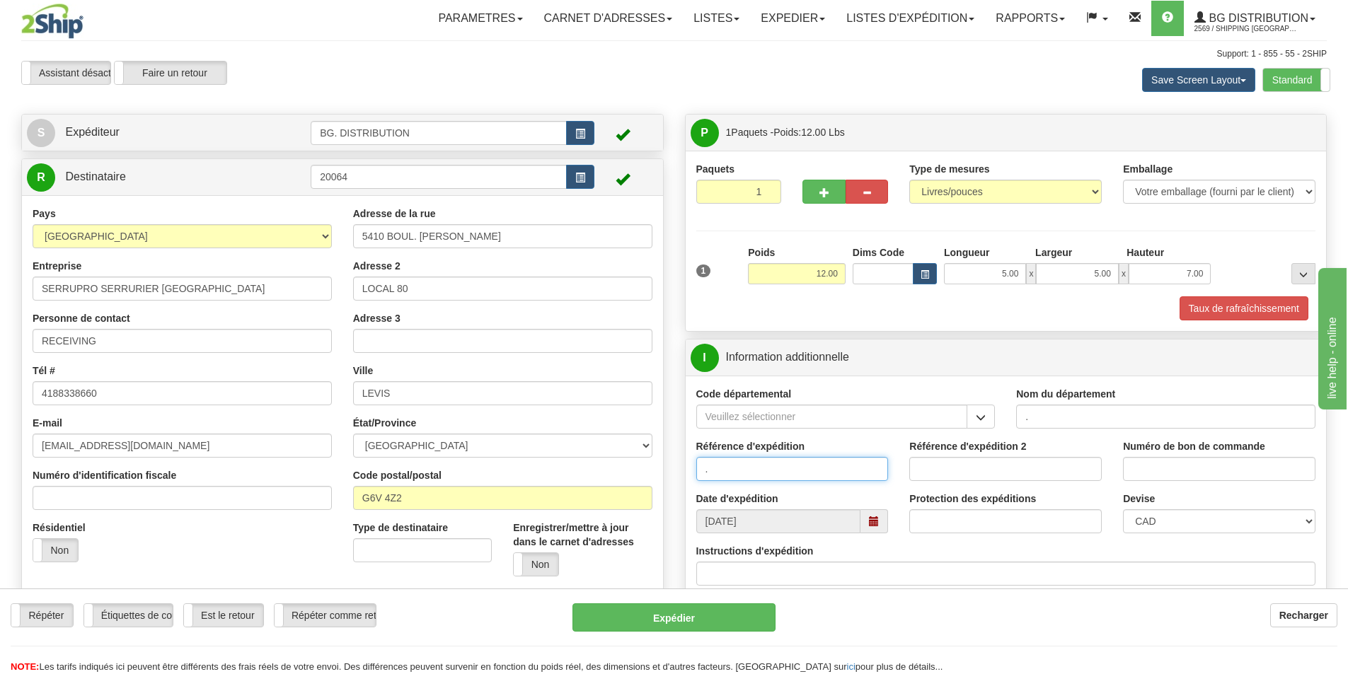
type input "."
click at [823, 565] on input "Instructions d'expédition" at bounding box center [1006, 574] width 620 height 24
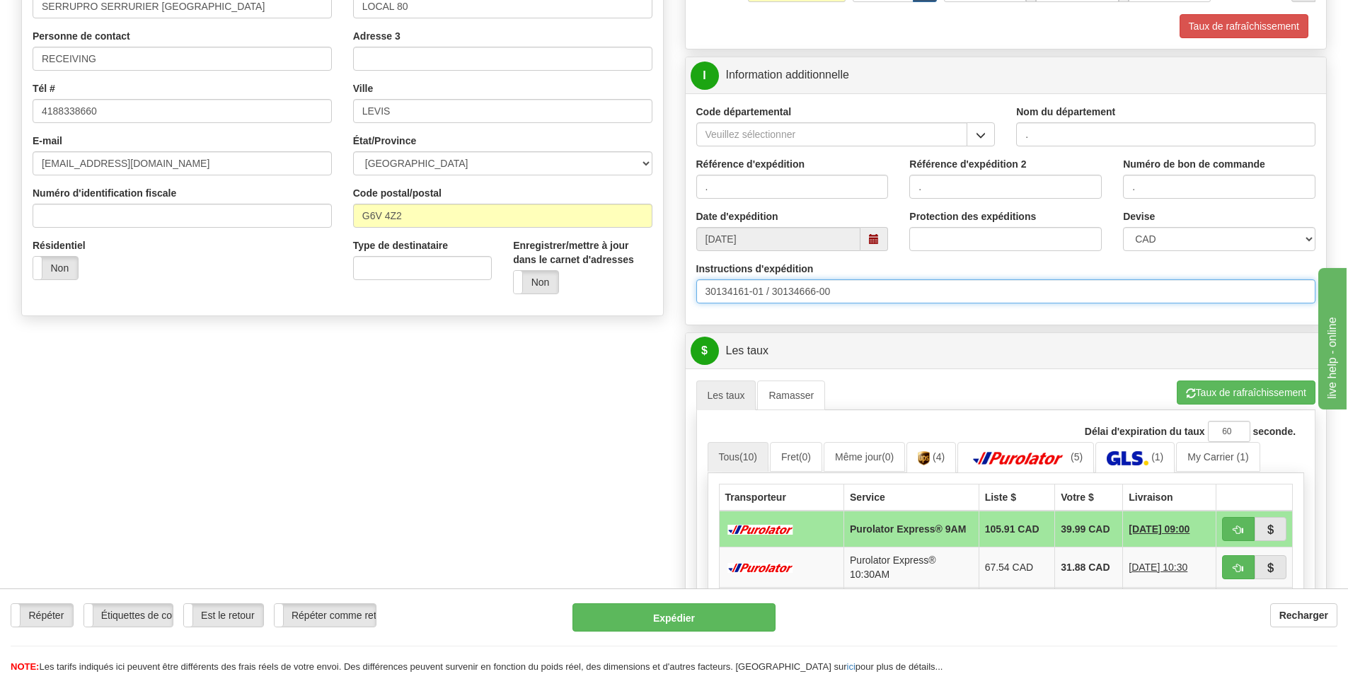
scroll to position [283, 0]
type input "30134161-01 / 30134666-00"
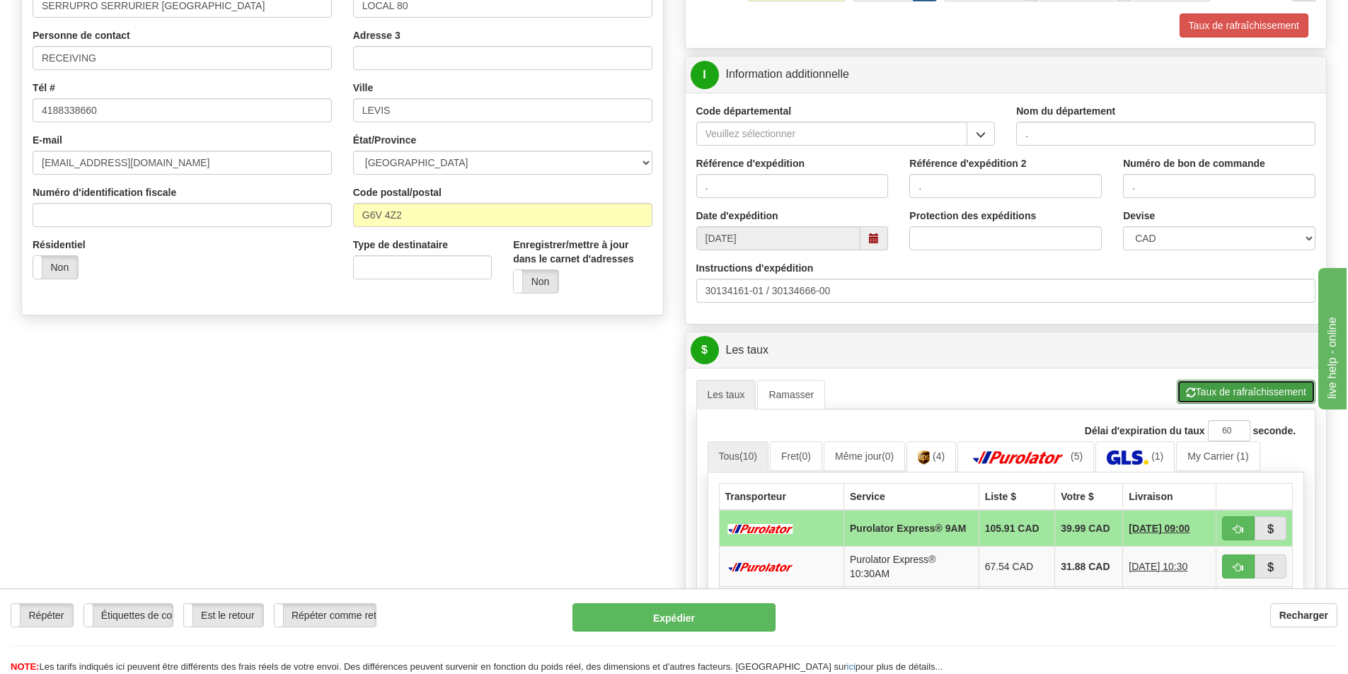
click at [1245, 388] on button "Taux de rafraîchissement" at bounding box center [1245, 392] width 139 height 24
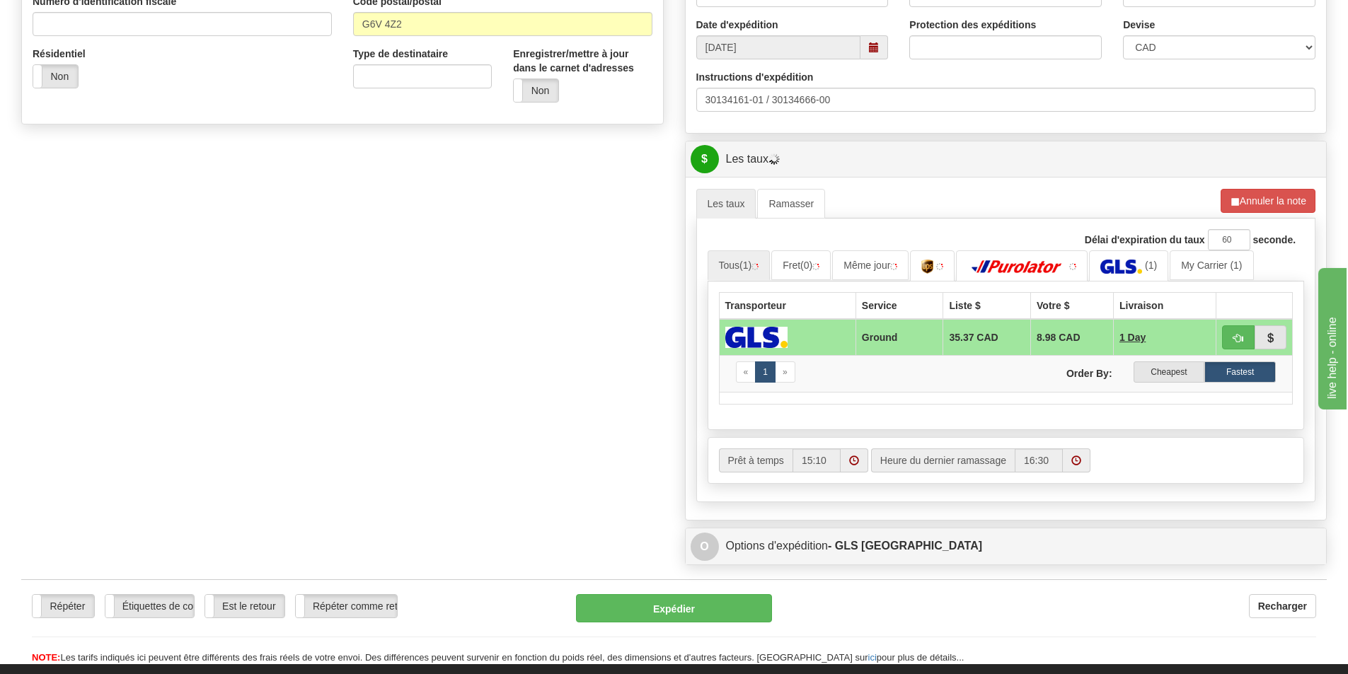
scroll to position [495, 0]
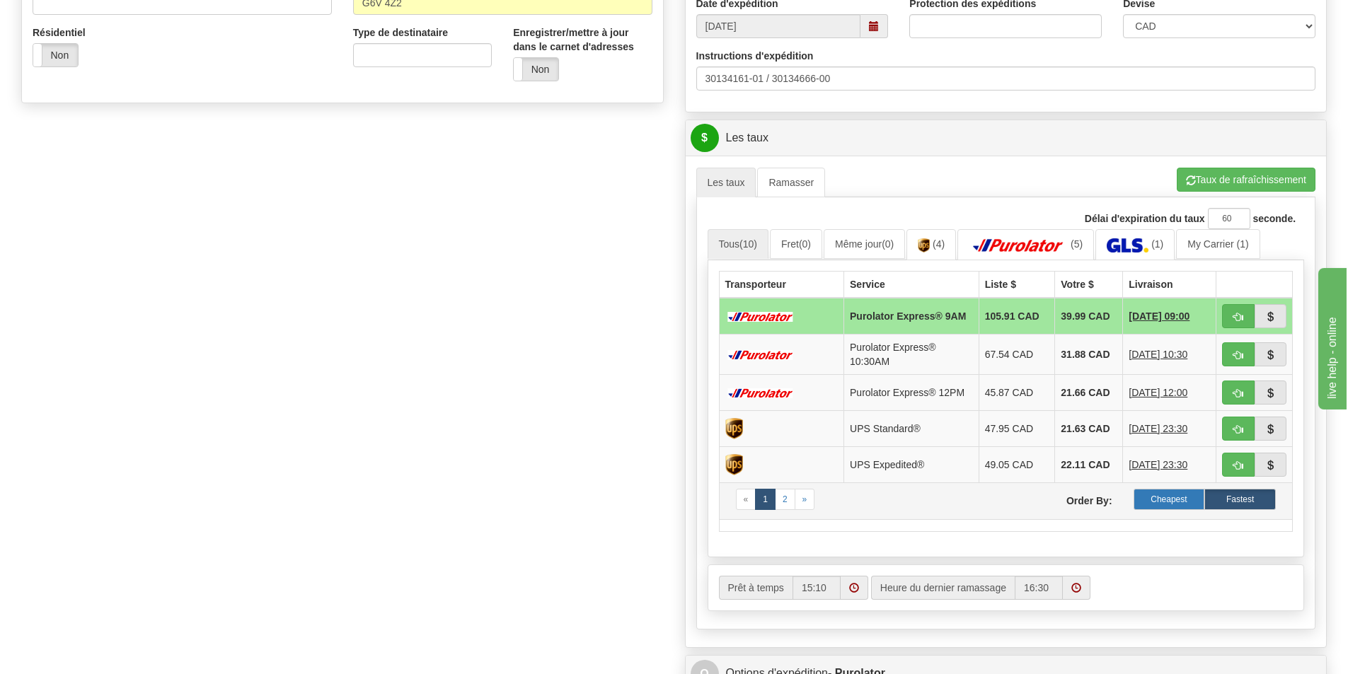
click at [1173, 495] on label "Cheapest" at bounding box center [1168, 499] width 71 height 21
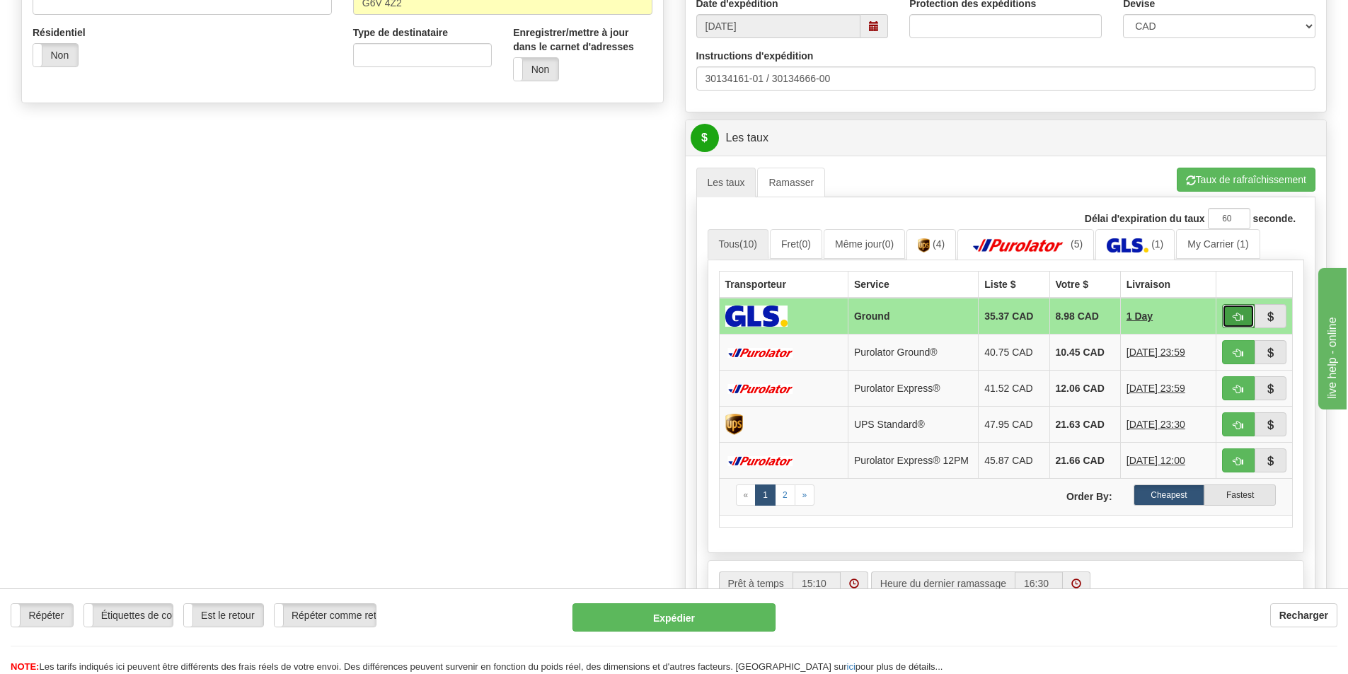
click at [1232, 310] on button "button" at bounding box center [1238, 316] width 33 height 24
type input "1"
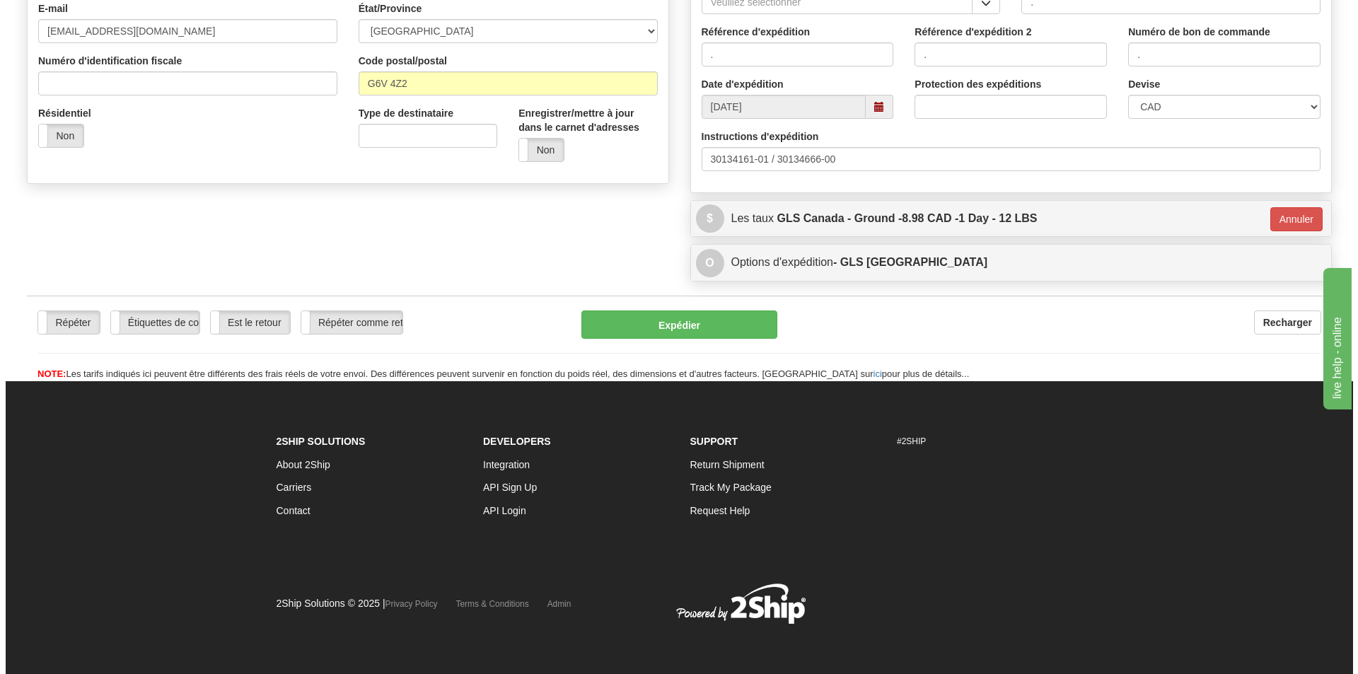
scroll to position [415, 0]
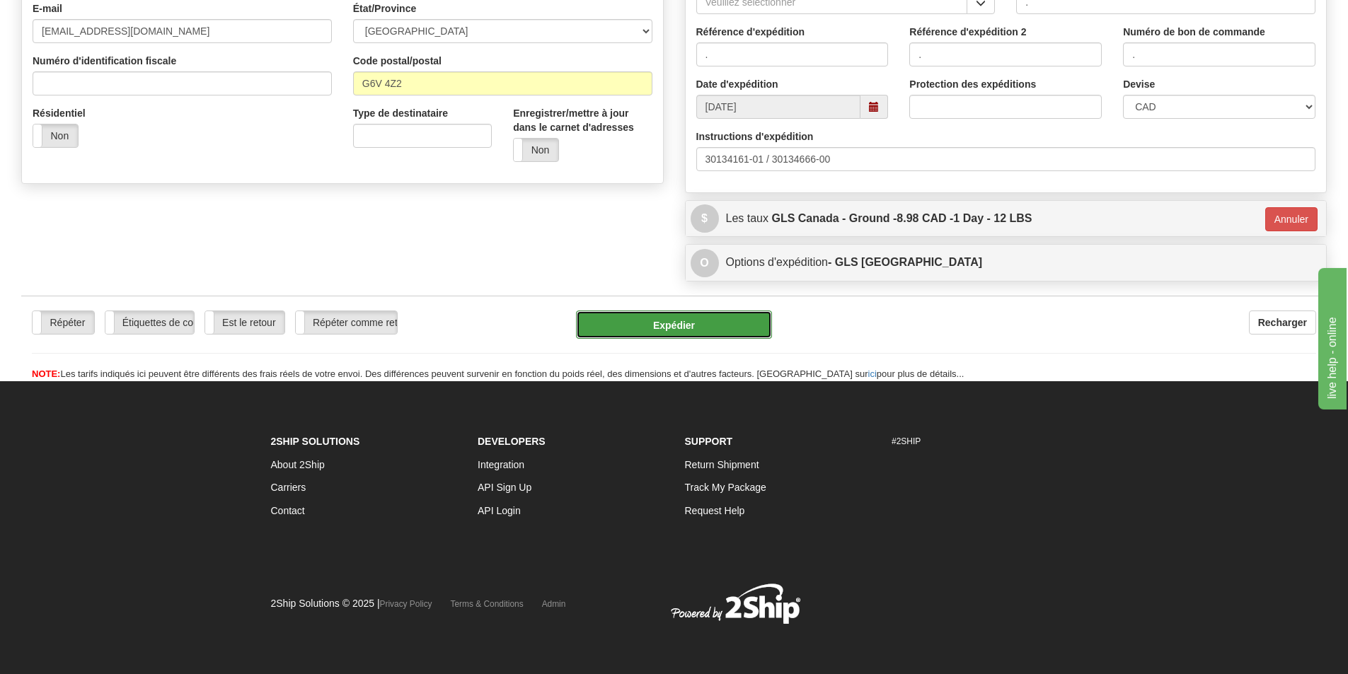
click at [696, 322] on button "Expédier" at bounding box center [674, 325] width 196 height 28
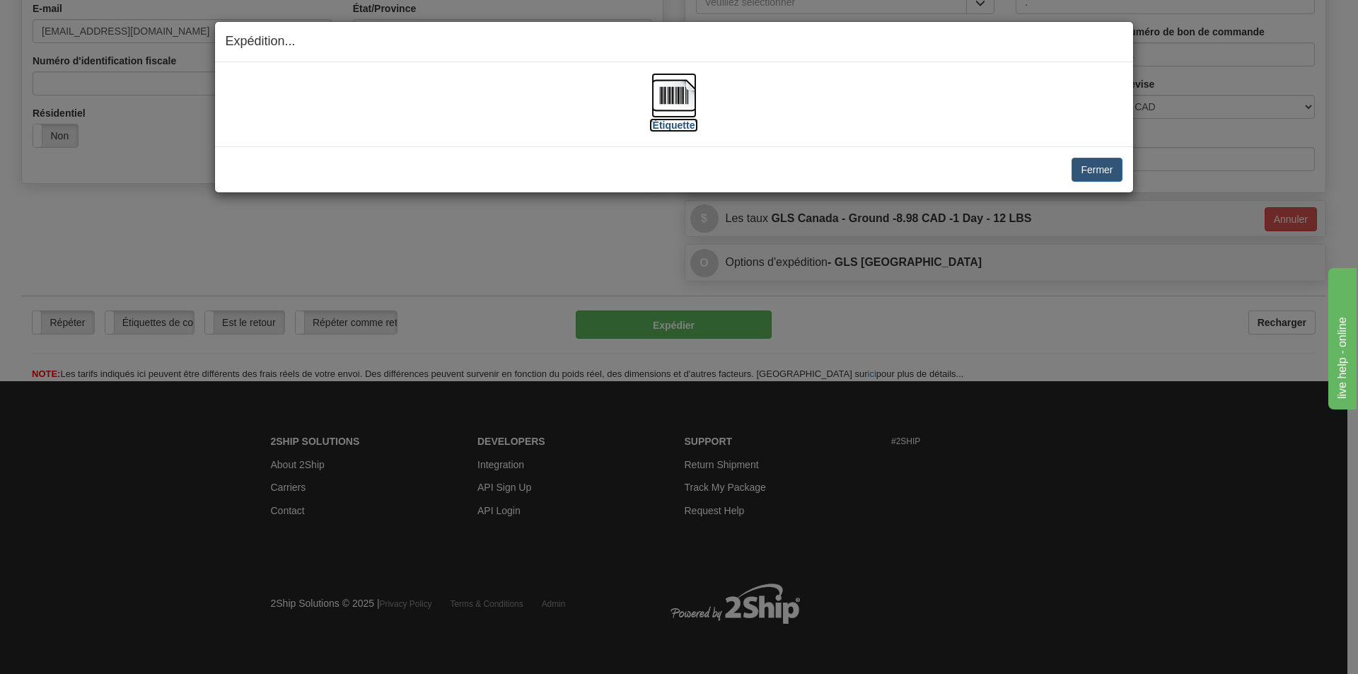
click at [680, 100] on img at bounding box center [674, 95] width 45 height 45
click at [678, 94] on img at bounding box center [674, 95] width 45 height 45
click at [1098, 168] on button "Fermer" at bounding box center [1097, 170] width 50 height 24
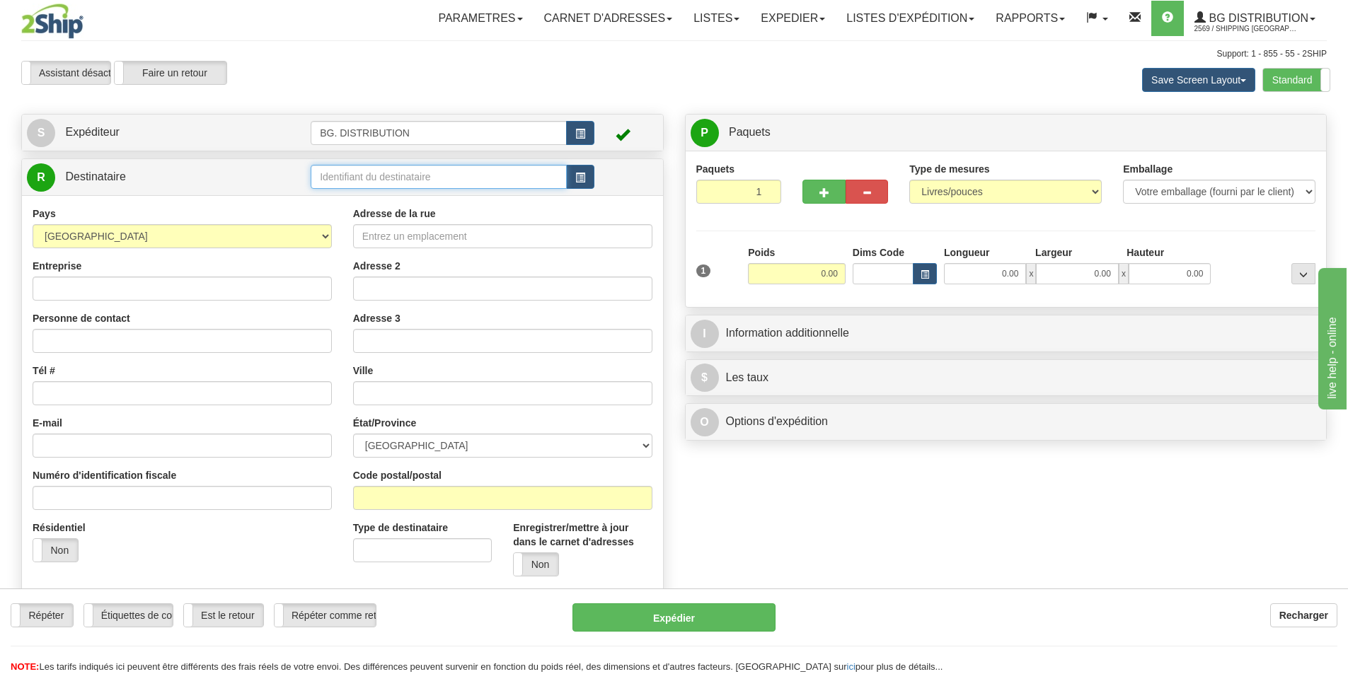
click at [374, 170] on input "text" at bounding box center [439, 177] width 256 height 24
type input "20066"
click button "Supprimer" at bounding box center [0, 0] width 0 height 0
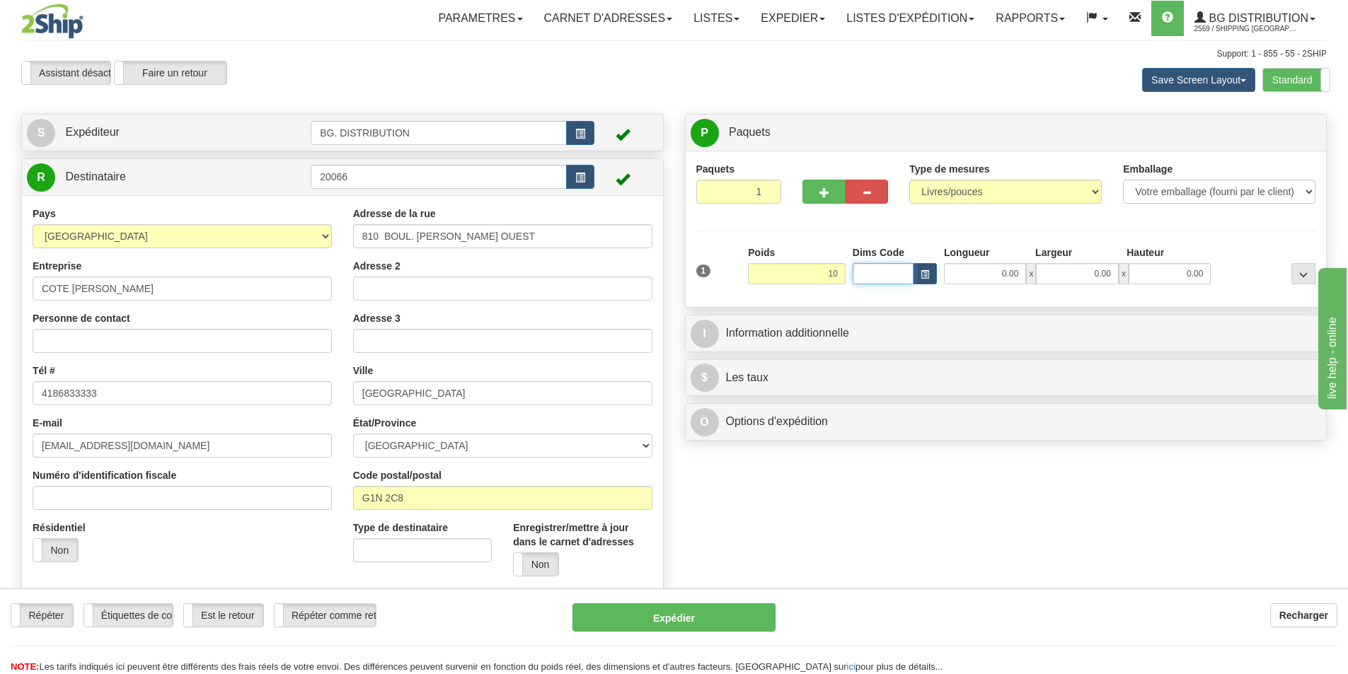
type input "10.00"
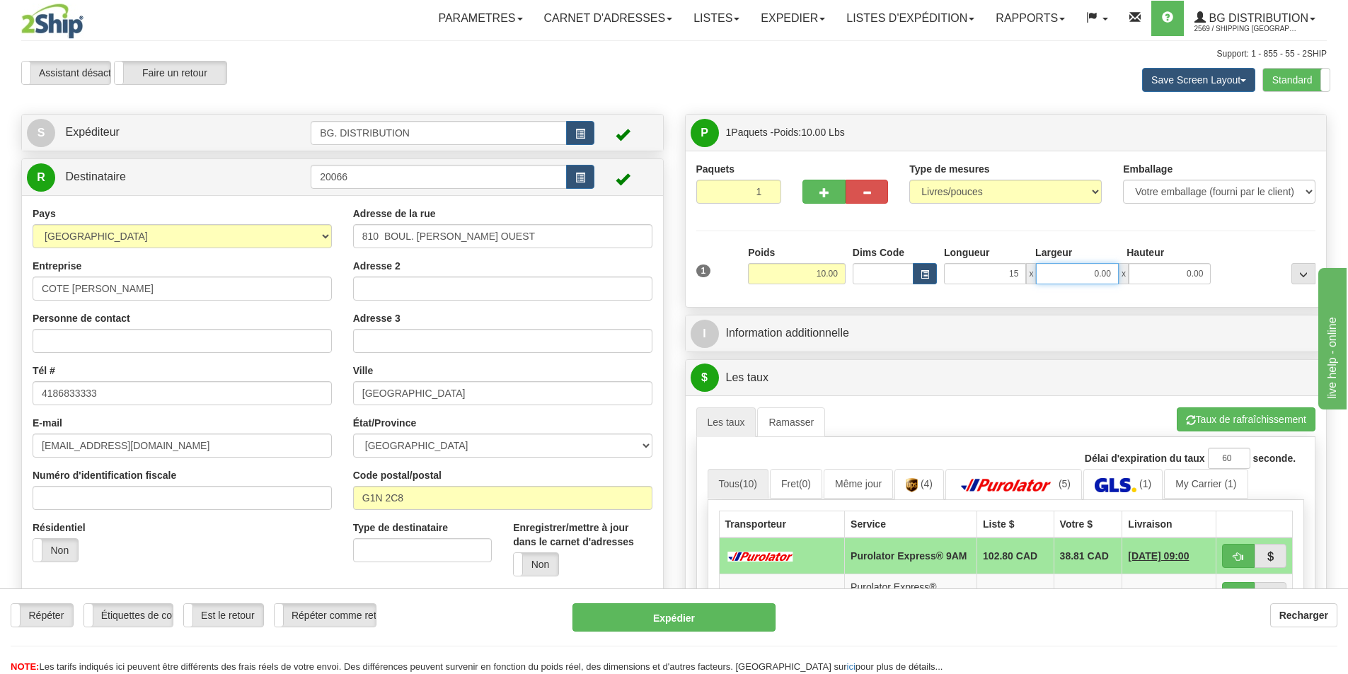
type input "15.00"
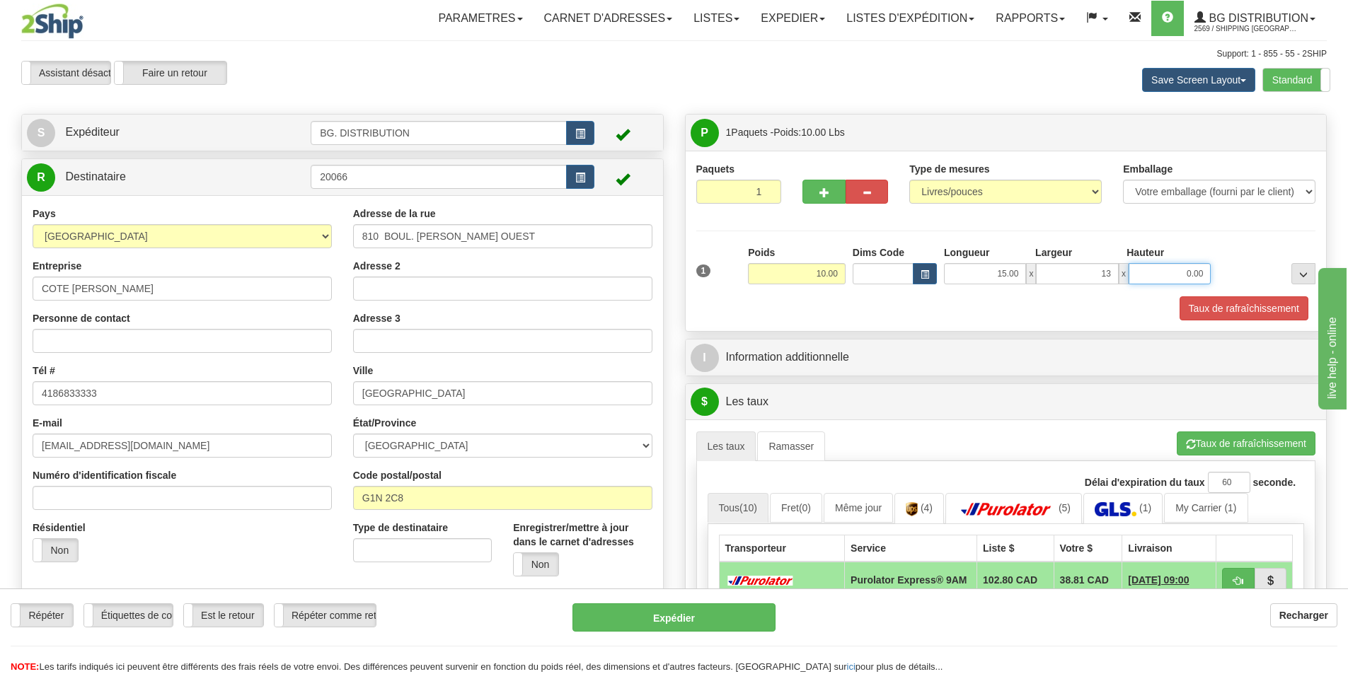
type input "13.00"
type input "9.00"
click at [810, 335] on div "P Paquets 1 Paquets - Poids: 10.00 Lbs Niveau d'expédition Shipm. Niveau du pac…" at bounding box center [1006, 538] width 664 height 849
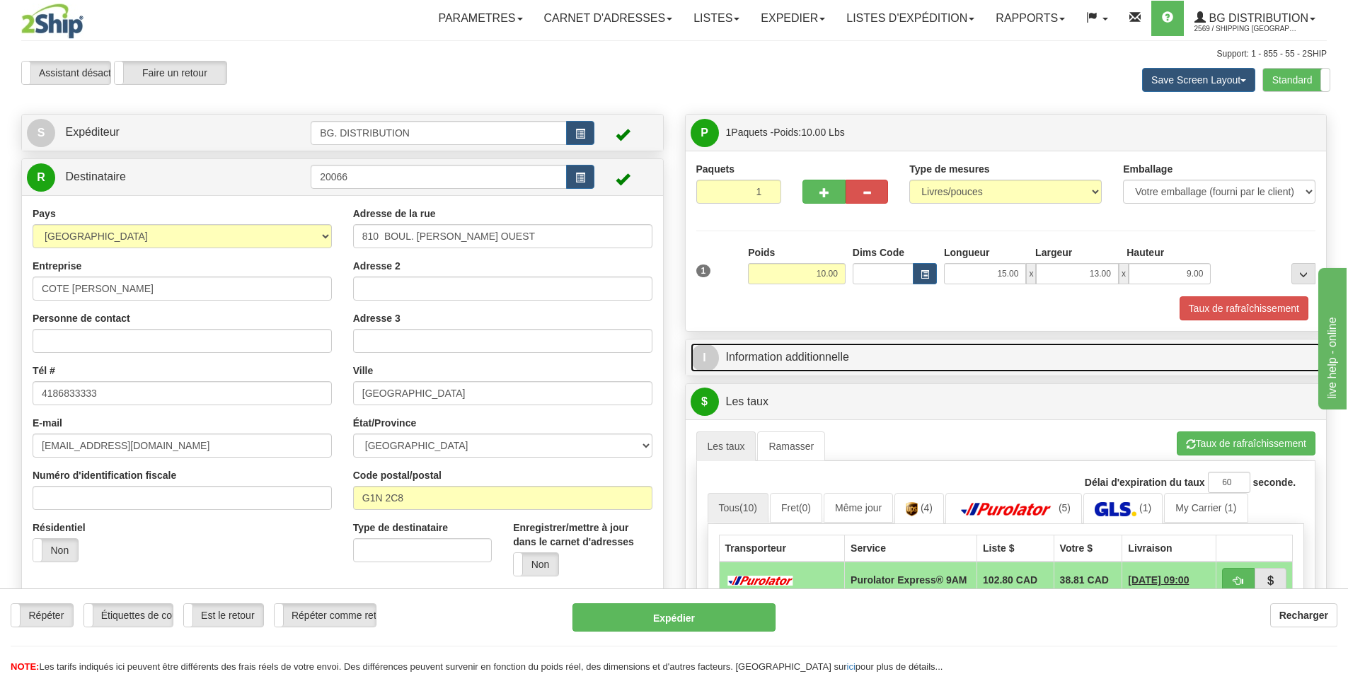
click at [806, 350] on link "I Information additionnelle" at bounding box center [1005, 357] width 631 height 29
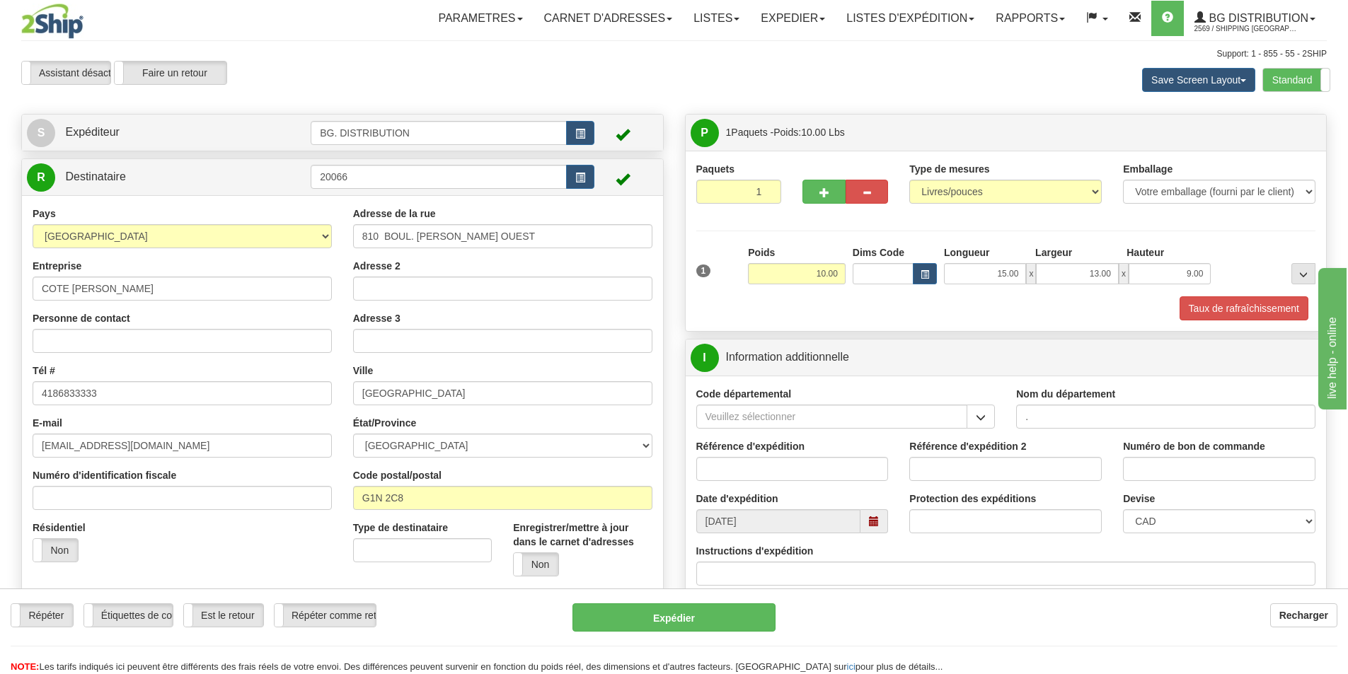
type input "."
click at [722, 574] on input "Instructions d'expédition" at bounding box center [1006, 574] width 620 height 24
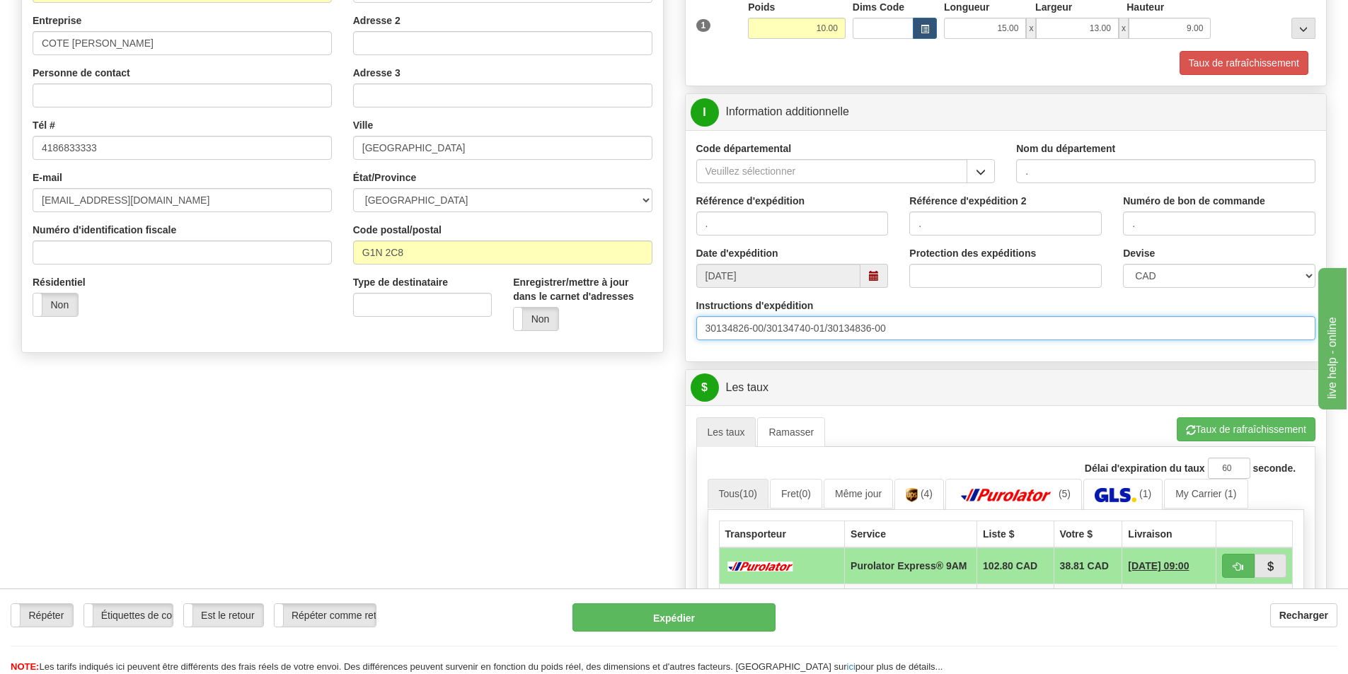
scroll to position [283, 0]
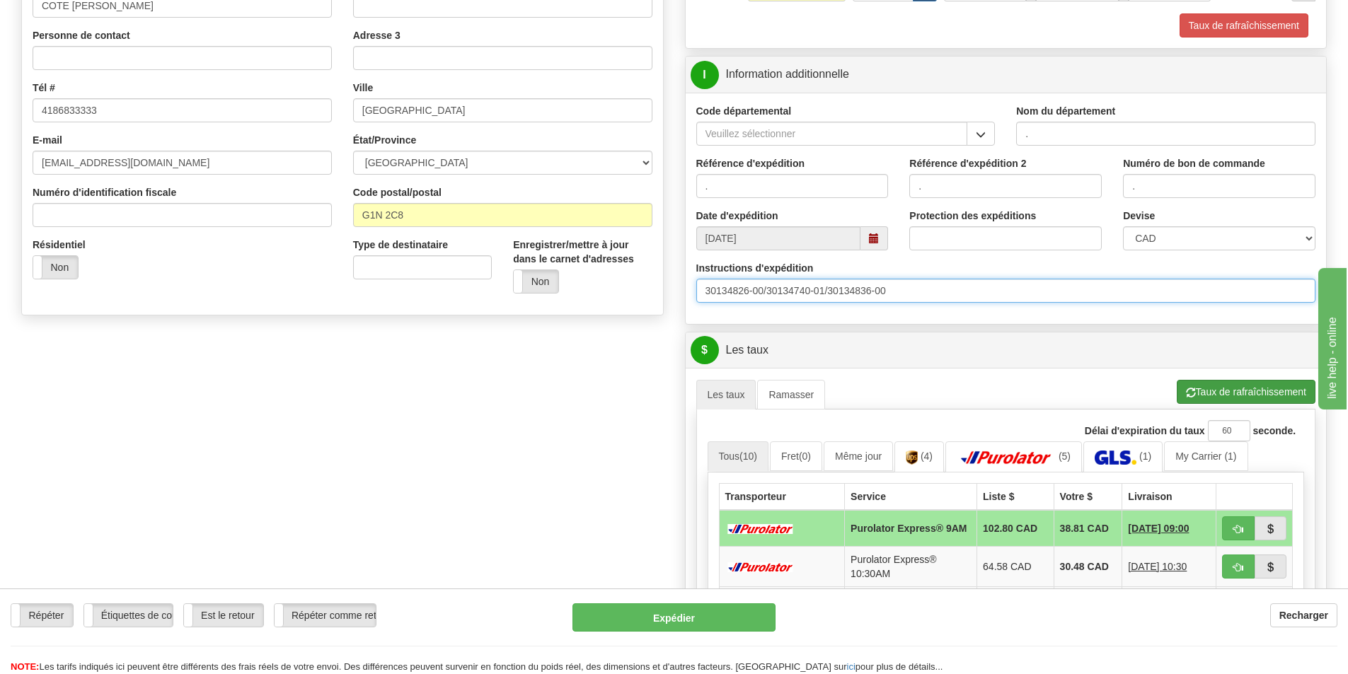
type input "30134826-00/30134740-01/30134836-00"
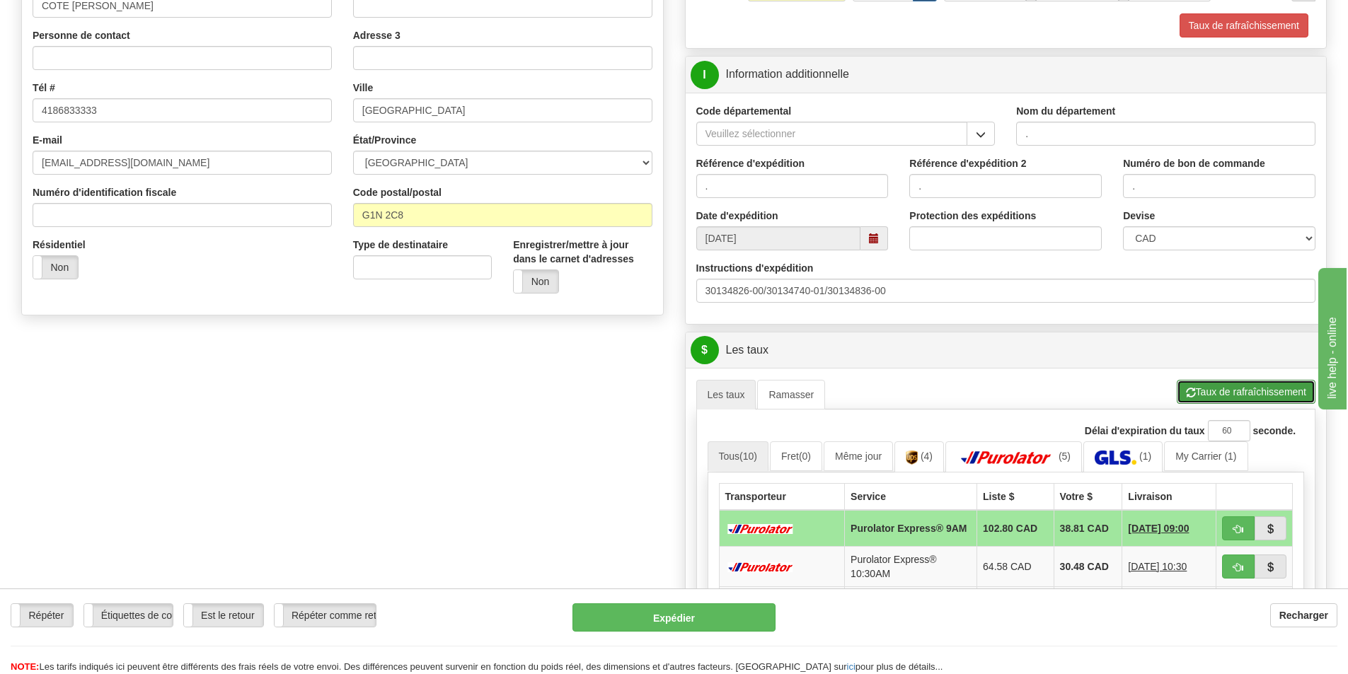
click at [1227, 389] on button "Taux de rafraîchissement" at bounding box center [1245, 392] width 139 height 24
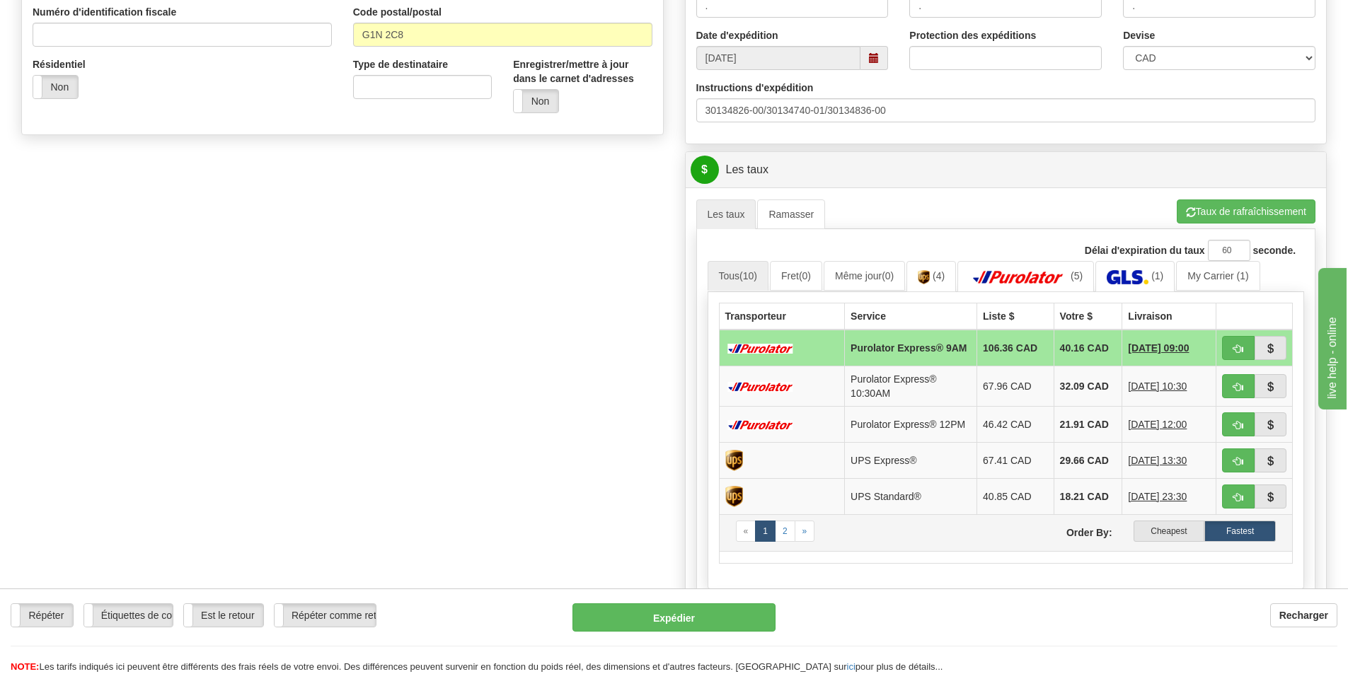
scroll to position [495, 0]
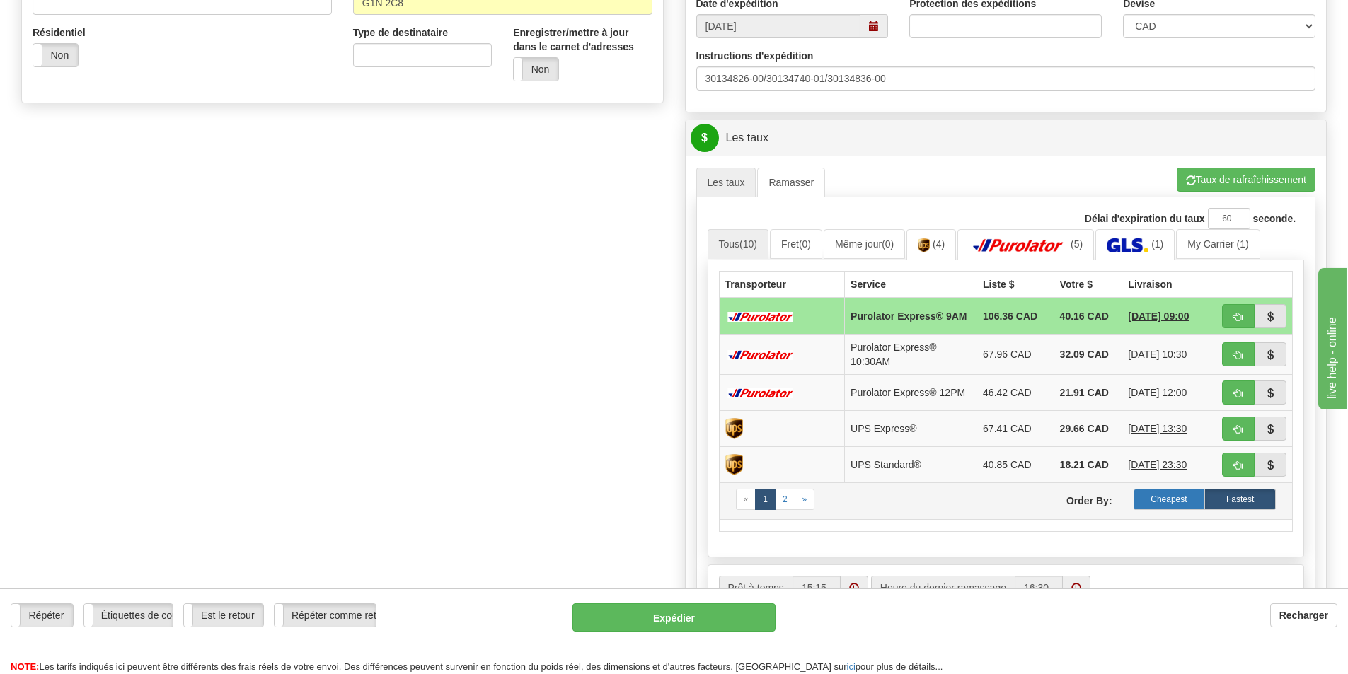
click at [1163, 508] on label "Cheapest" at bounding box center [1168, 499] width 71 height 21
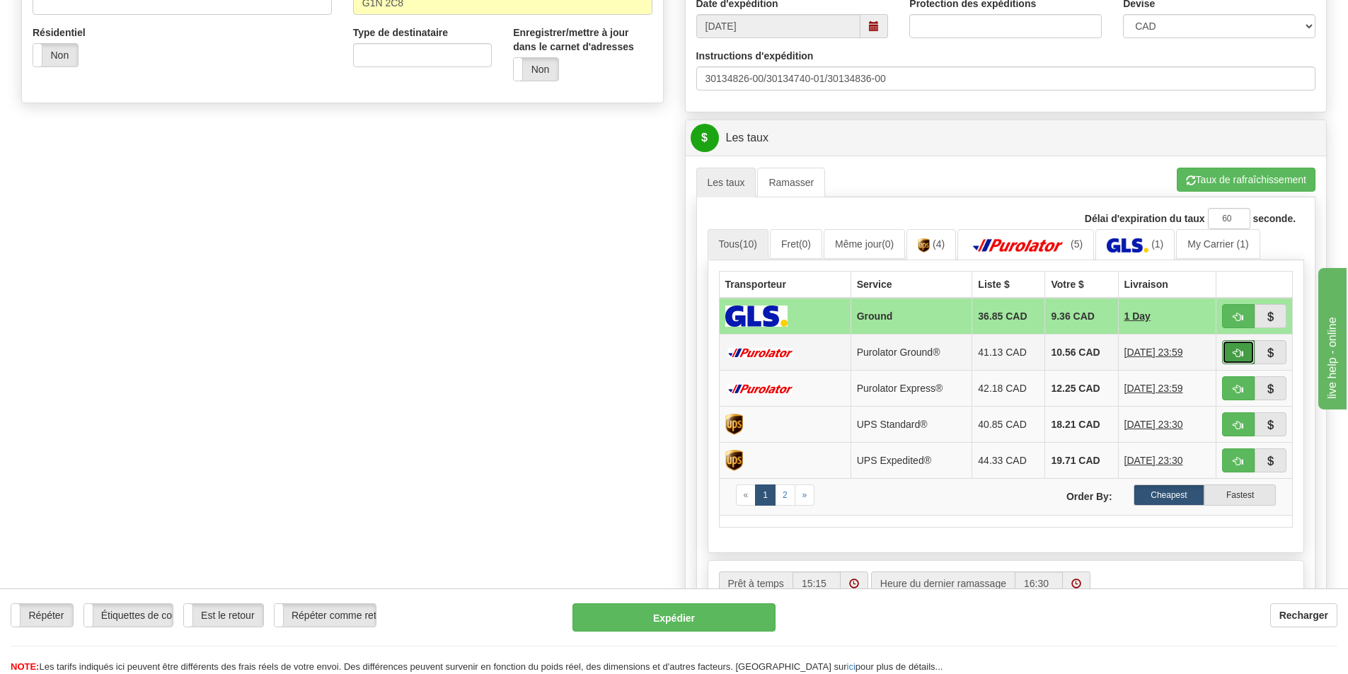
click at [1240, 357] on span "button" at bounding box center [1238, 353] width 10 height 9
type input "260"
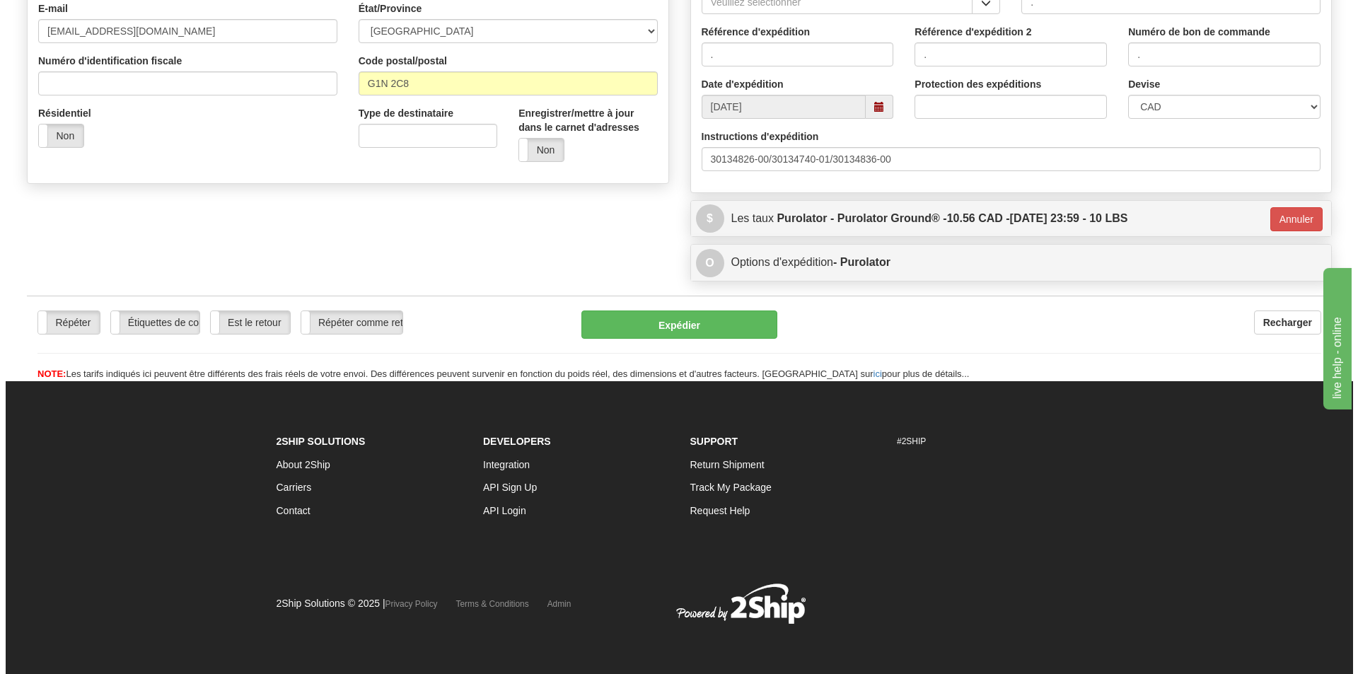
scroll to position [415, 0]
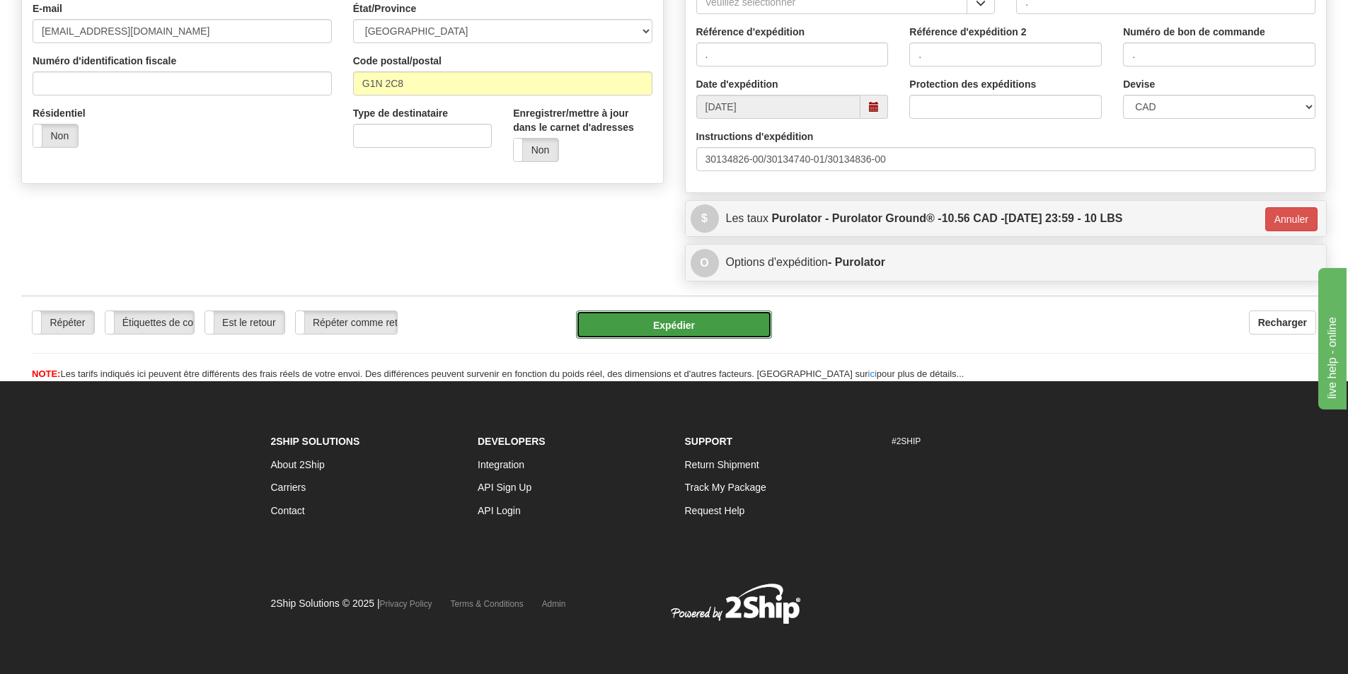
click at [682, 327] on button "Expédier" at bounding box center [674, 325] width 196 height 28
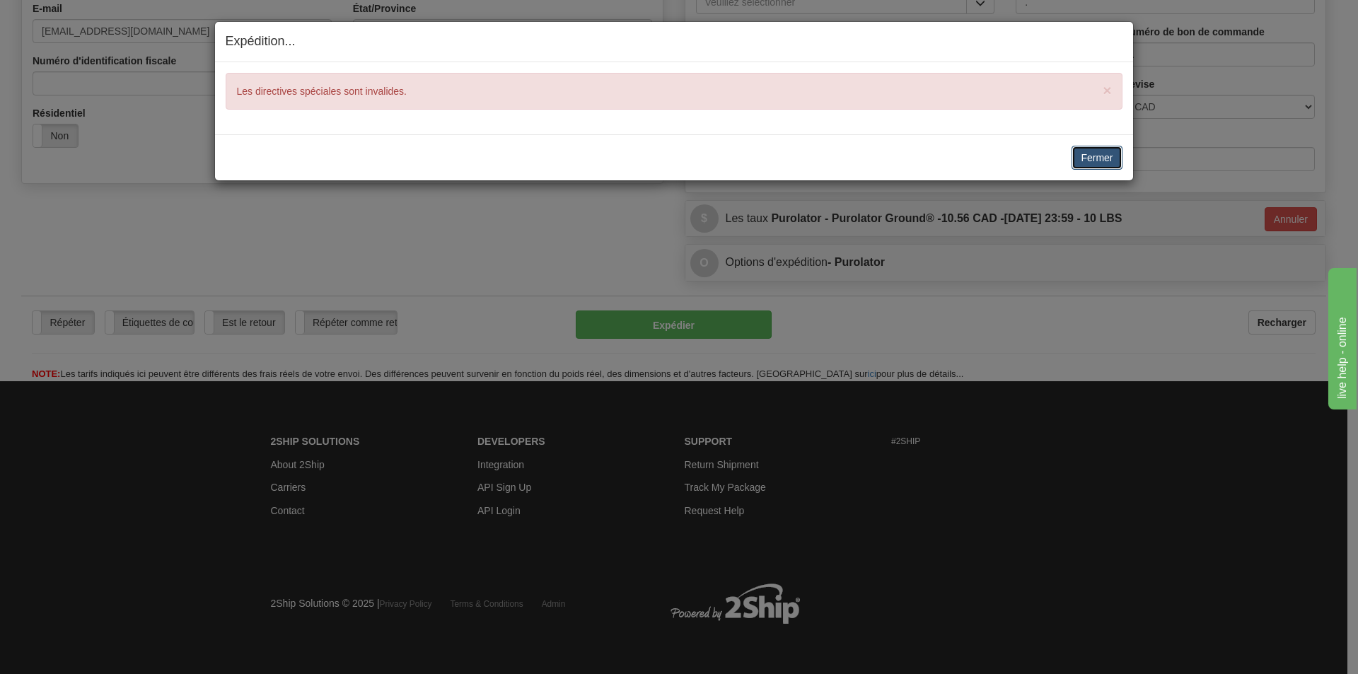
click at [1082, 155] on button "Fermer" at bounding box center [1097, 158] width 50 height 24
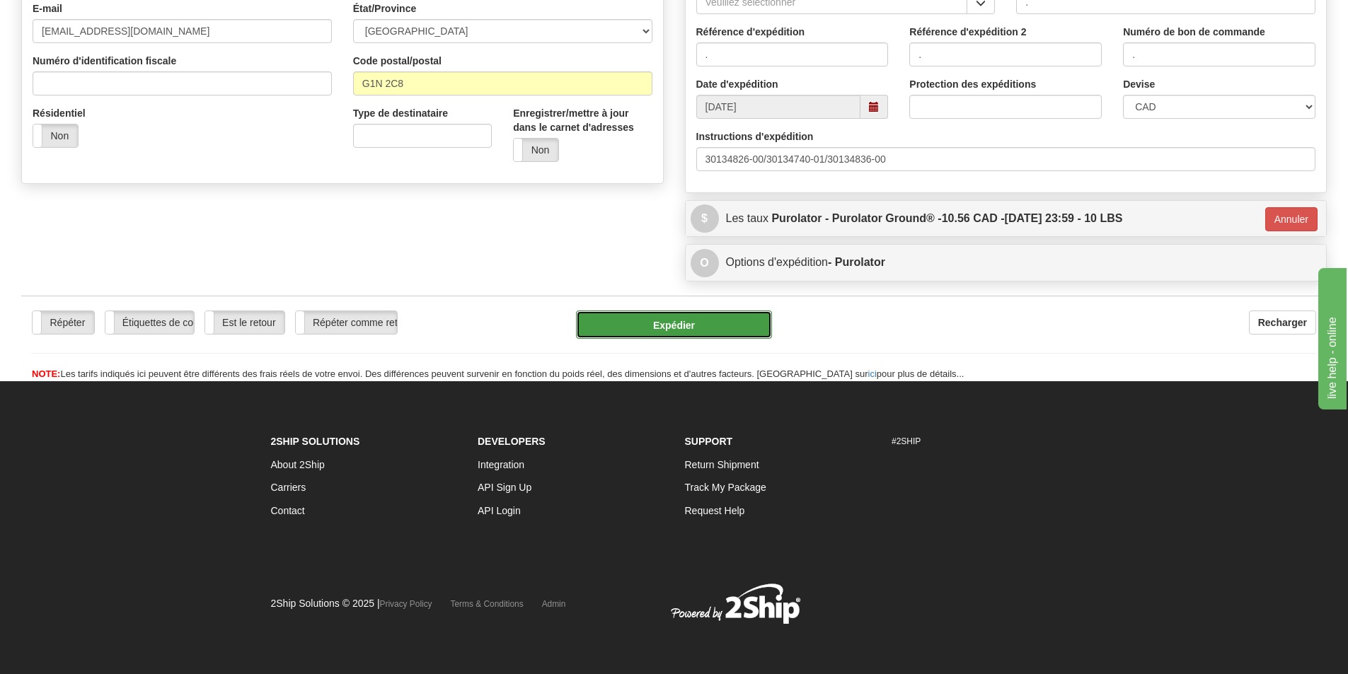
click at [690, 333] on button "Expédier" at bounding box center [674, 325] width 196 height 28
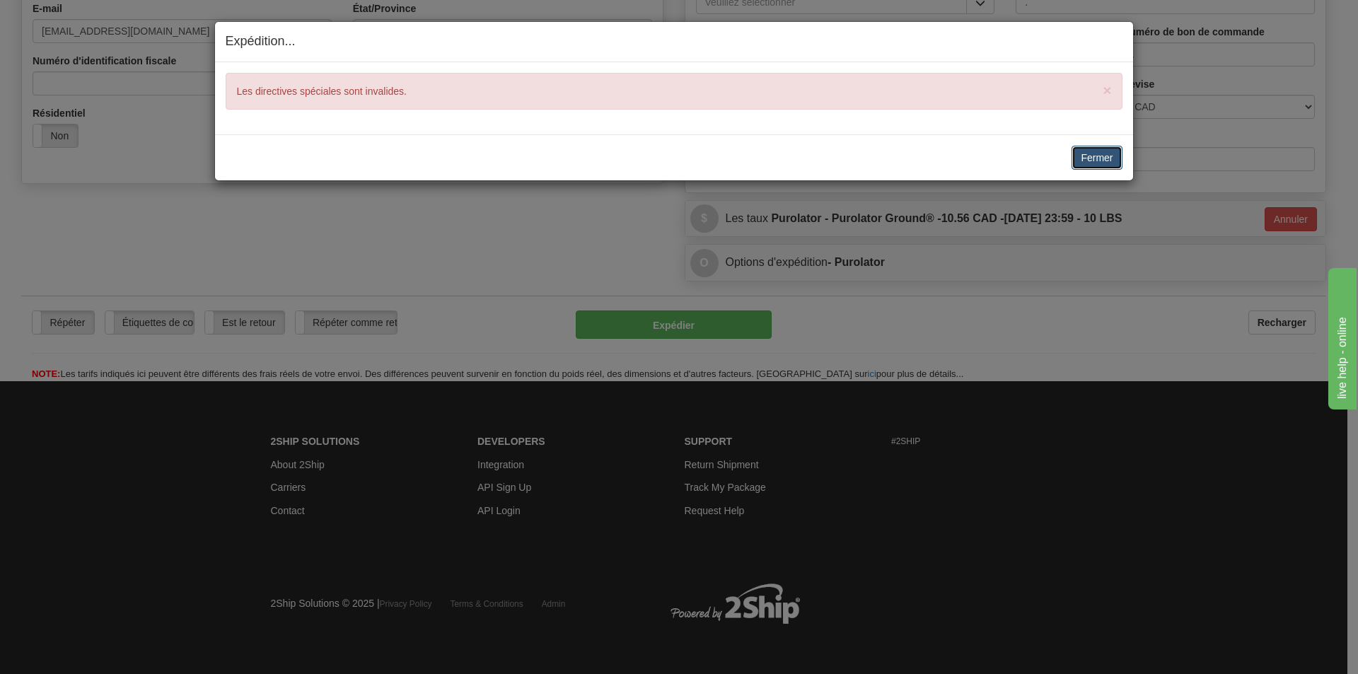
click at [1101, 151] on button "Fermer" at bounding box center [1097, 158] width 50 height 24
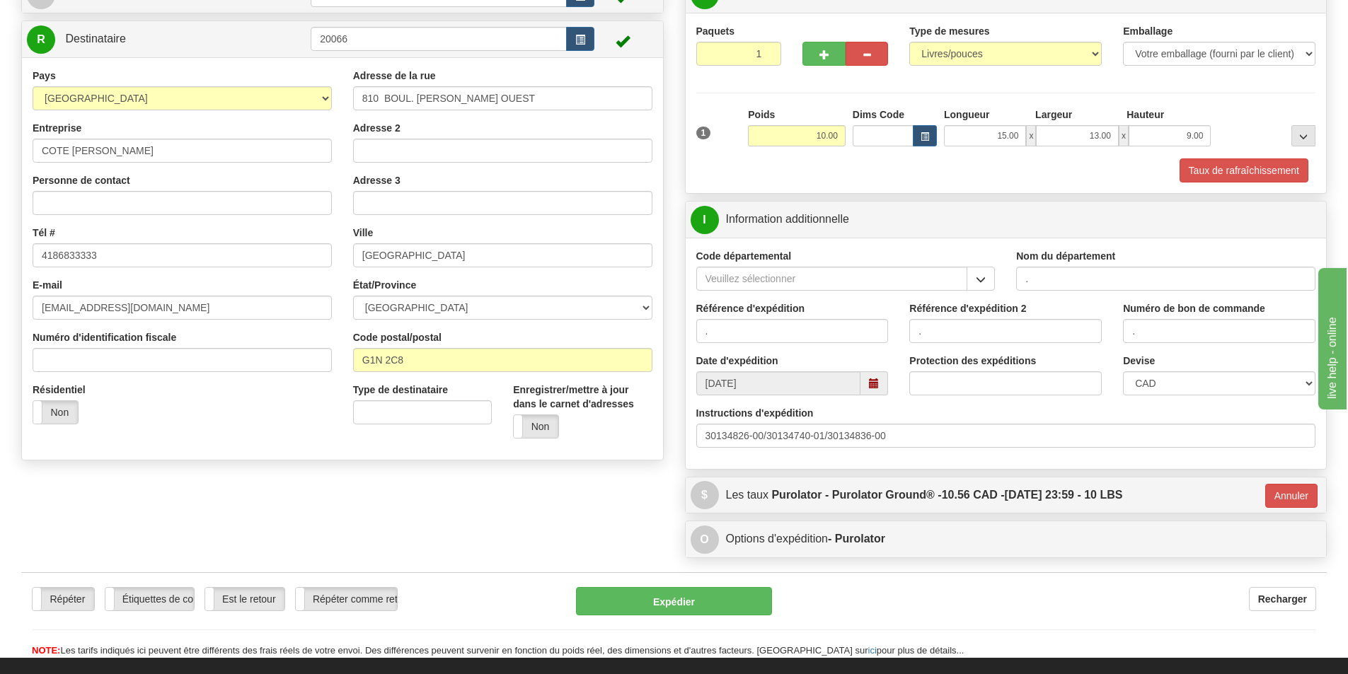
scroll to position [141, 0]
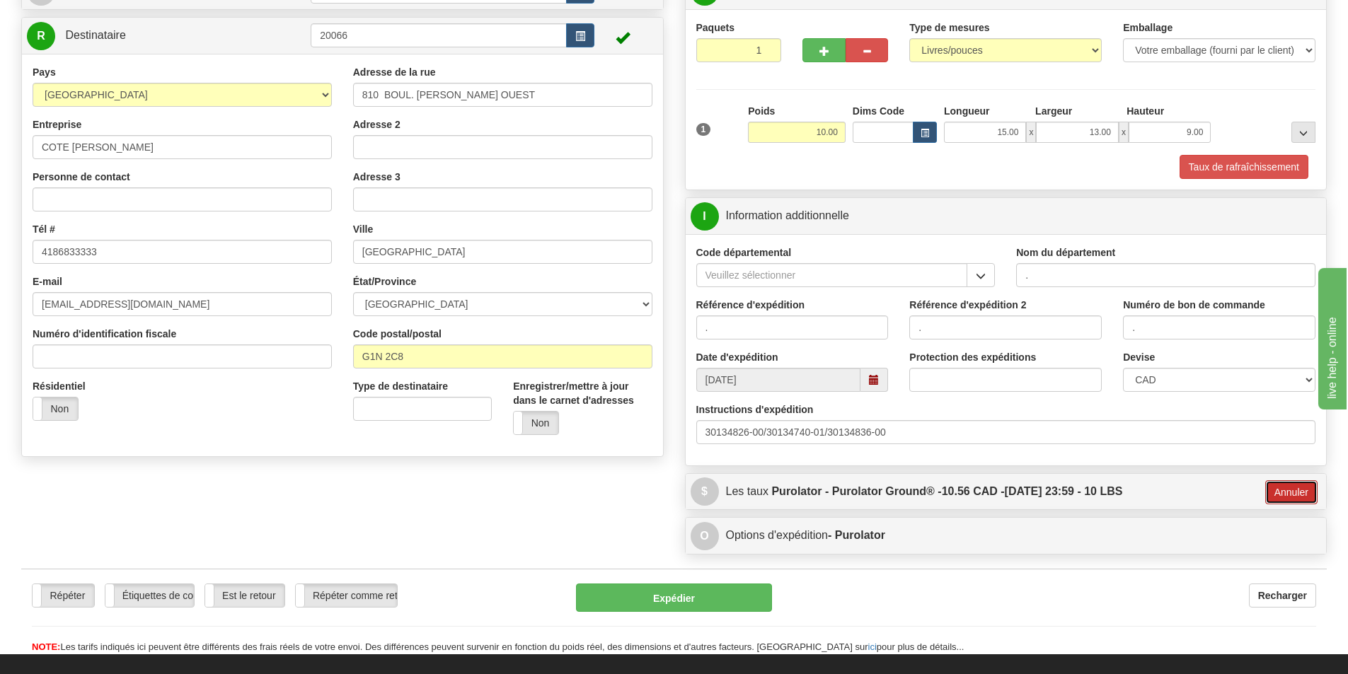
click at [1267, 483] on button "Annuler" at bounding box center [1291, 492] width 52 height 24
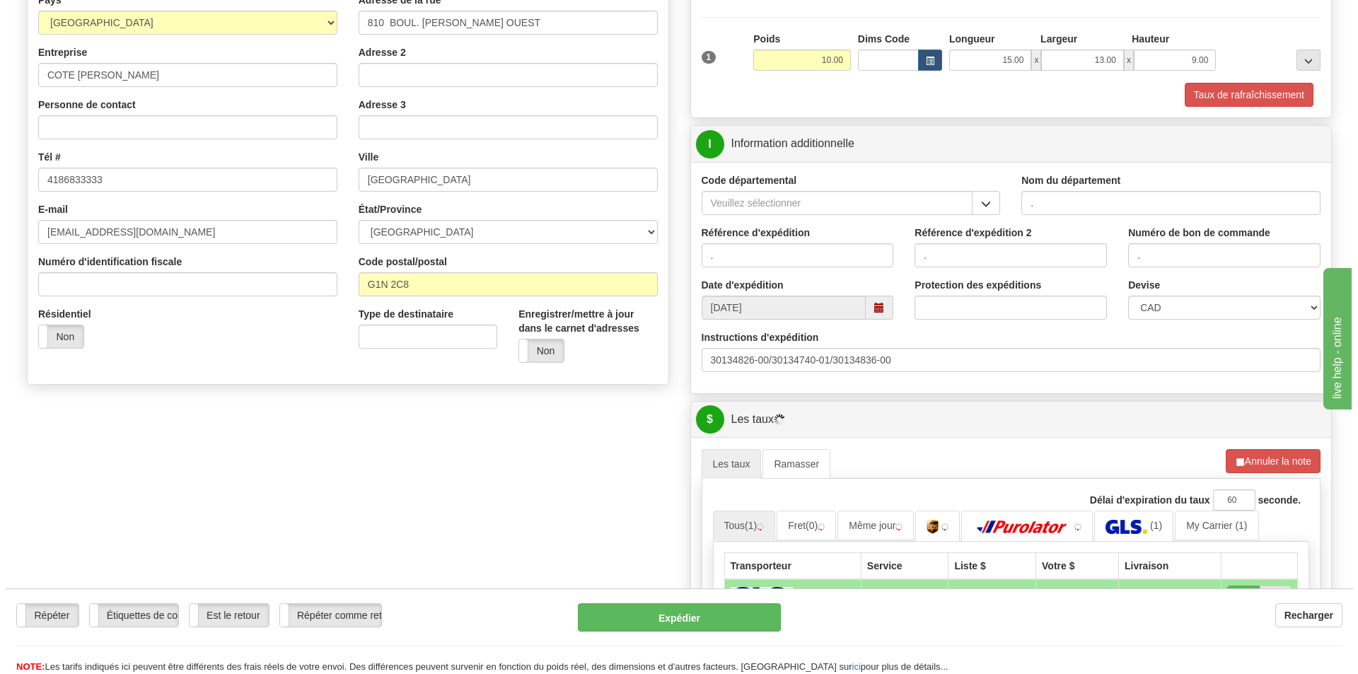
scroll to position [354, 0]
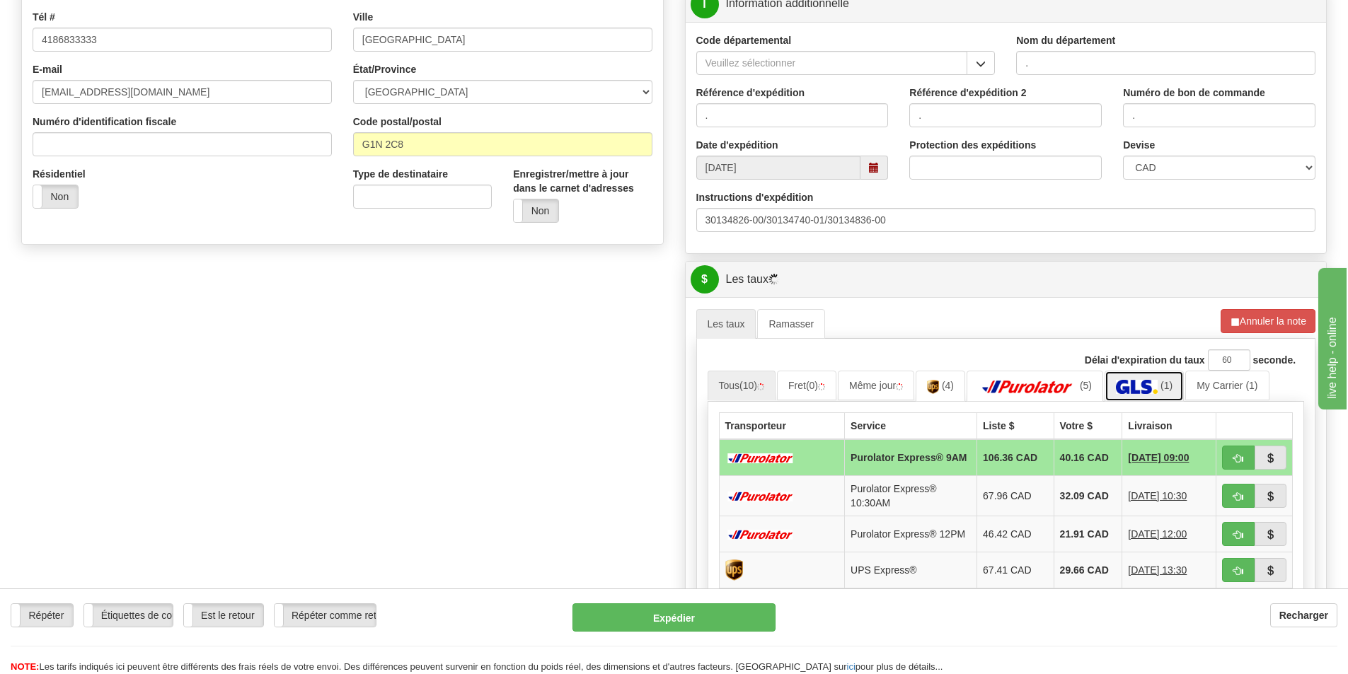
click at [1148, 395] on link "(1)" at bounding box center [1143, 386] width 79 height 30
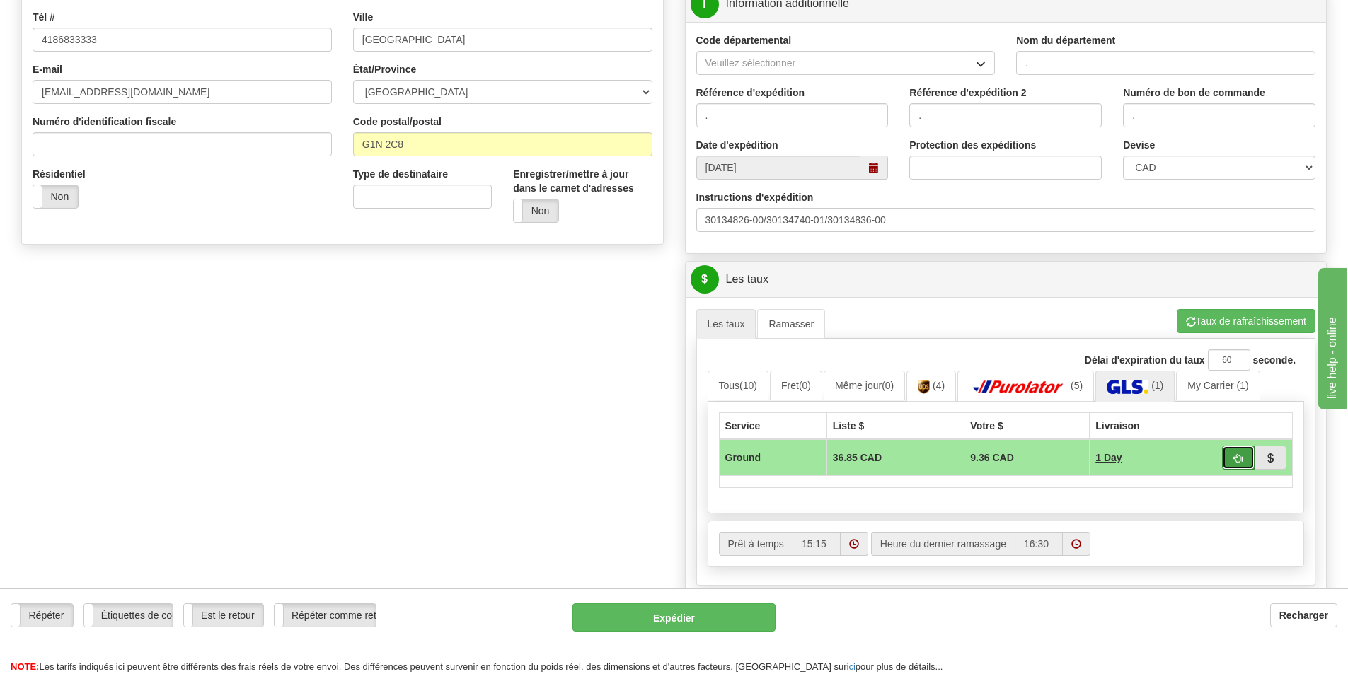
click at [1237, 458] on span "button" at bounding box center [1238, 458] width 10 height 9
type input "1"
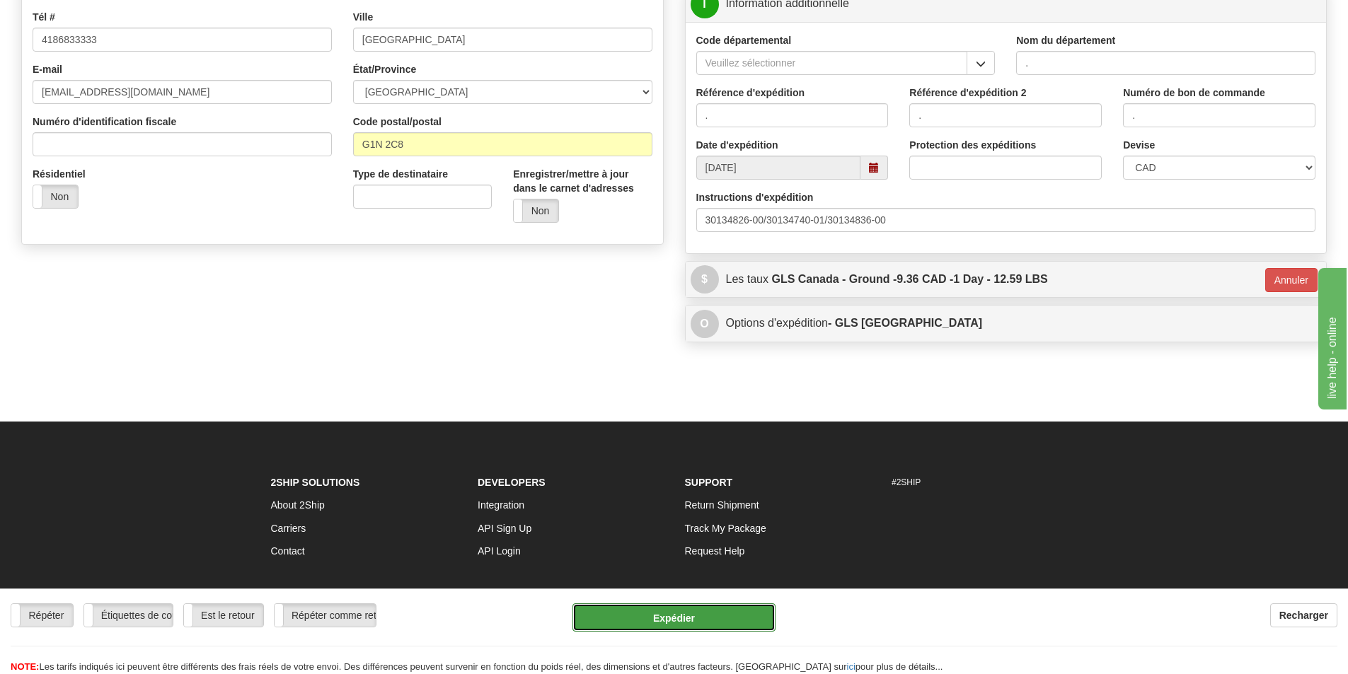
click at [698, 608] on button "Expédier" at bounding box center [673, 617] width 203 height 28
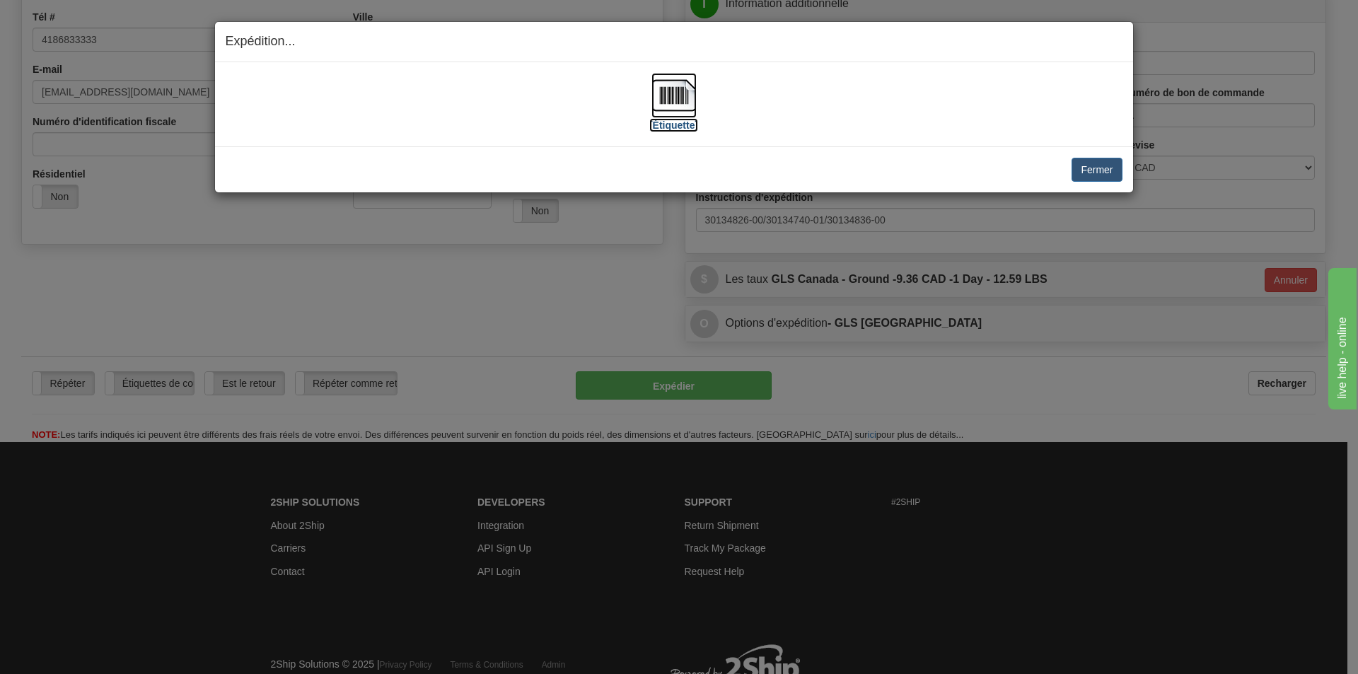
click at [652, 105] on img at bounding box center [674, 95] width 45 height 45
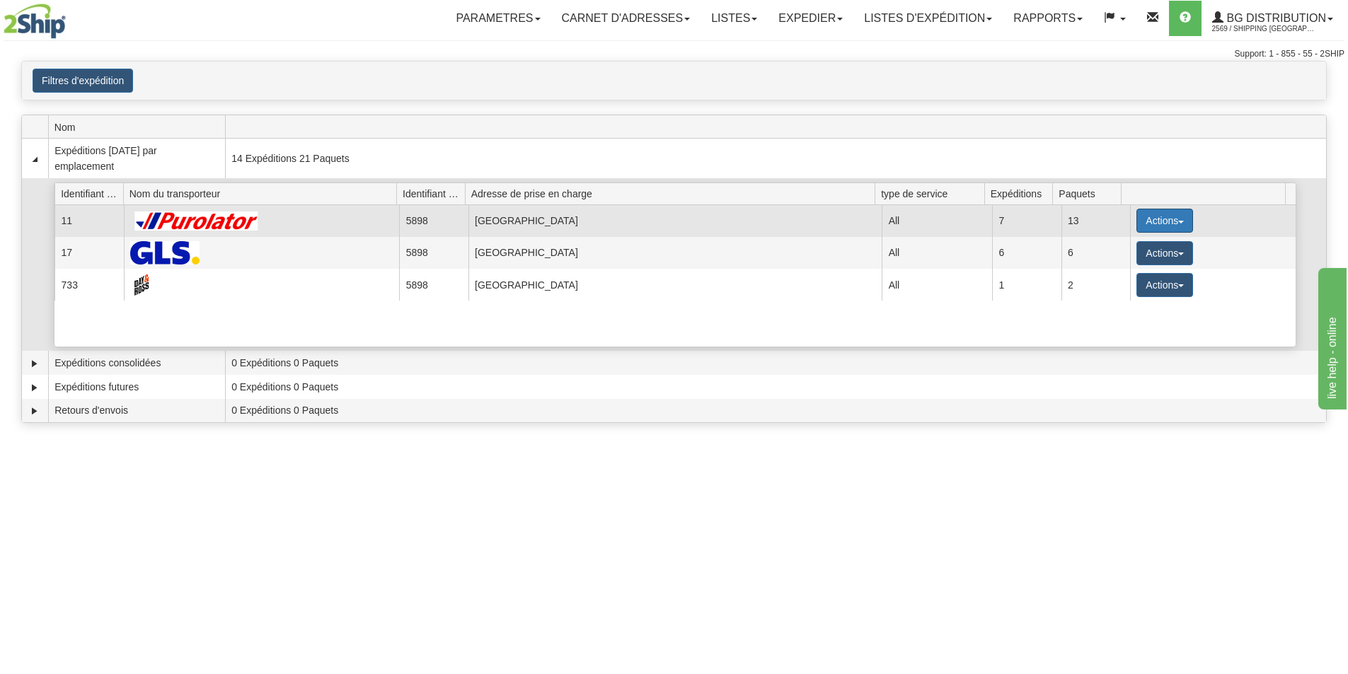
click at [1169, 225] on button "Actions" at bounding box center [1164, 221] width 57 height 24
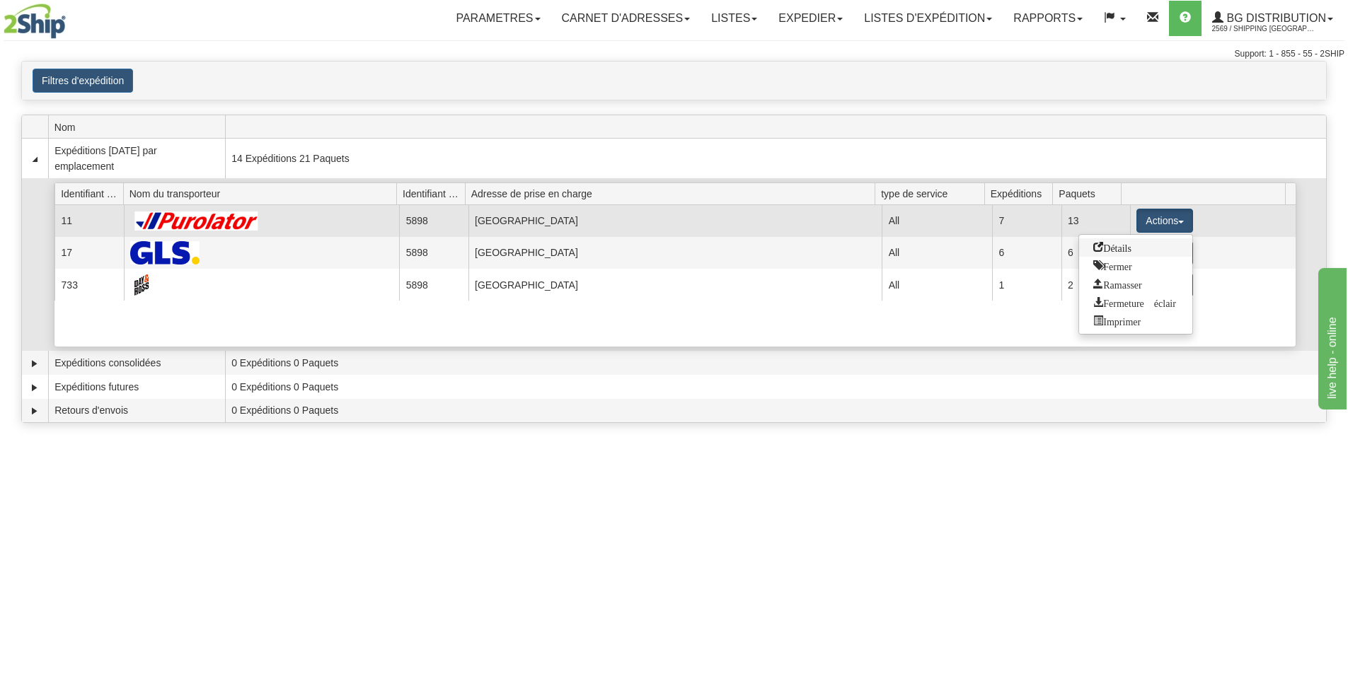
click at [1113, 245] on span "Détails" at bounding box center [1112, 247] width 38 height 10
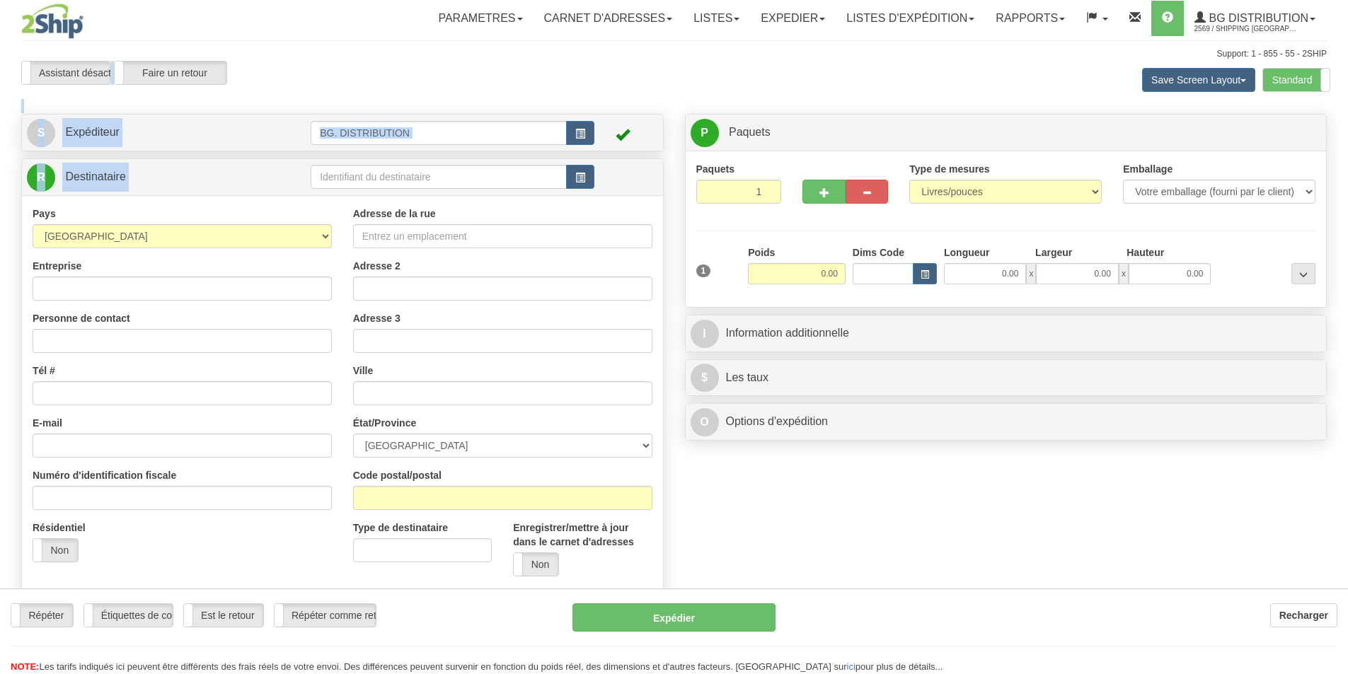
drag, startPoint x: 0, startPoint y: 0, endPoint x: 360, endPoint y: 175, distance: 400.5
click at [360, 175] on div "Toggle navigation Parametres Préférences d'expédition Préférences des champs Ne…" at bounding box center [674, 365] width 1348 height 730
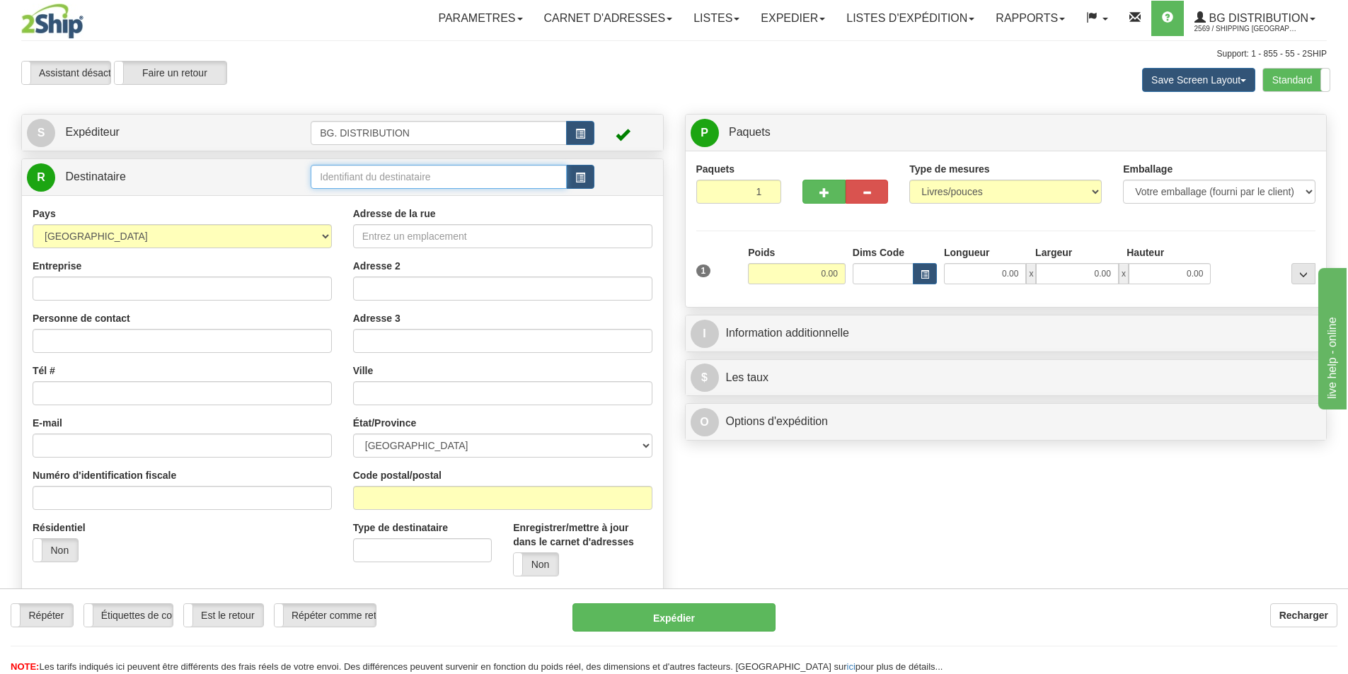
click at [360, 175] on input "text" at bounding box center [439, 177] width 256 height 24
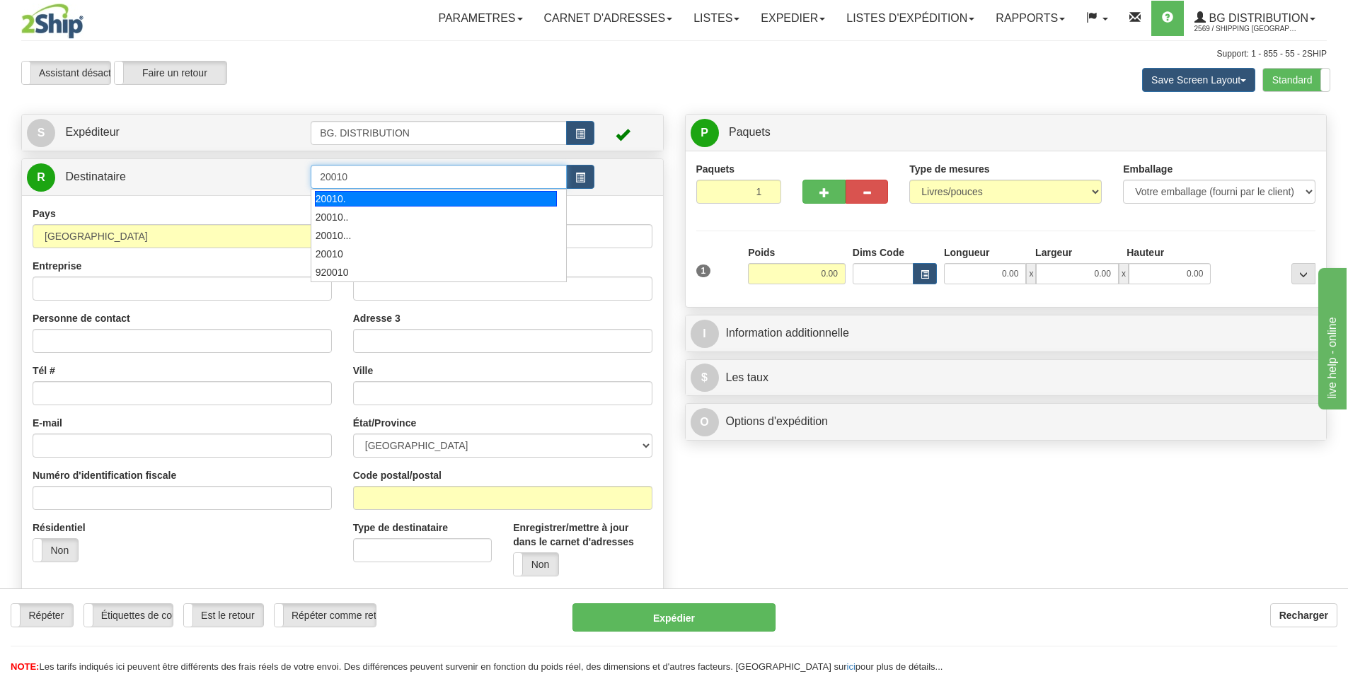
click at [356, 202] on div "20010." at bounding box center [436, 199] width 243 height 16
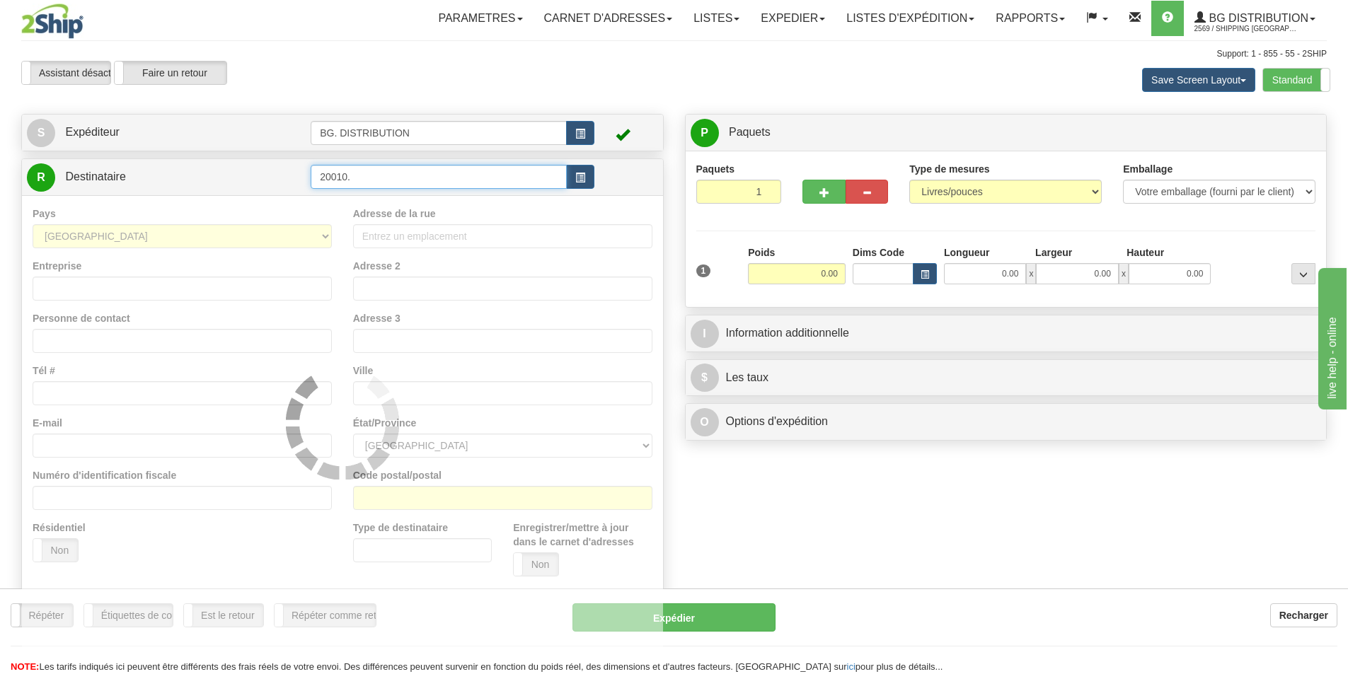
type input "20010."
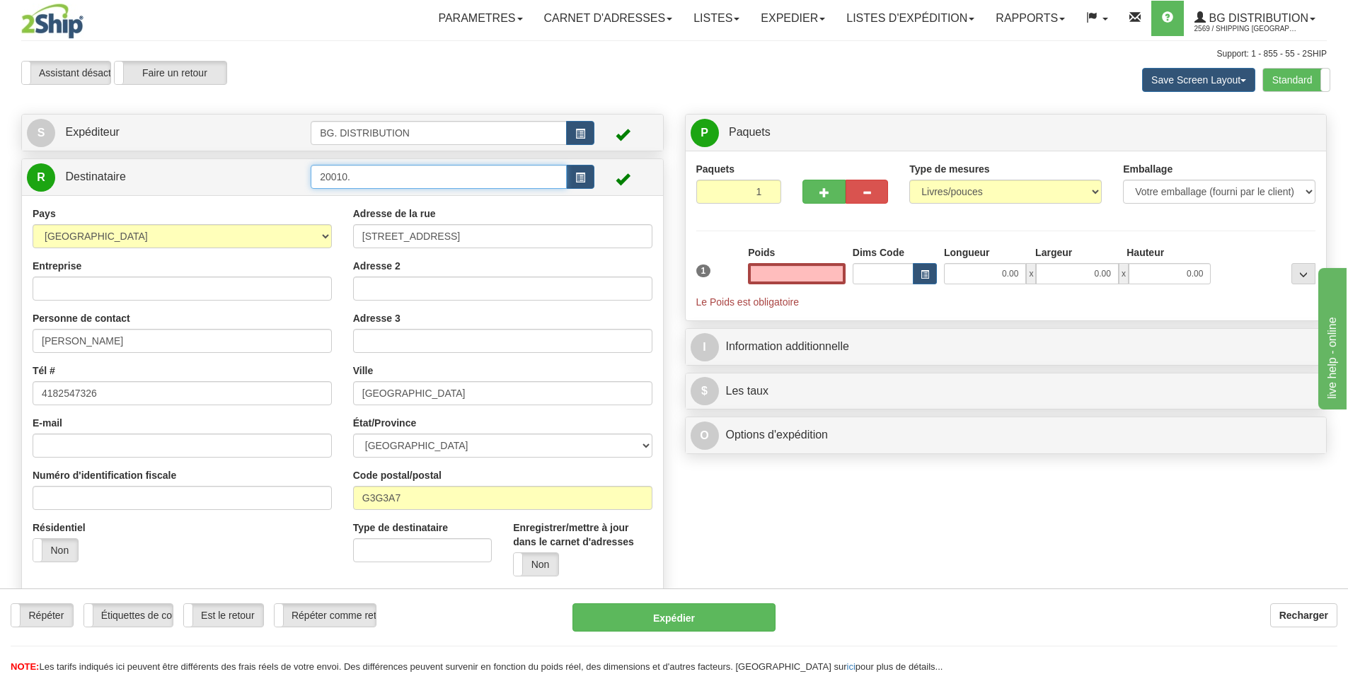
type input "0.00"
click at [395, 170] on input "20010." at bounding box center [439, 177] width 256 height 24
type input "20010"
click button "Supprimer" at bounding box center [0, 0] width 0 height 0
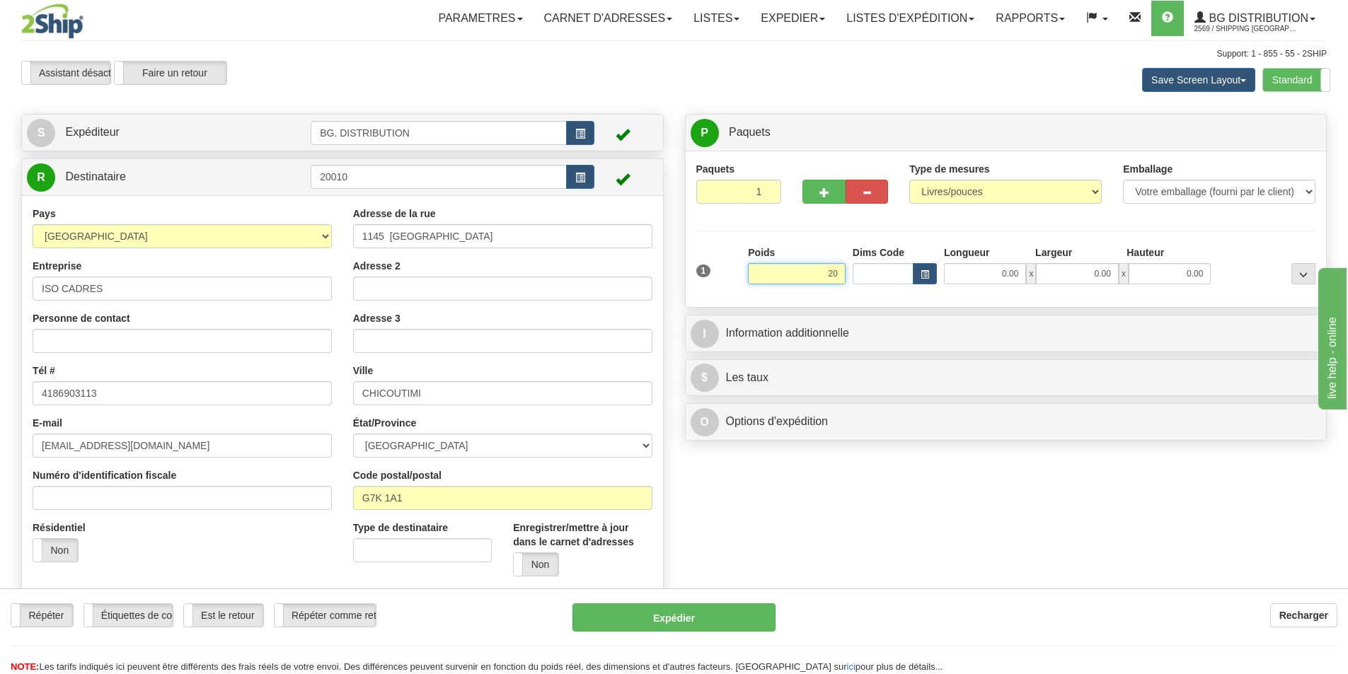
type input "2"
type input "15.00"
click at [984, 267] on input "0.00" at bounding box center [985, 273] width 82 height 21
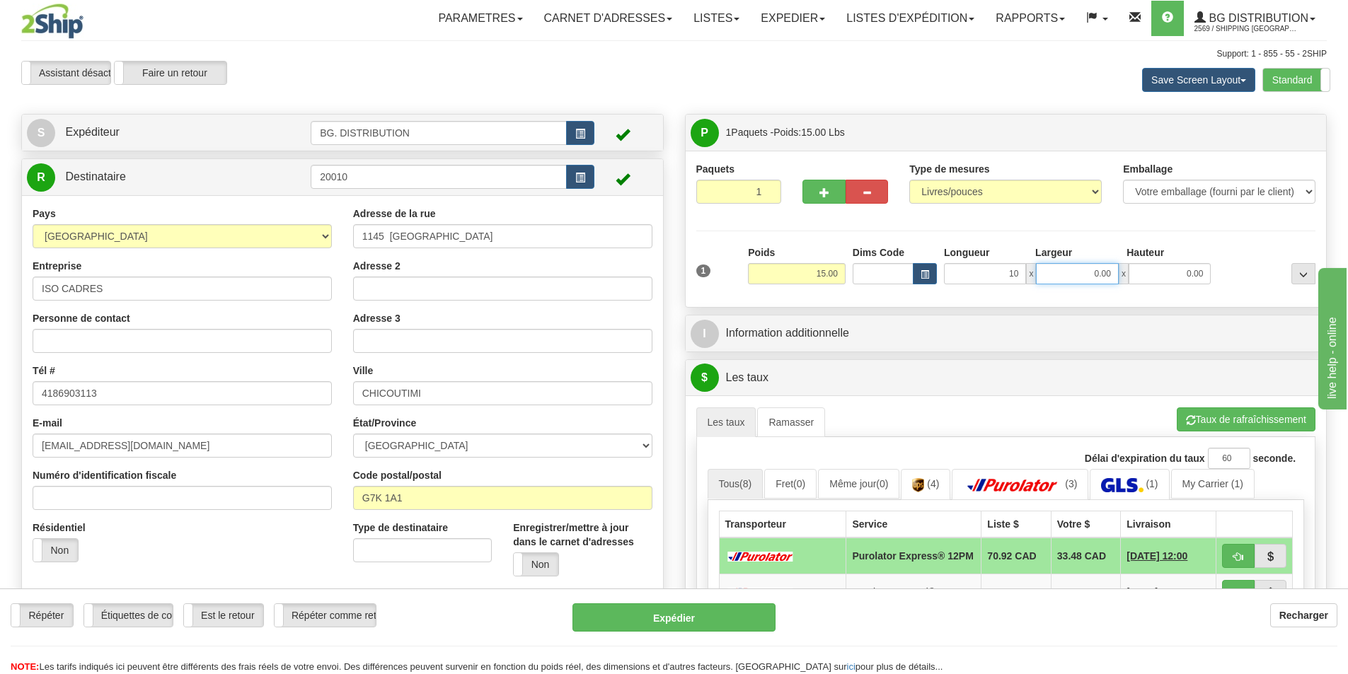
type input "10.00"
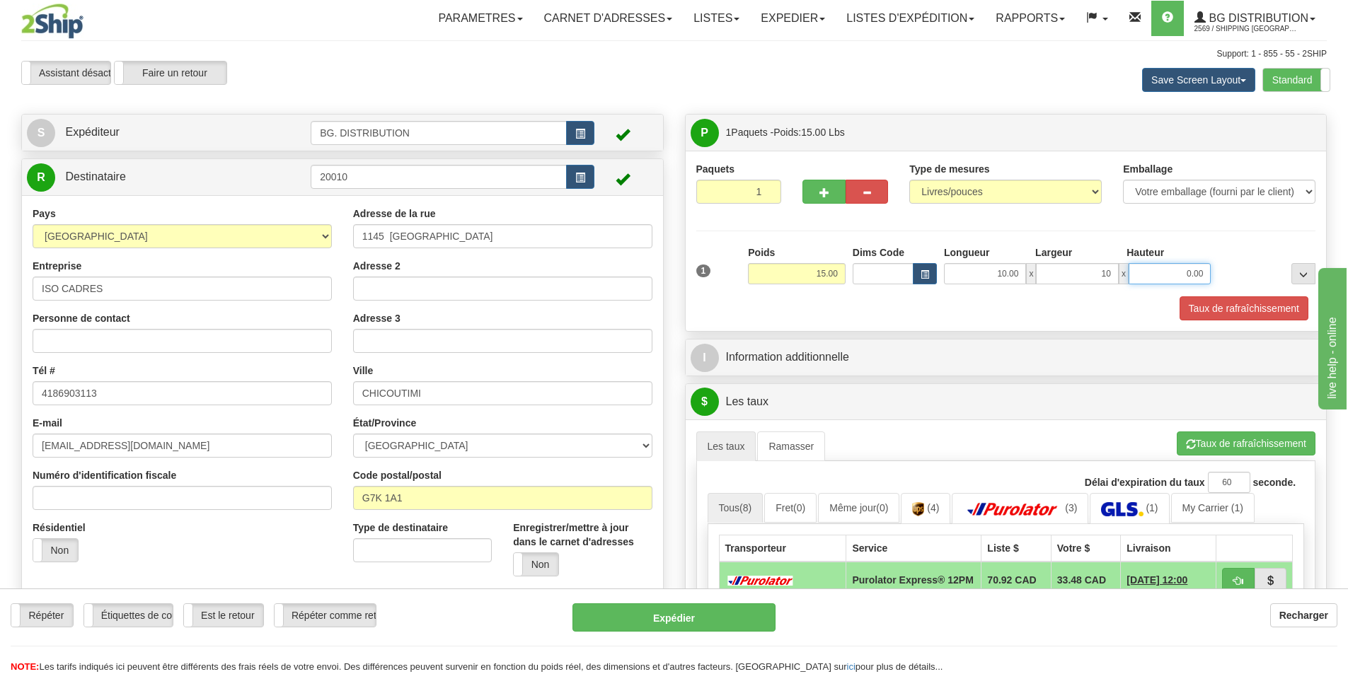
type input "10.00"
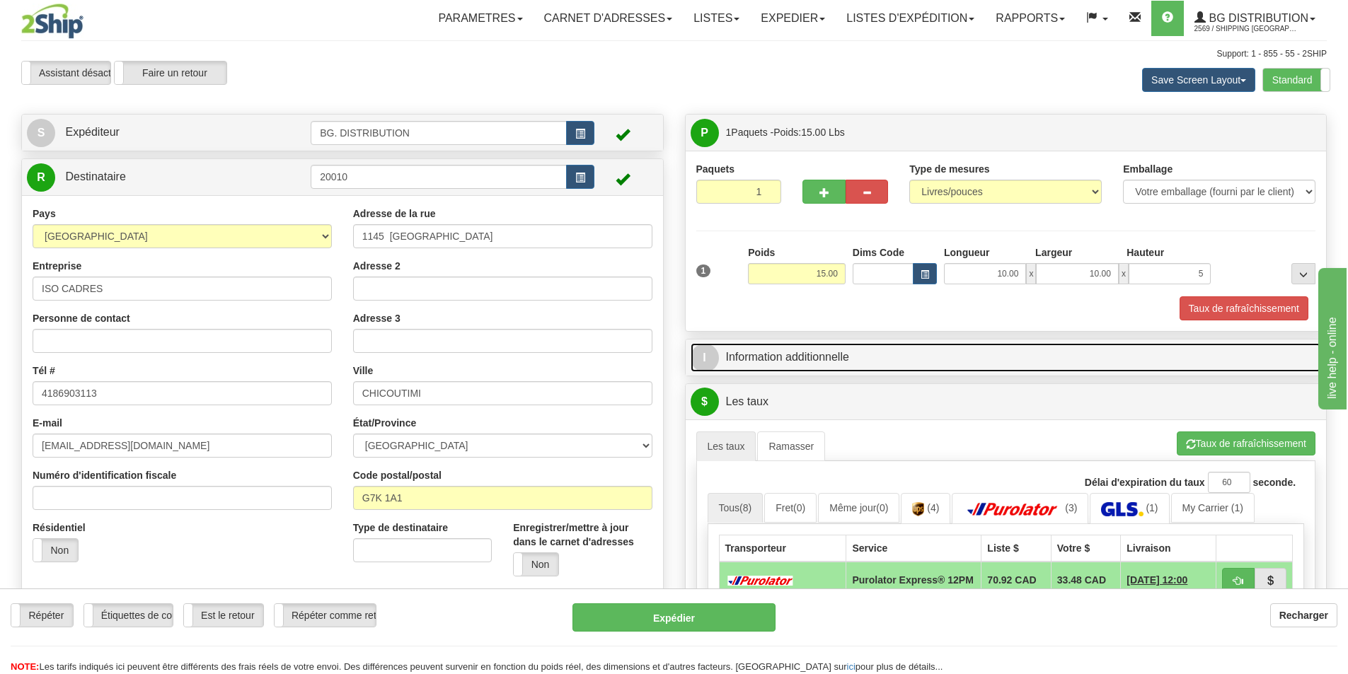
type input "5.00"
click at [966, 359] on link "I Information additionnelle" at bounding box center [1005, 357] width 631 height 29
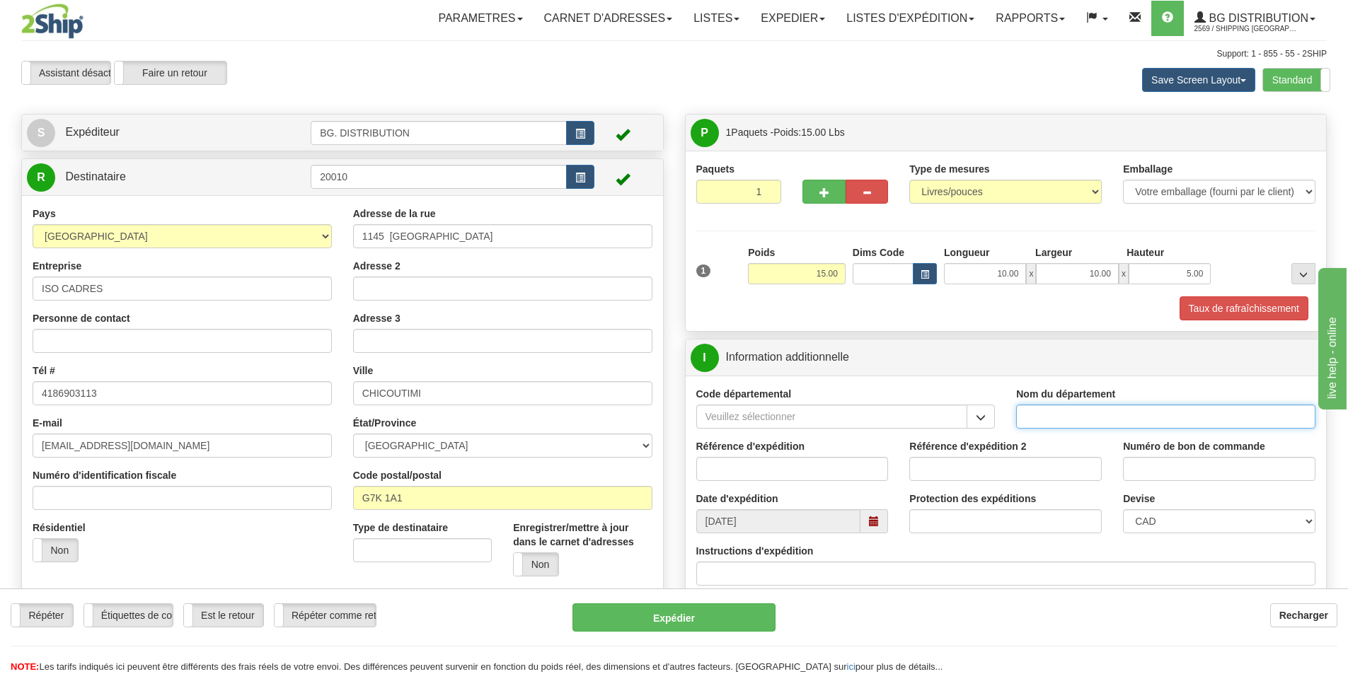
click at [1039, 422] on input "Nom du département" at bounding box center [1165, 417] width 299 height 24
type input "."
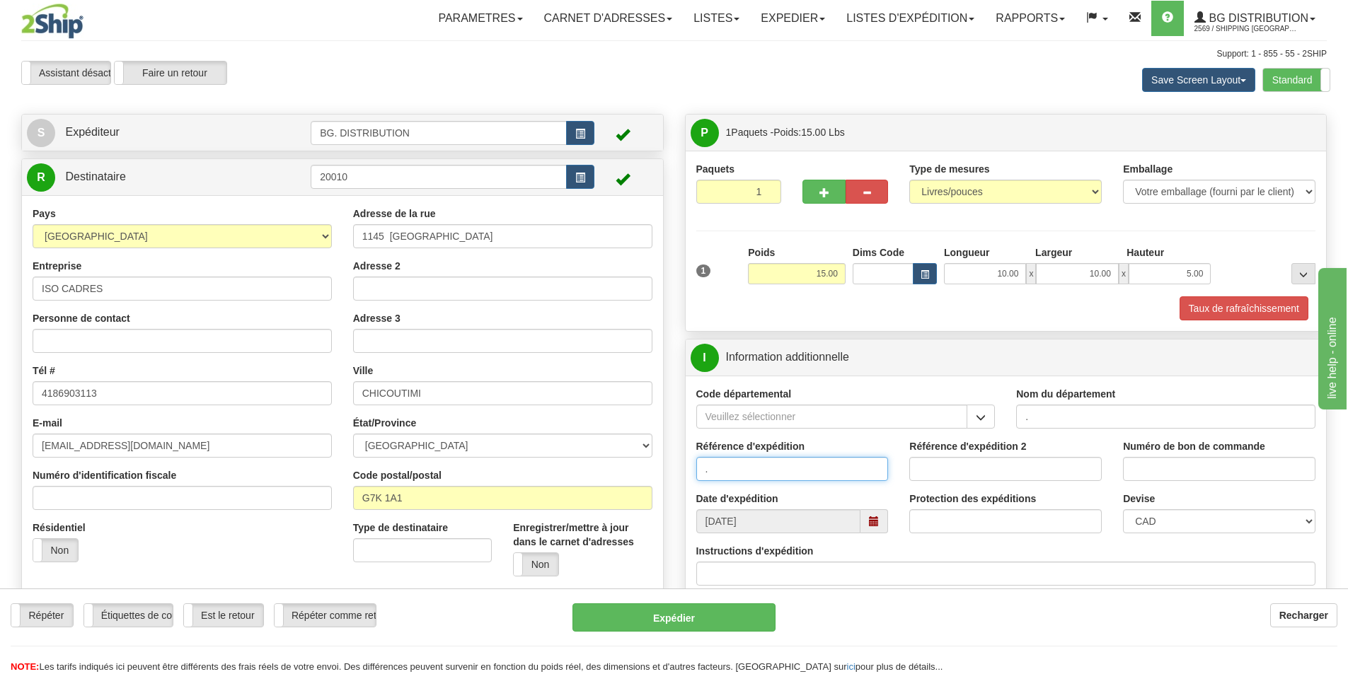
type input "."
click at [711, 569] on input "Instructions d'expédition" at bounding box center [1006, 574] width 620 height 24
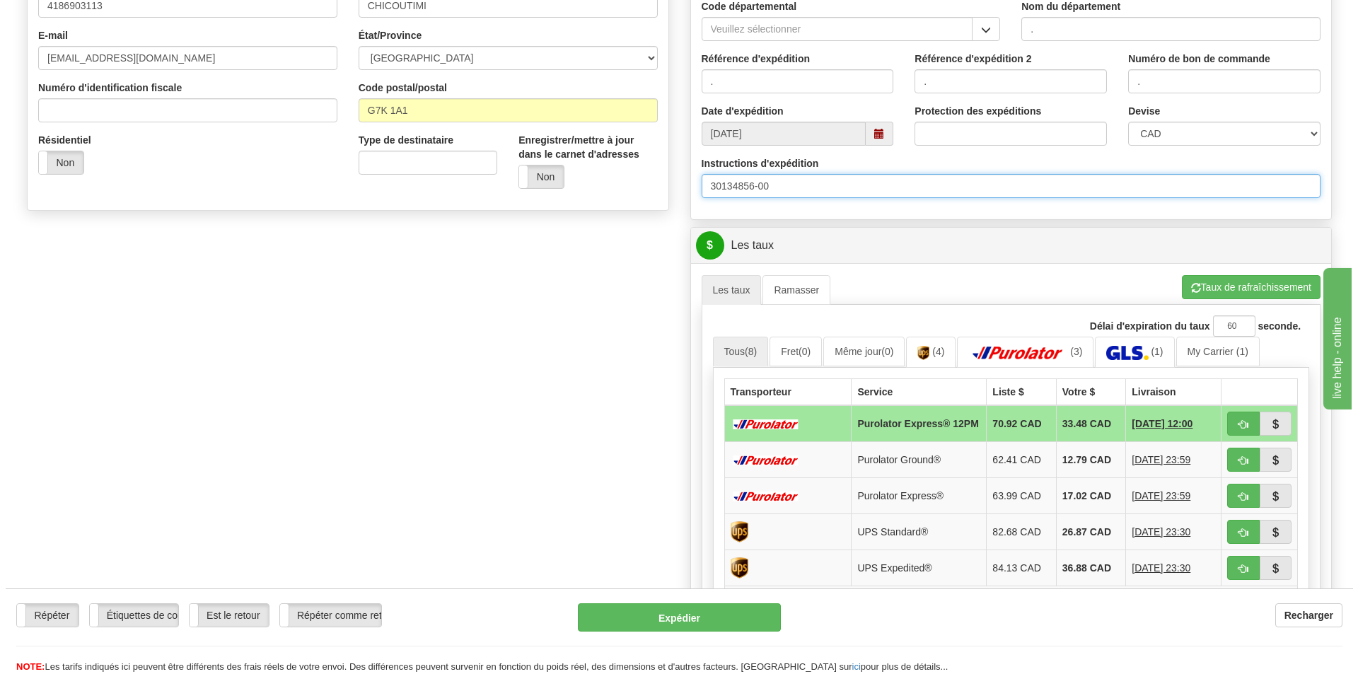
scroll to position [354, 0]
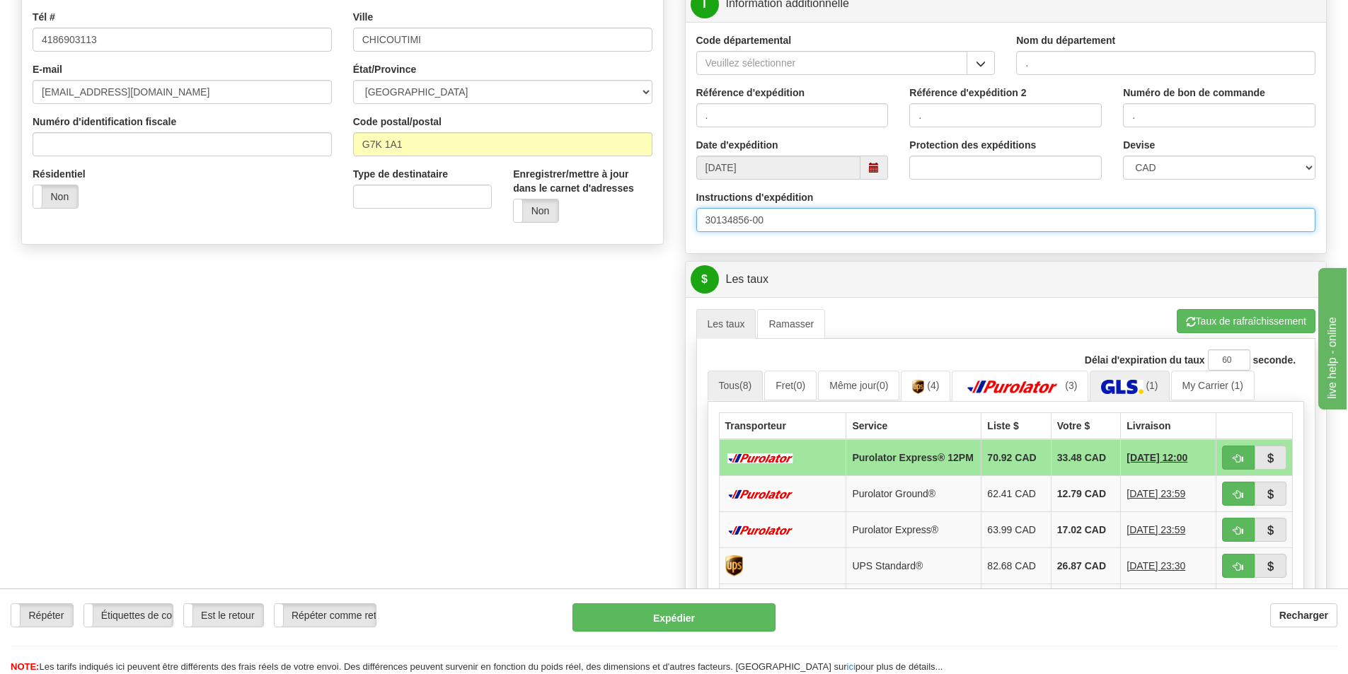
type input "30134856-00"
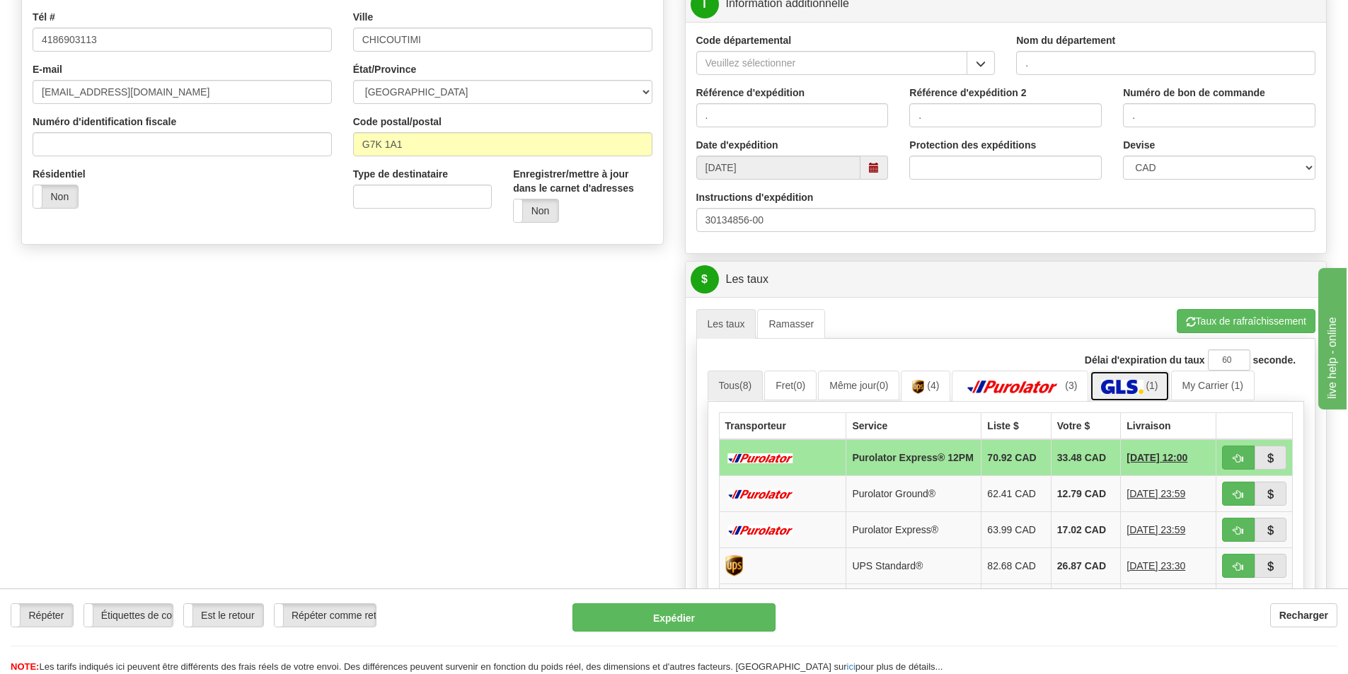
click at [1151, 381] on link "(1)" at bounding box center [1128, 386] width 79 height 30
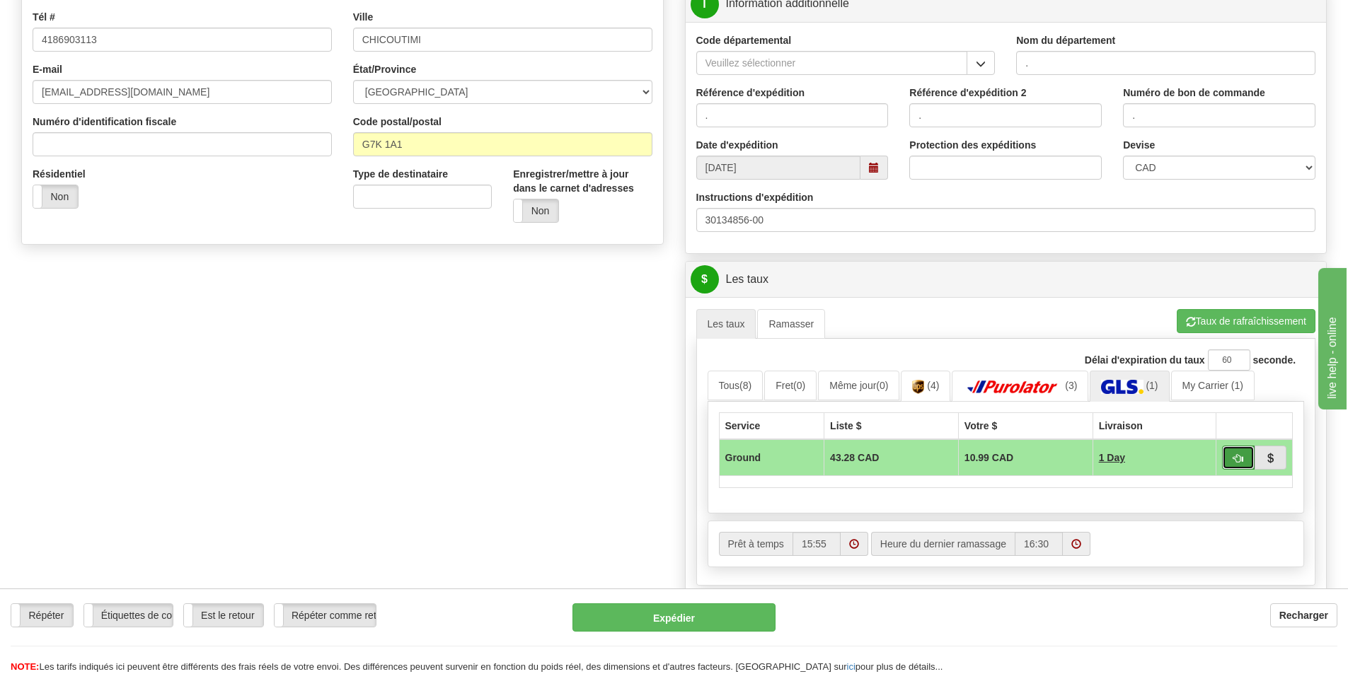
click at [1234, 454] on span "button" at bounding box center [1238, 458] width 10 height 9
type input "1"
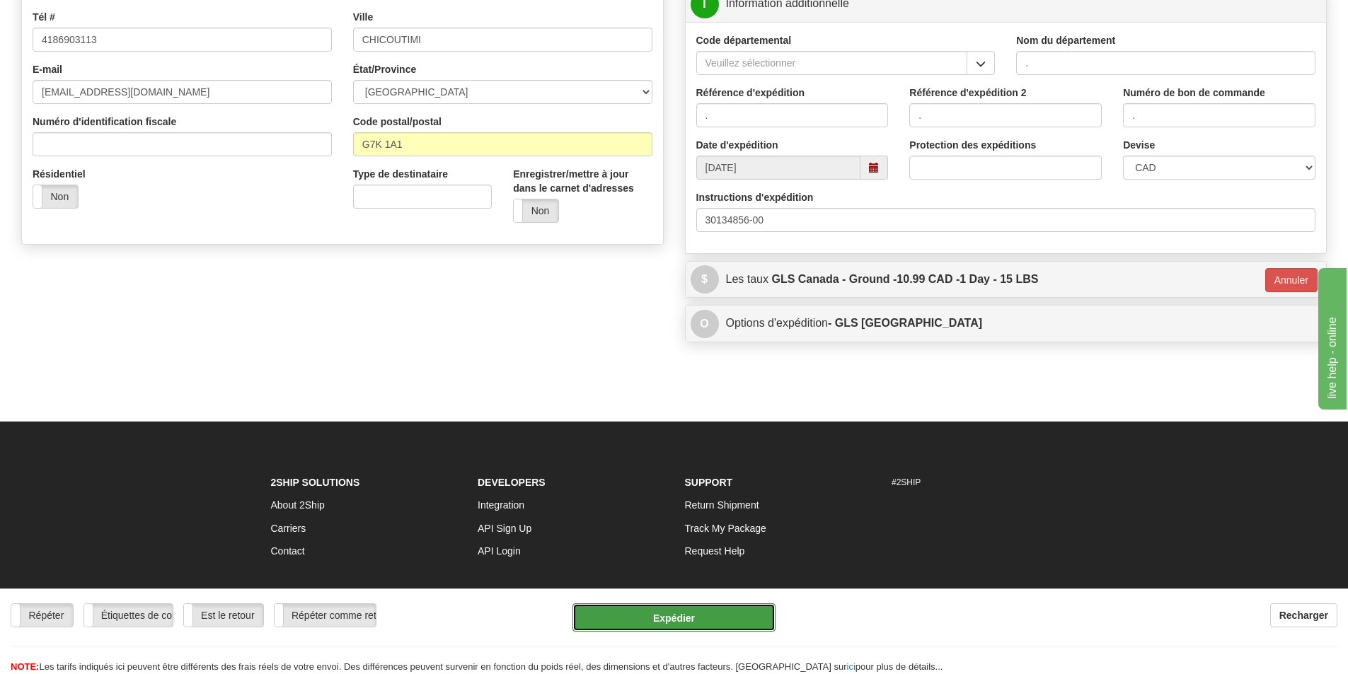
click at [697, 625] on button "Expédier" at bounding box center [673, 617] width 203 height 28
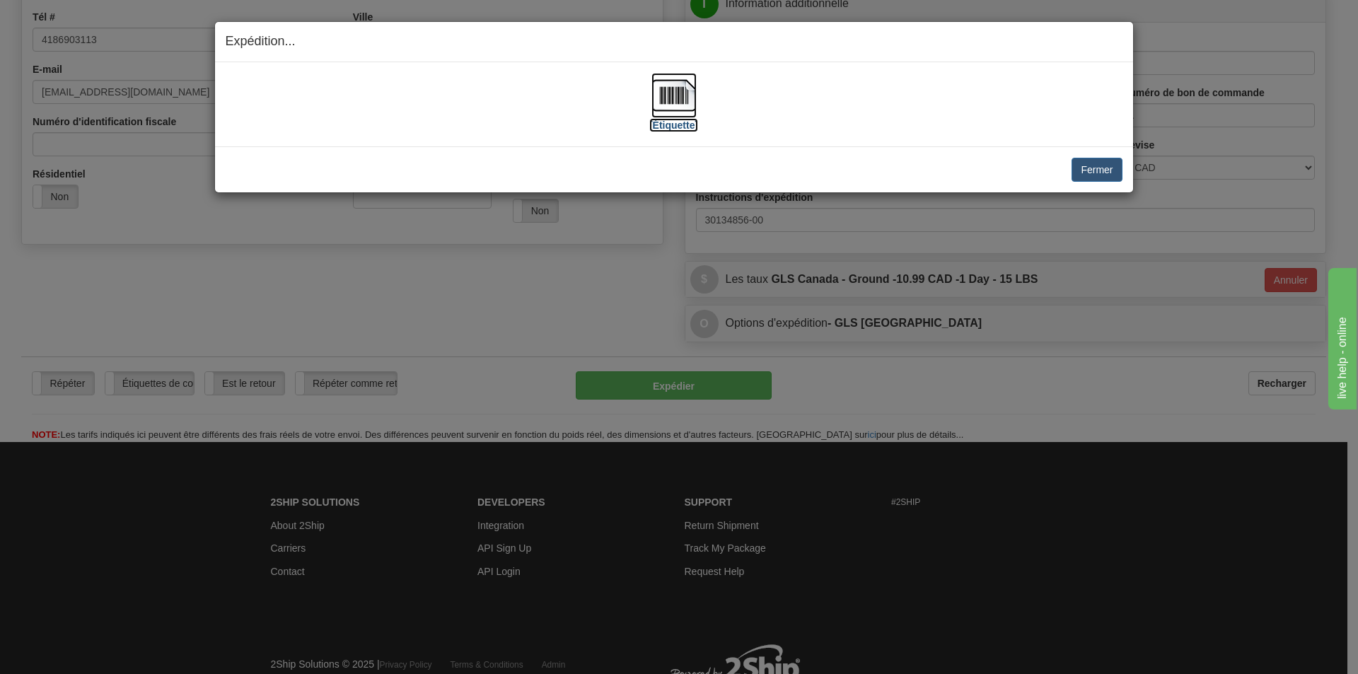
click at [655, 96] on img at bounding box center [674, 95] width 45 height 45
